Goal: Answer question/provide support

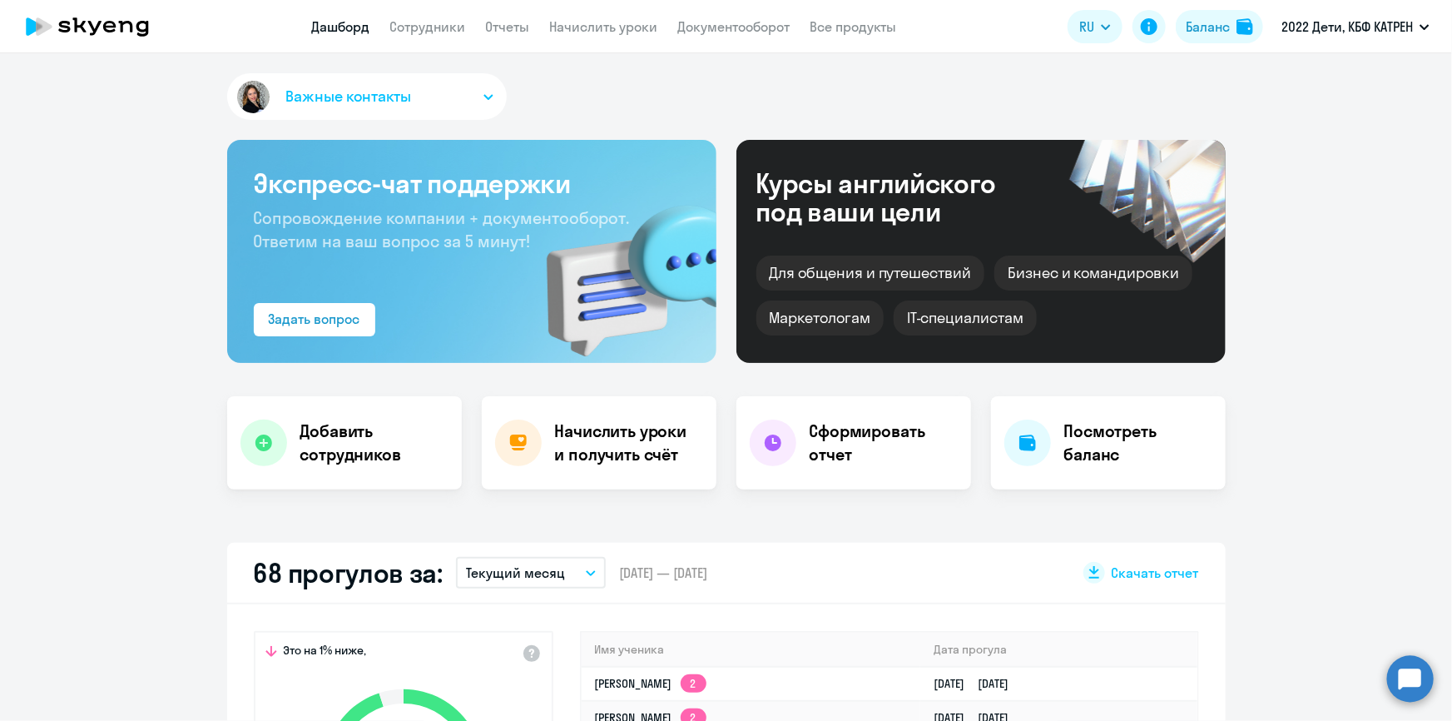
click at [344, 21] on link "Дашборд" at bounding box center [341, 26] width 58 height 17
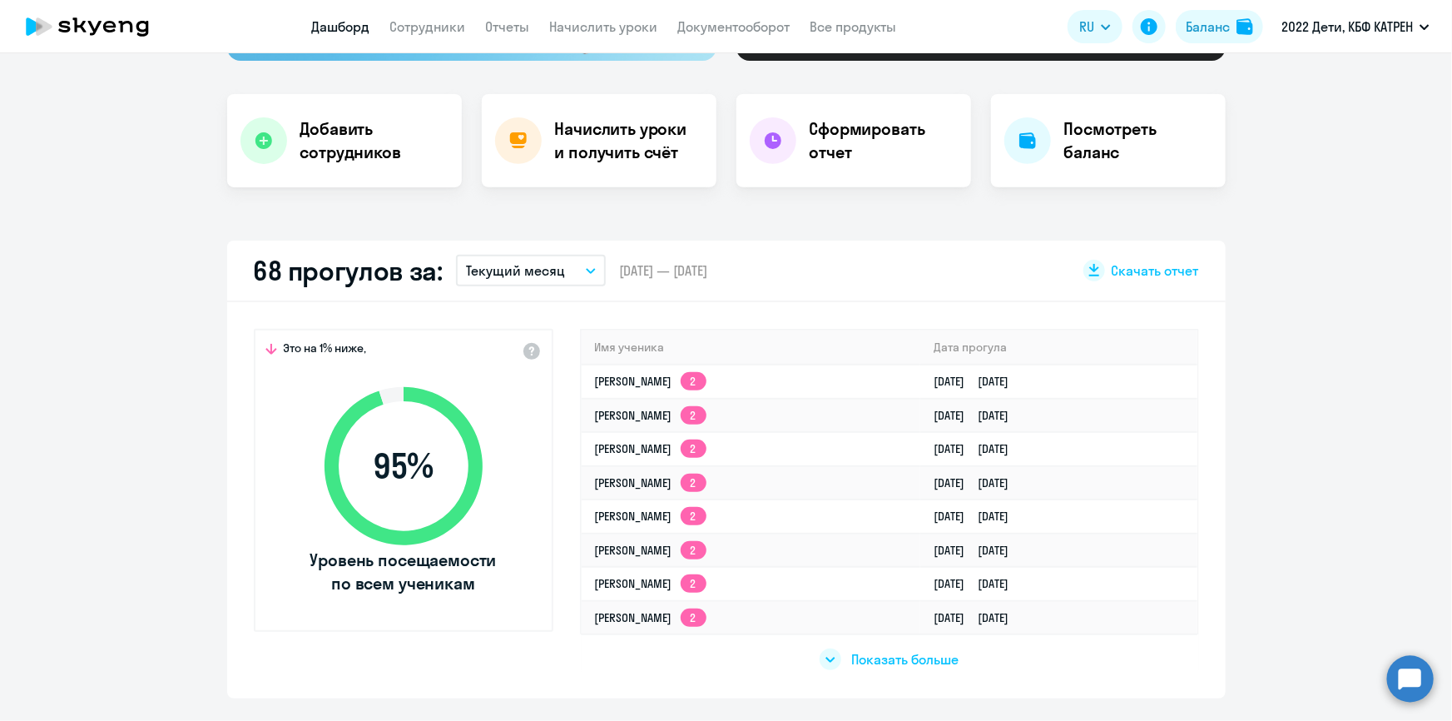
click at [355, 26] on link "Дашборд" at bounding box center [341, 26] width 58 height 17
click at [894, 659] on span "Показать больше" at bounding box center [904, 659] width 107 height 18
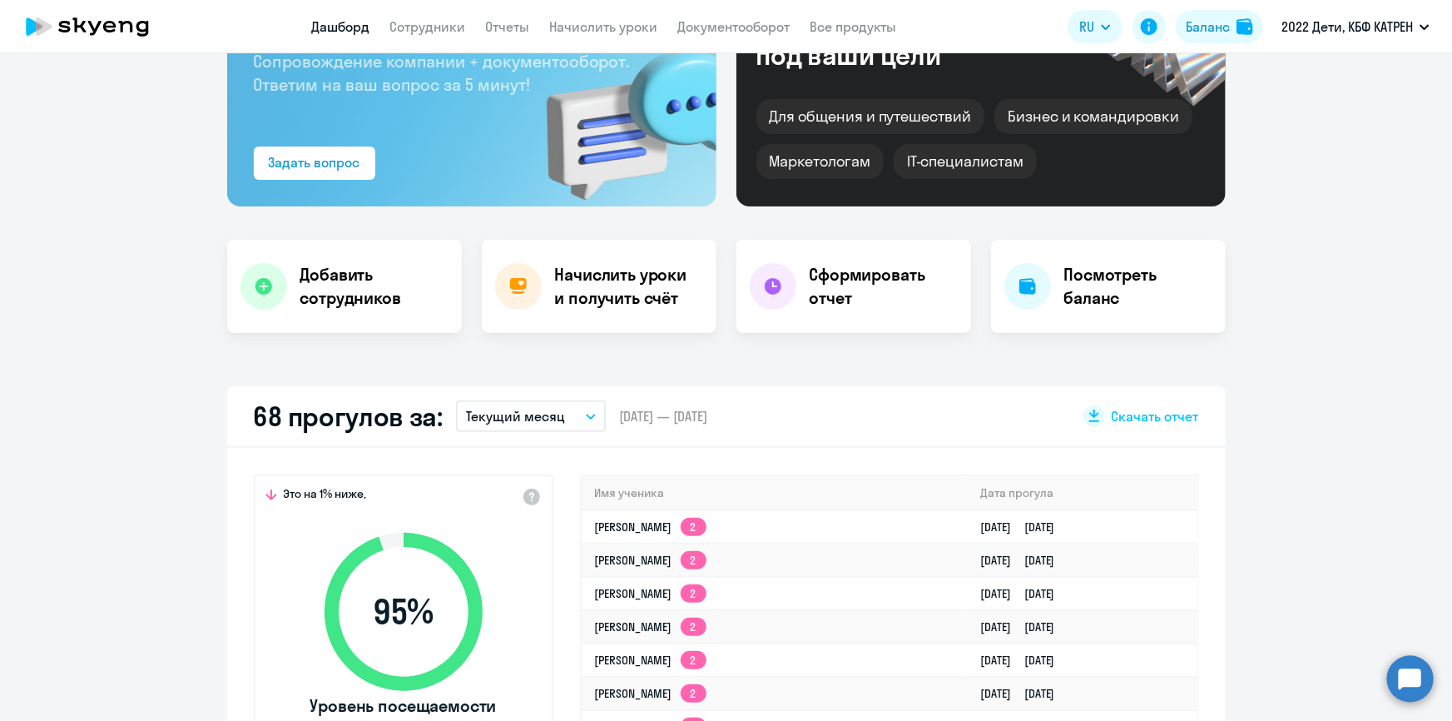
scroll to position [0, 0]
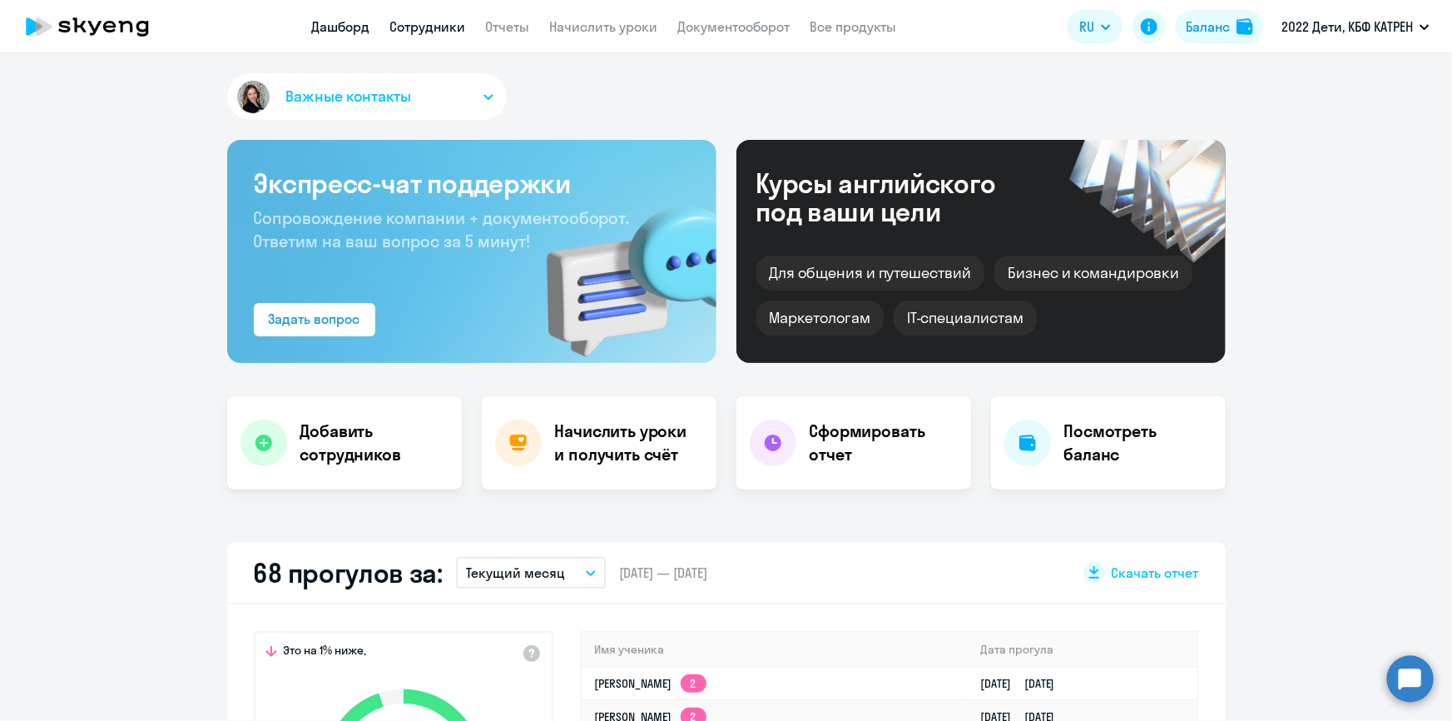
click at [429, 25] on link "Сотрудники" at bounding box center [428, 26] width 76 height 17
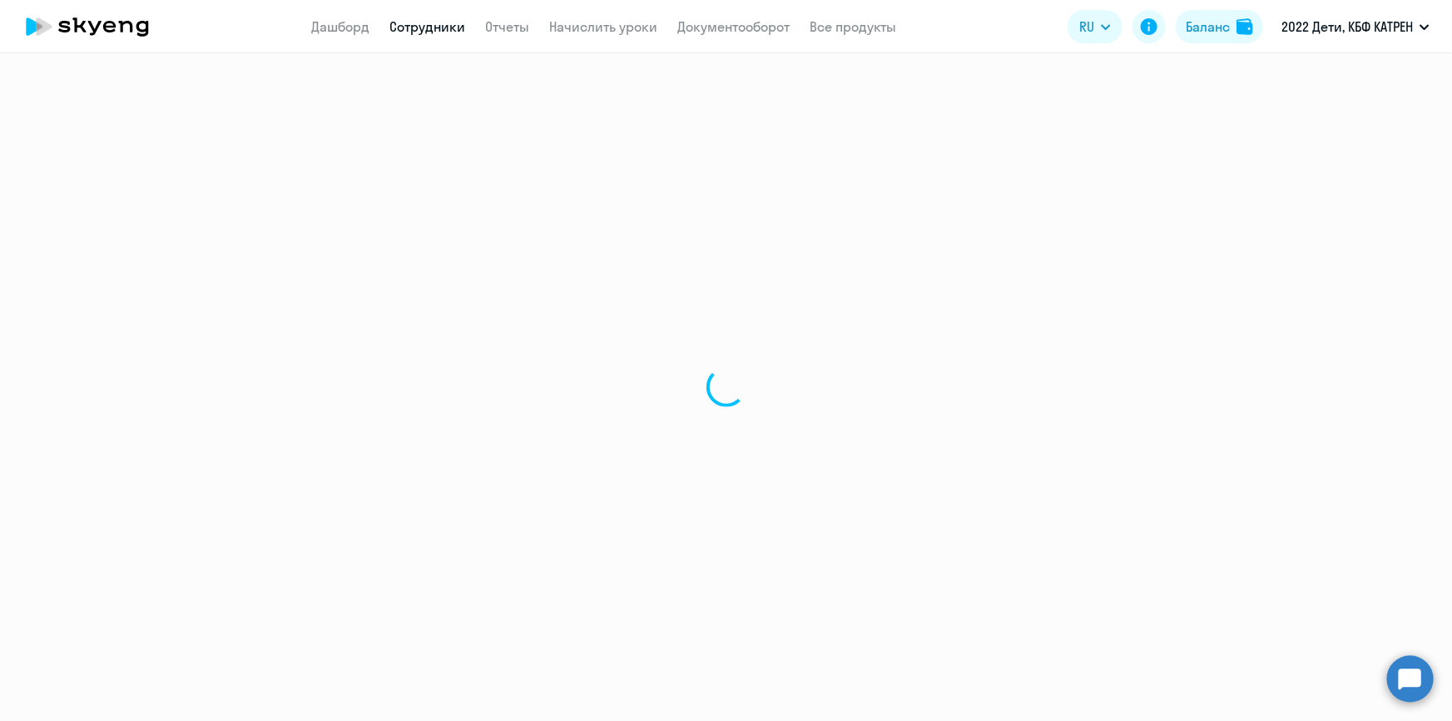
select select "30"
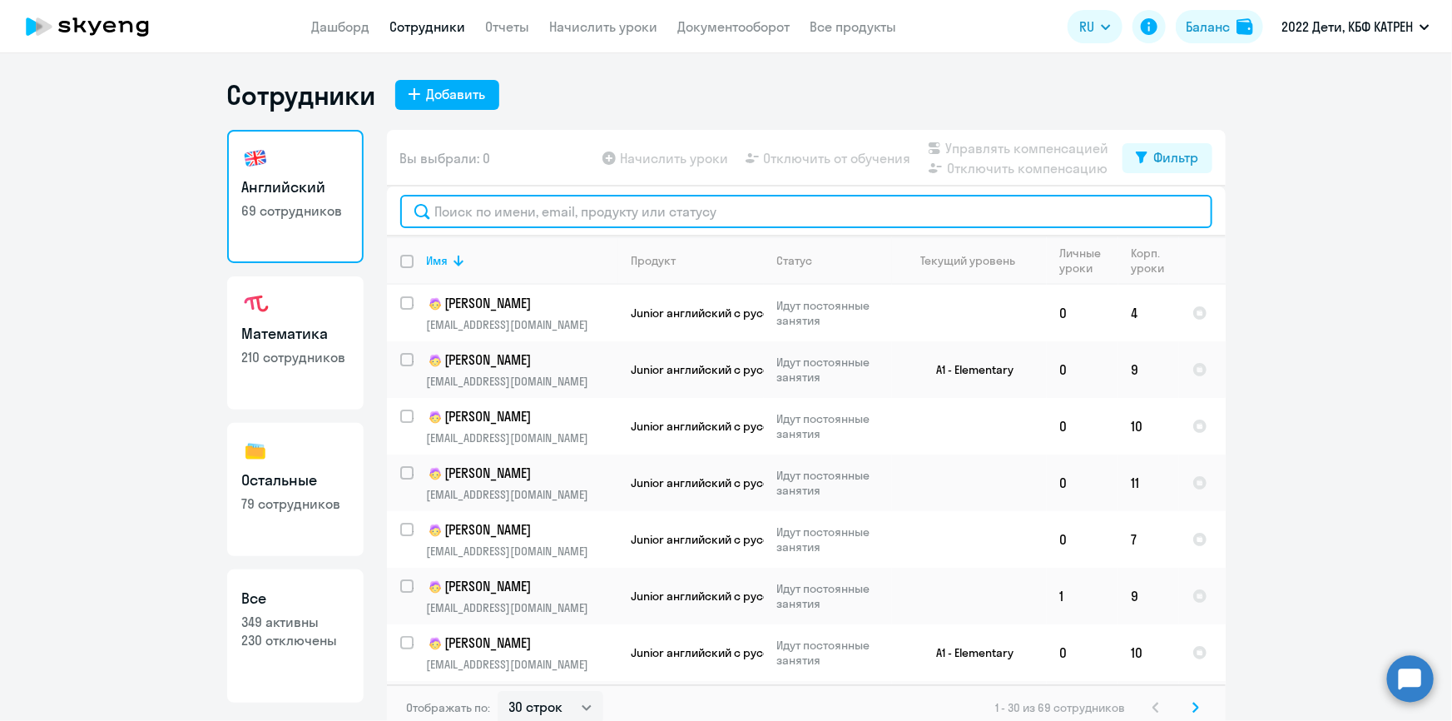
click at [508, 209] on input "text" at bounding box center [806, 211] width 812 height 33
click at [483, 216] on input "text" at bounding box center [806, 211] width 812 height 33
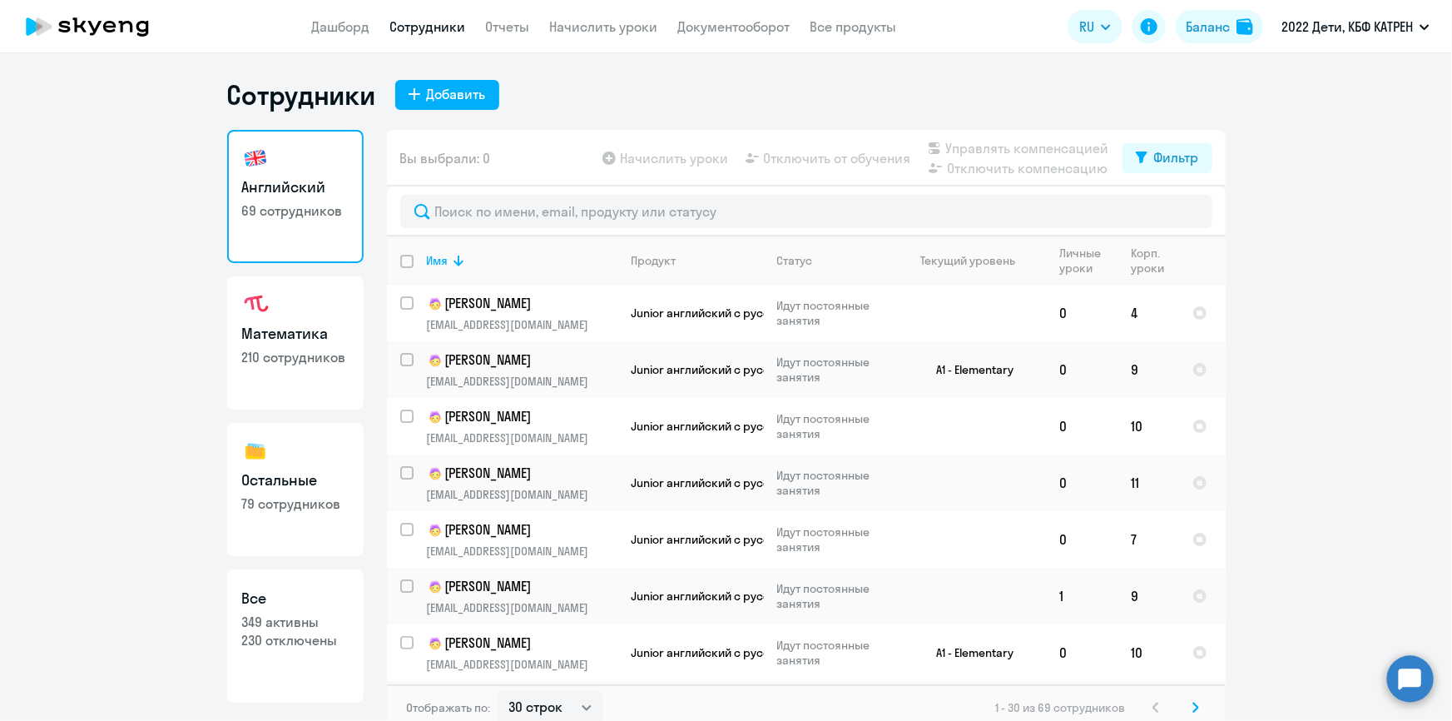
click at [301, 616] on p "349 активны" at bounding box center [295, 622] width 107 height 18
select select "30"
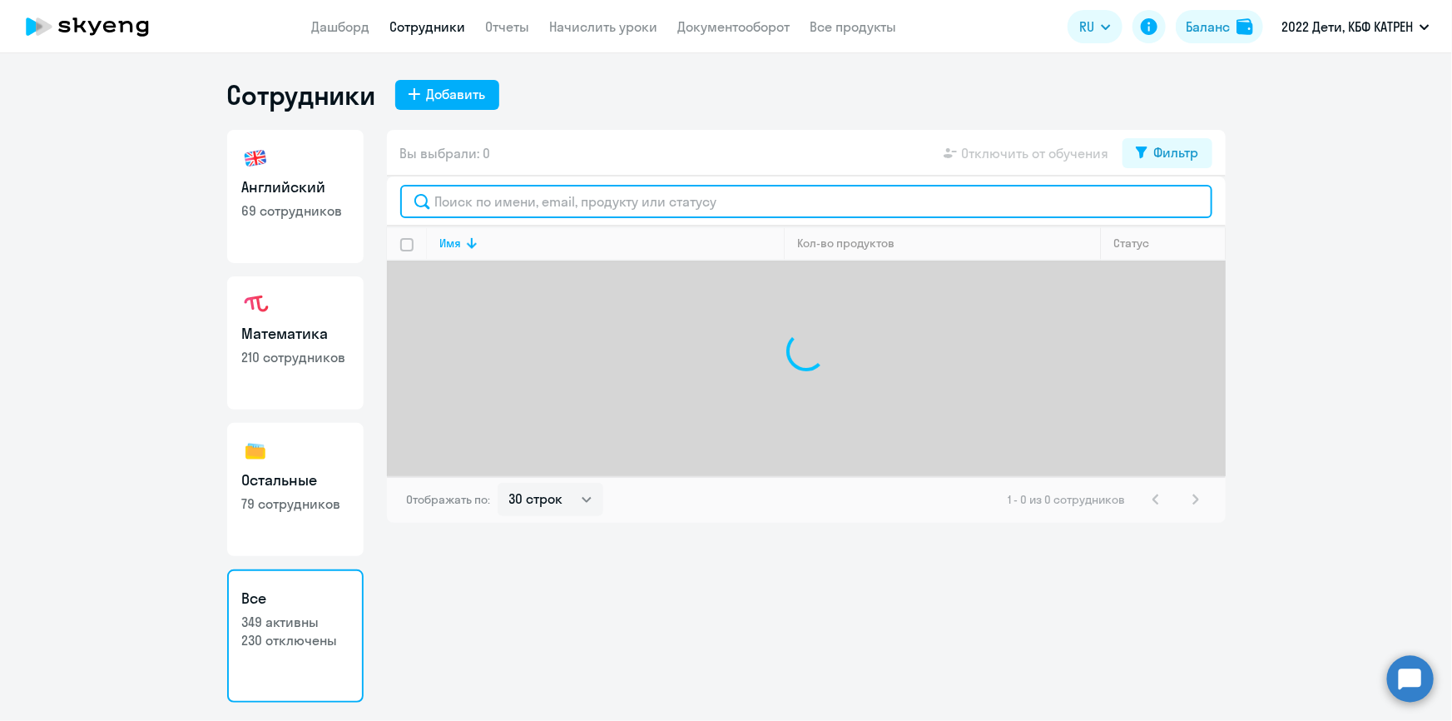
click at [522, 193] on input "text" at bounding box center [806, 201] width 812 height 33
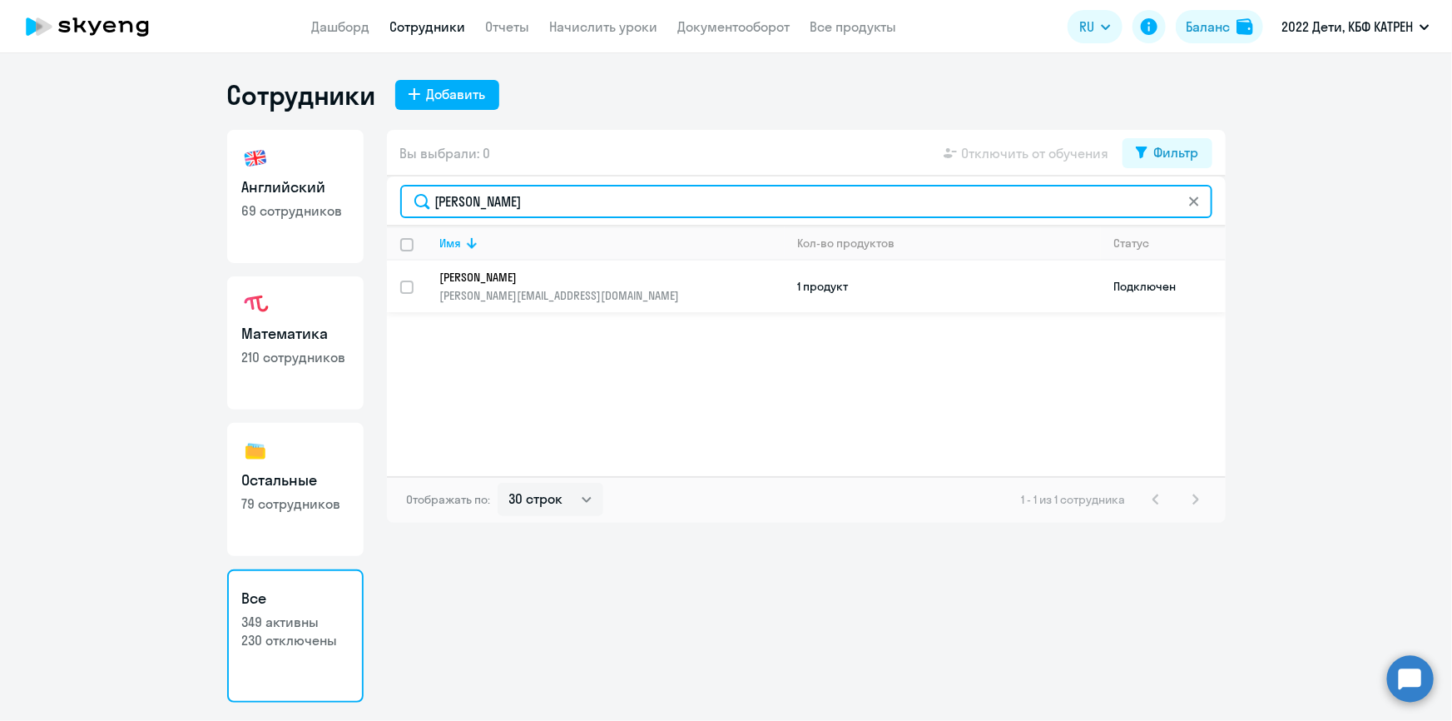
type input "минин"
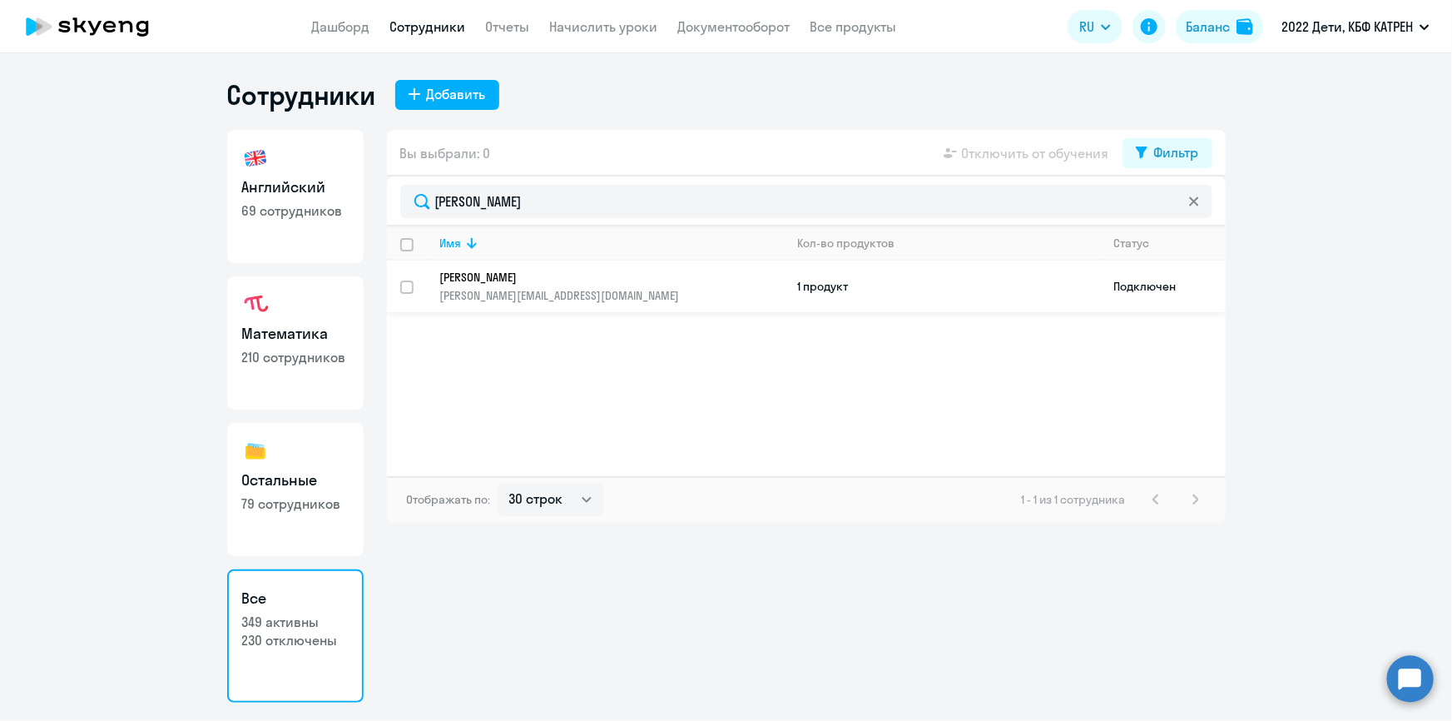
click at [489, 283] on p "Минина Наталия Юрьевна" at bounding box center [600, 277] width 321 height 15
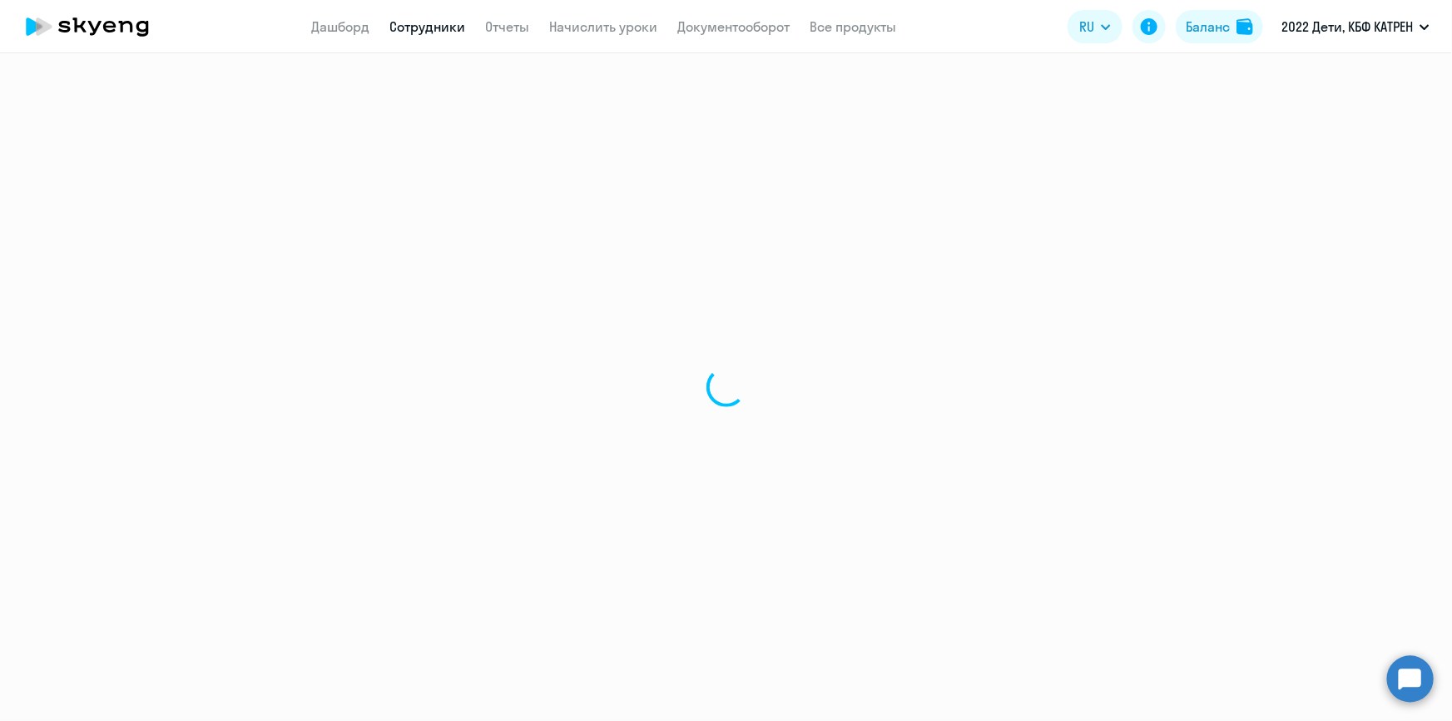
select select "others"
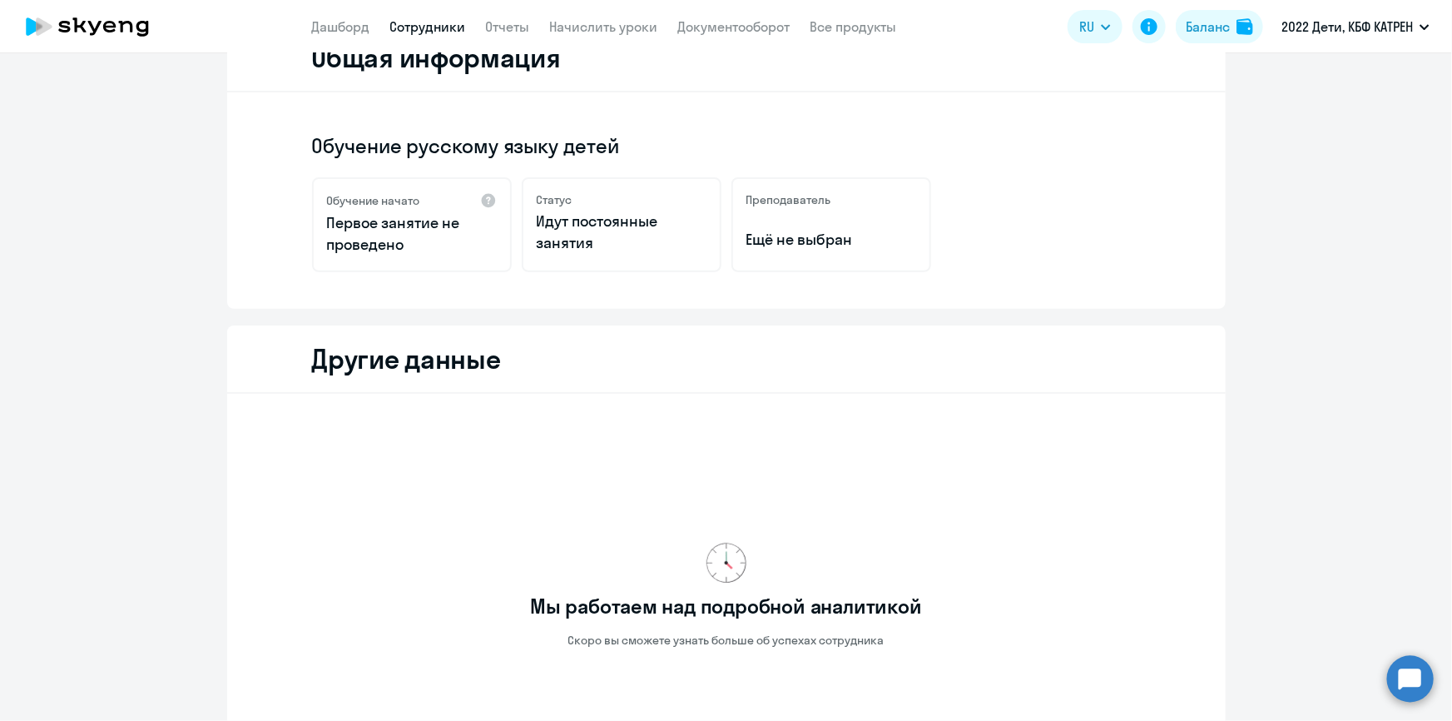
scroll to position [75, 0]
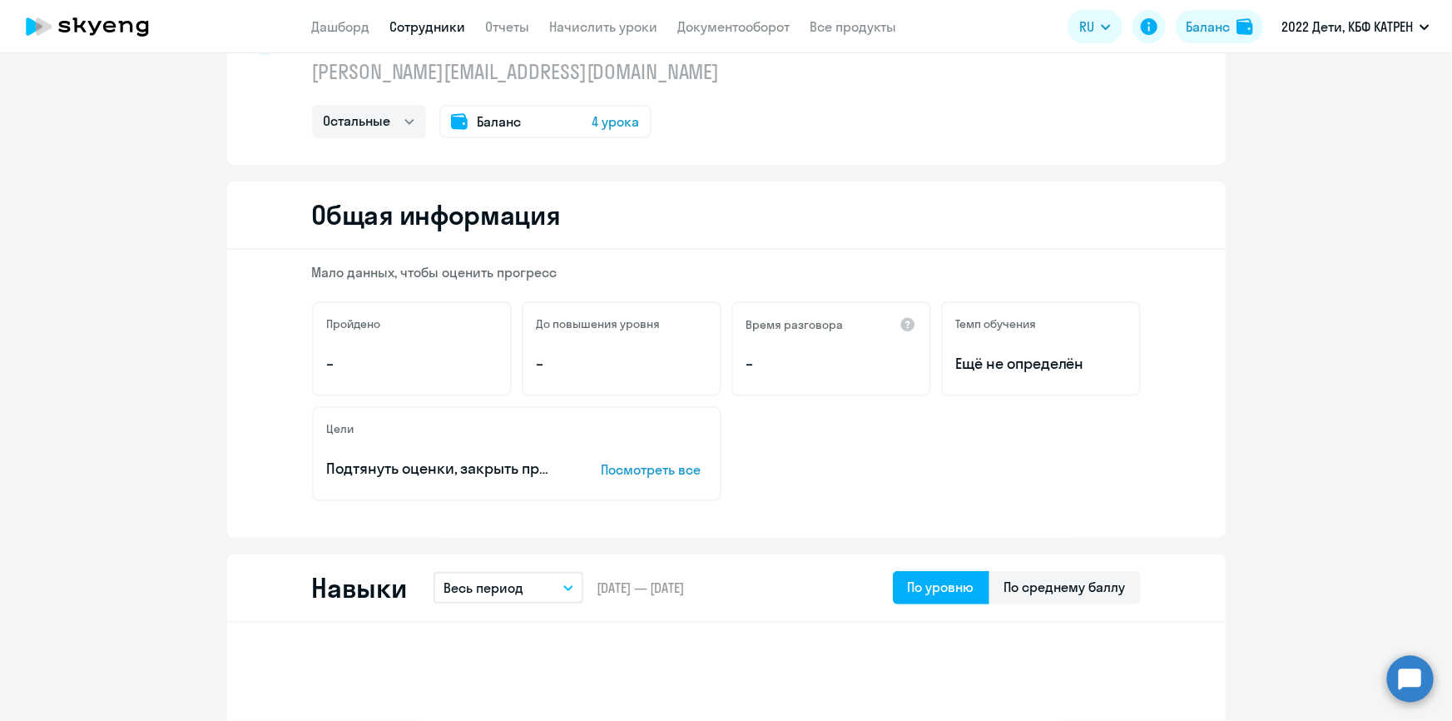
click at [429, 19] on link "Сотрудники" at bounding box center [428, 26] width 76 height 17
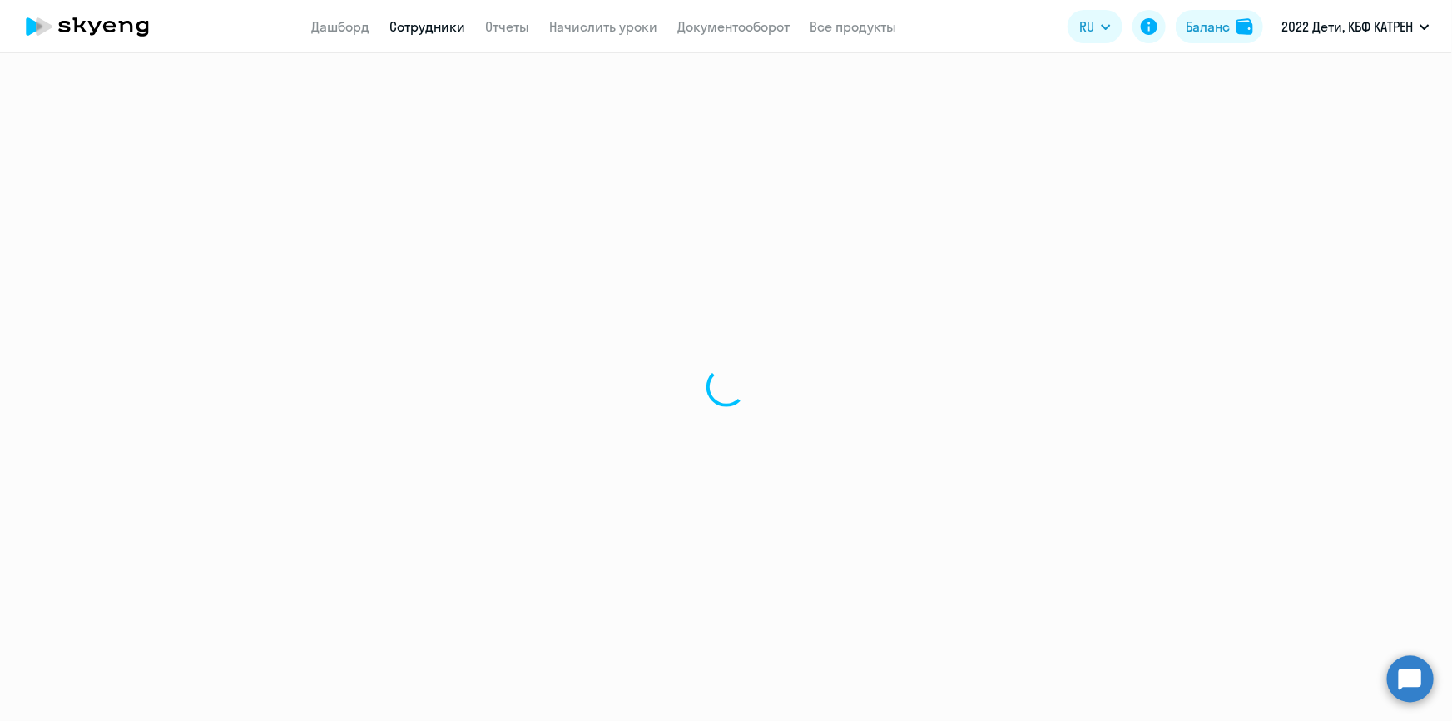
select select "30"
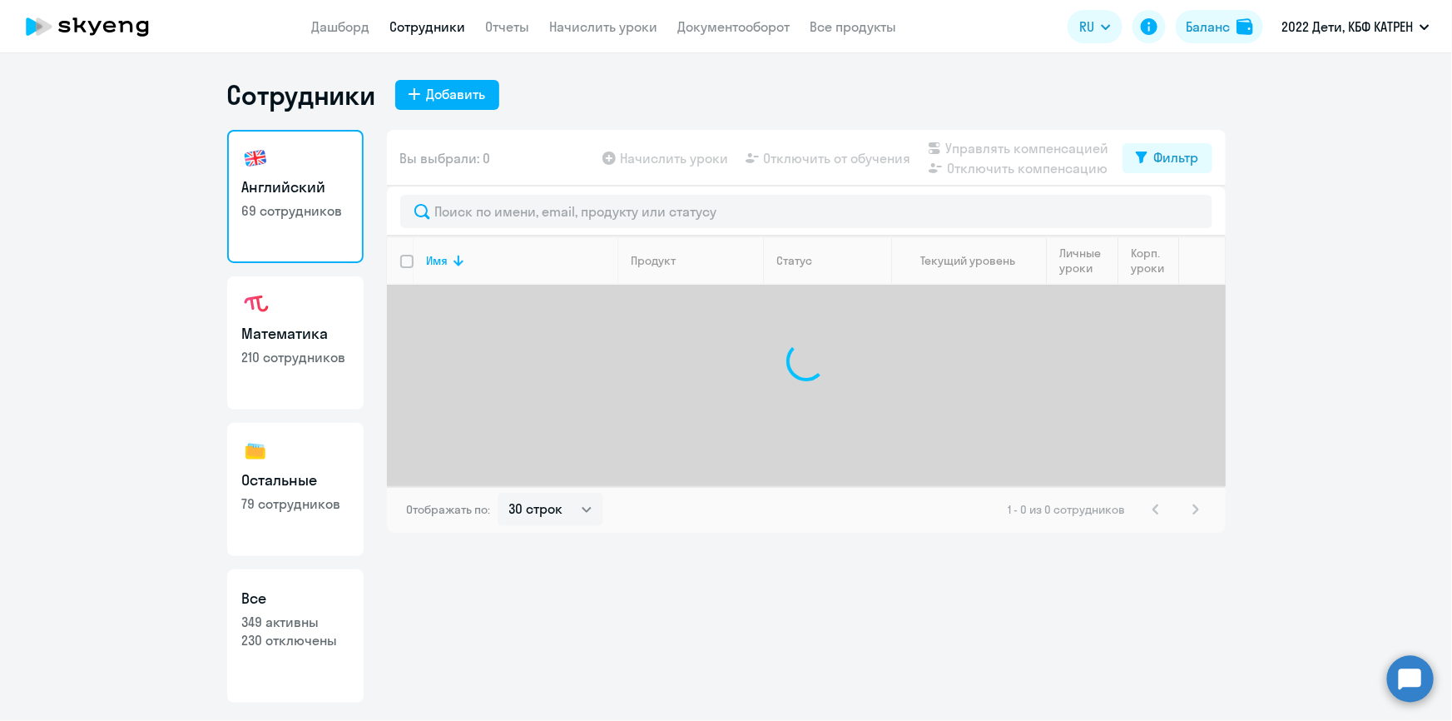
click at [308, 637] on p "230 отключены" at bounding box center [295, 640] width 107 height 18
select select "30"
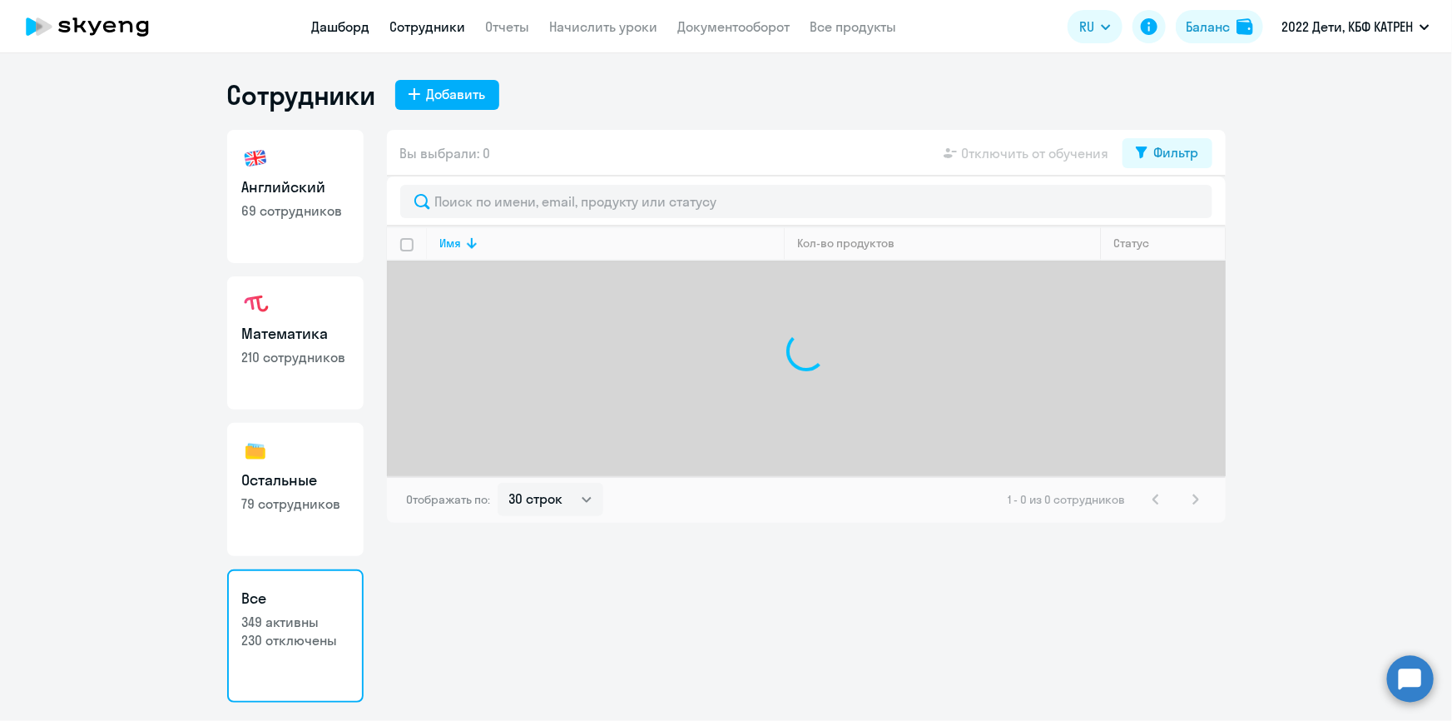
click at [346, 22] on link "Дашборд" at bounding box center [341, 26] width 58 height 17
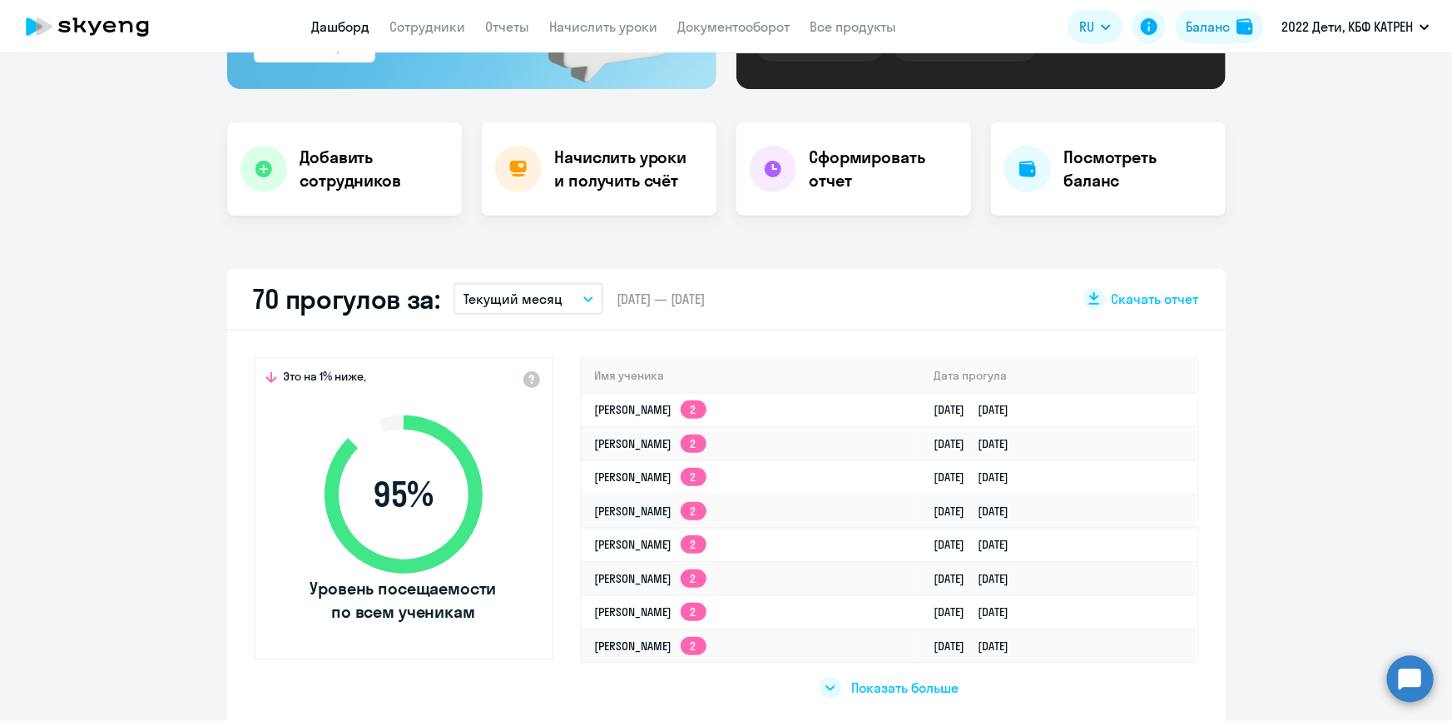
scroll to position [302, 0]
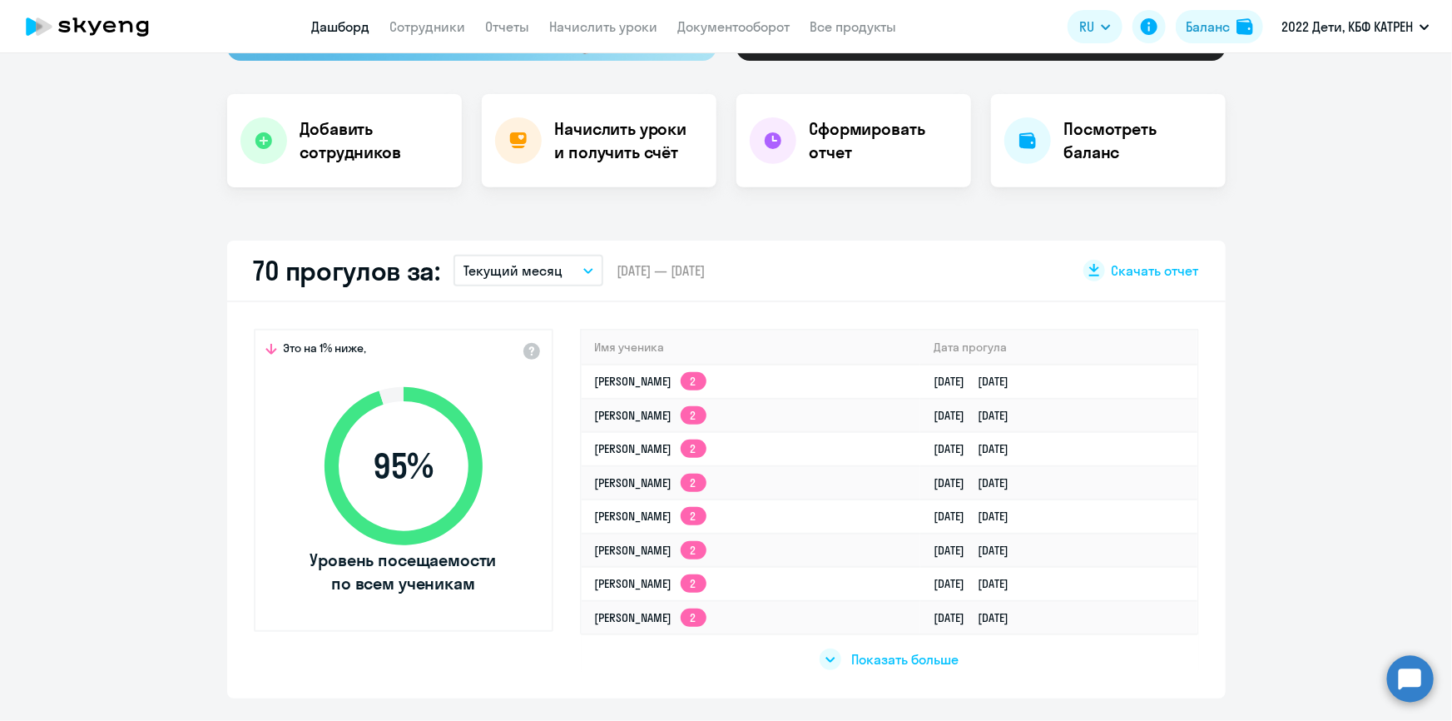
click at [928, 657] on span "Показать больше" at bounding box center [904, 659] width 107 height 18
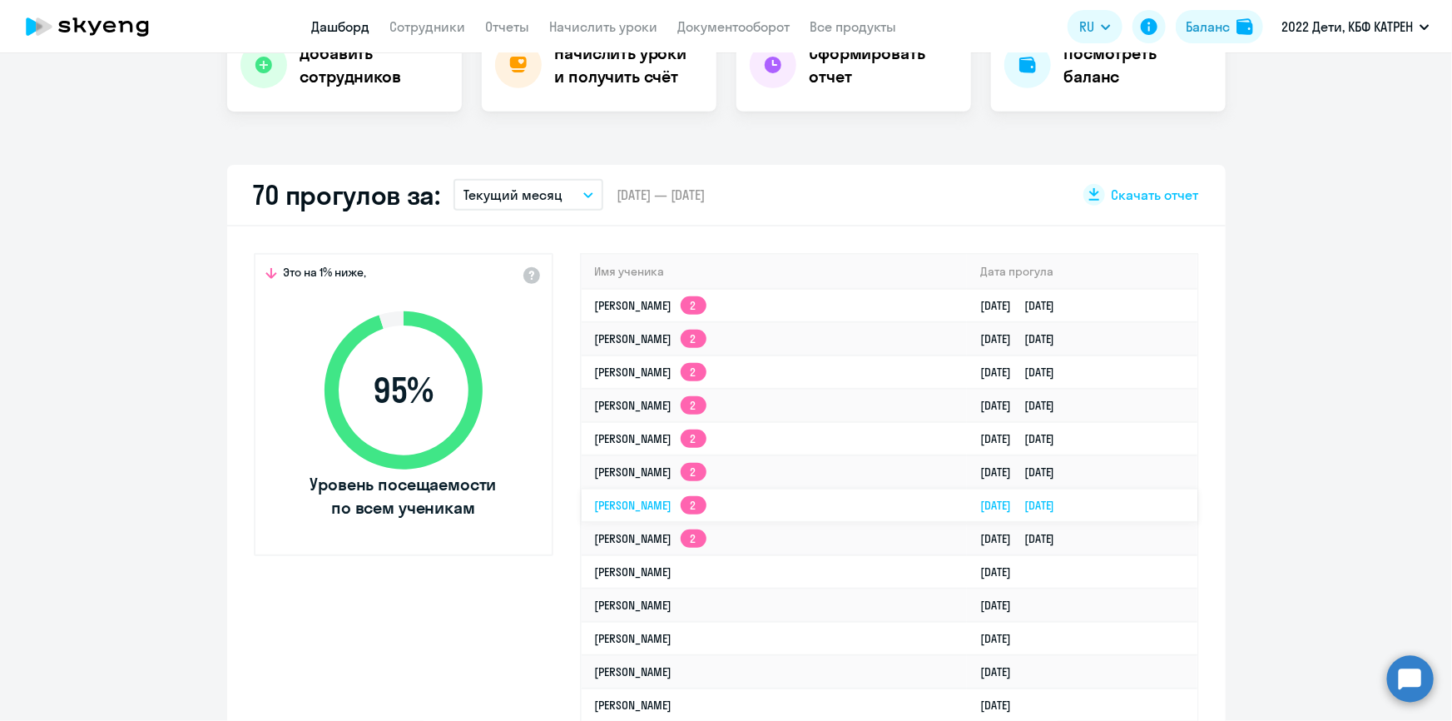
scroll to position [454, 0]
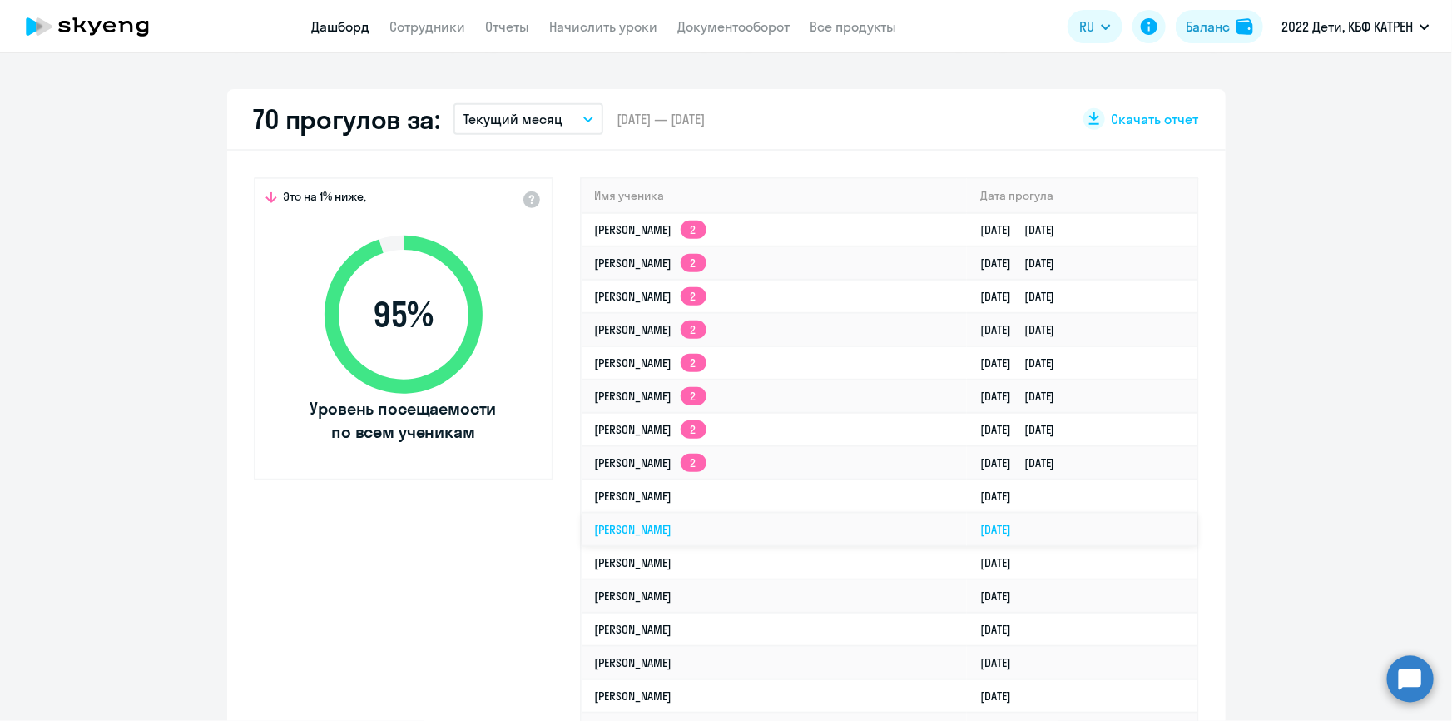
select select "30"
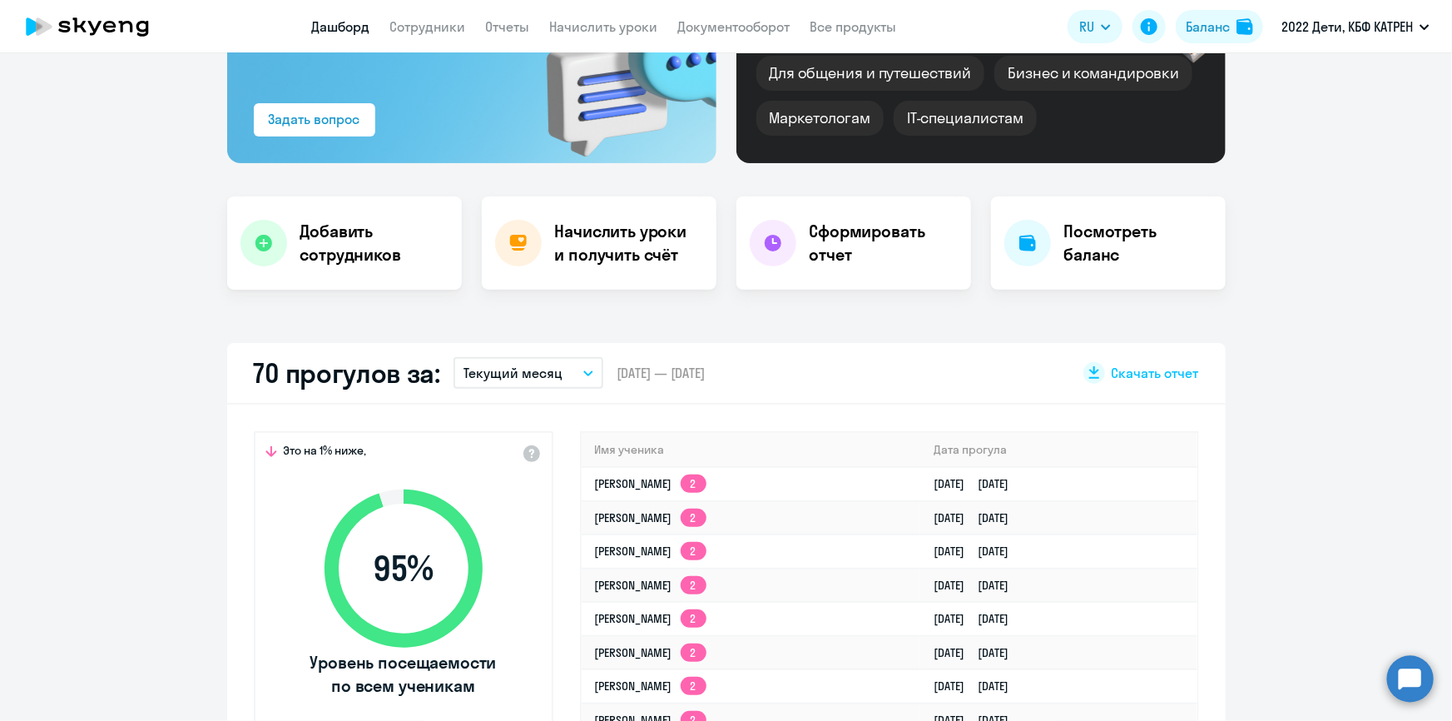
scroll to position [378, 0]
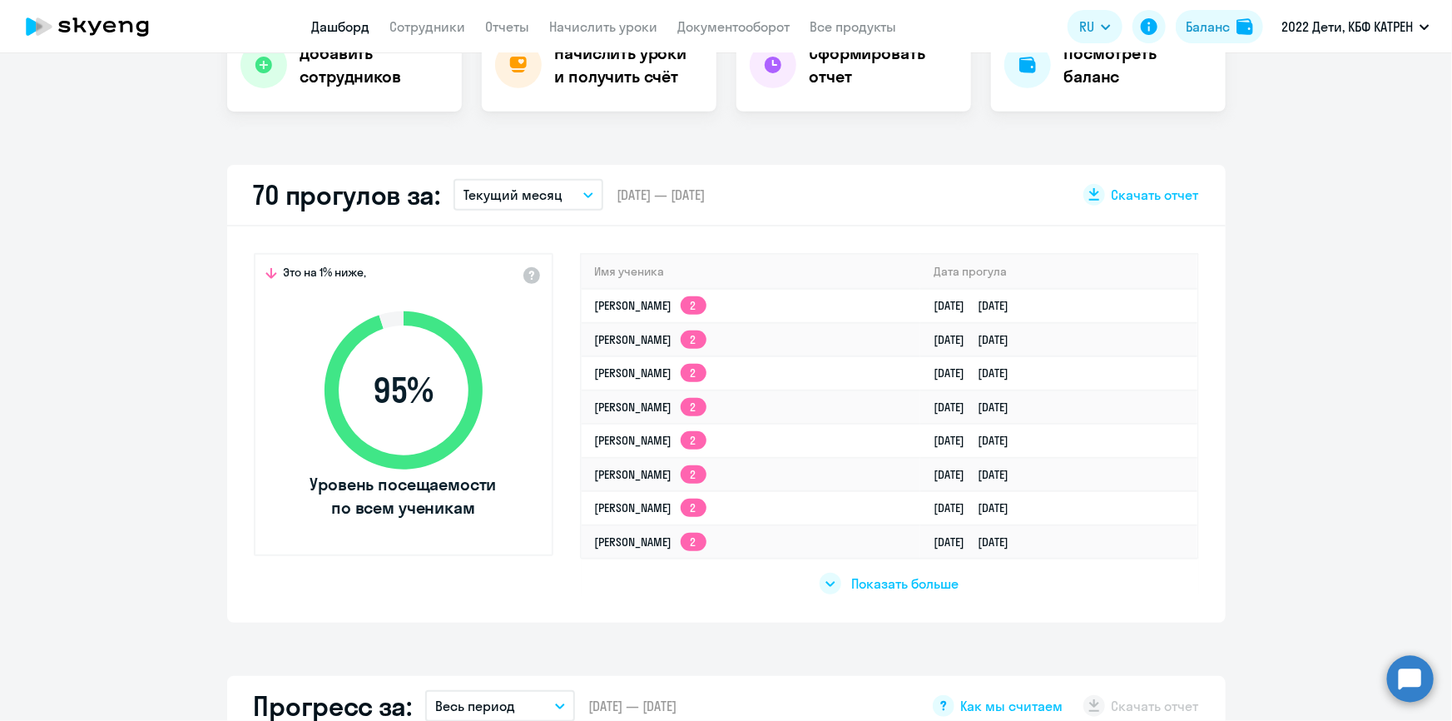
click at [896, 593] on div "Показать больше" at bounding box center [889, 577] width 619 height 38
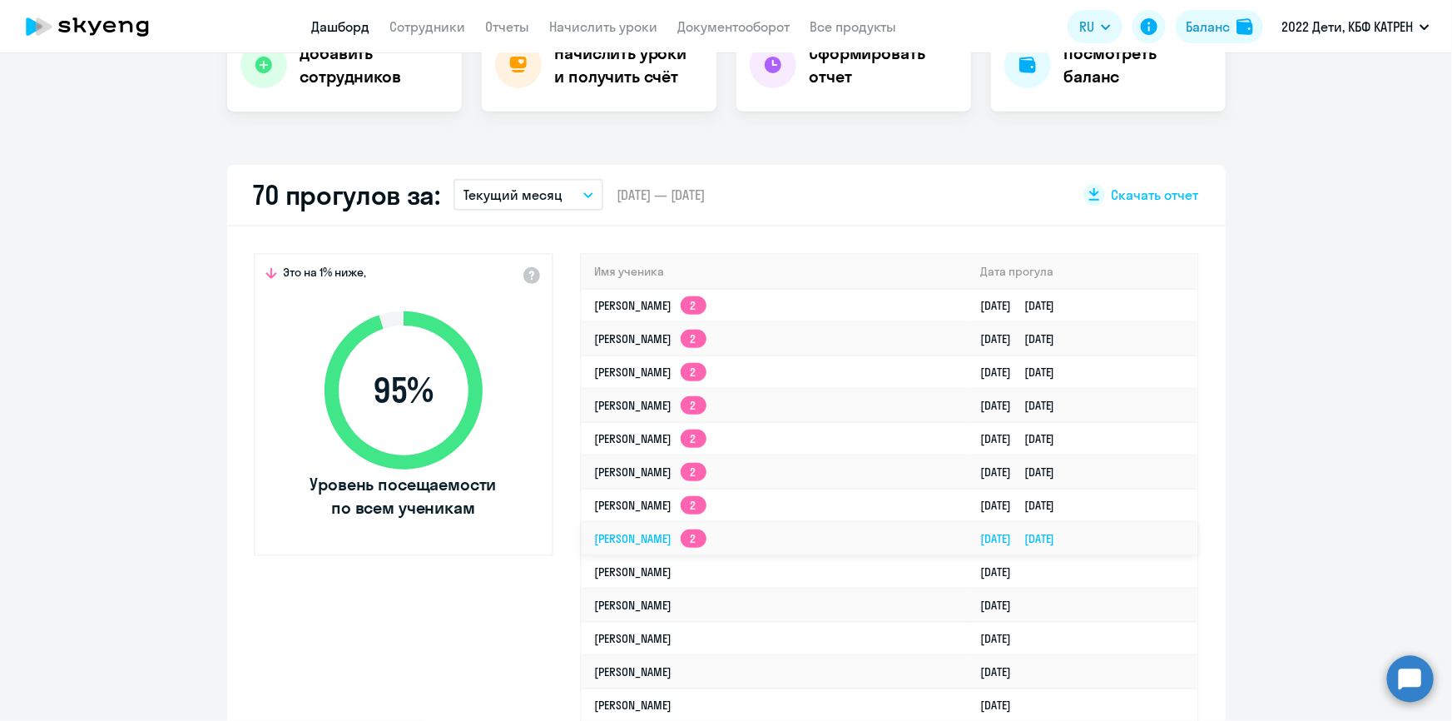
select select "30"
click at [327, 34] on link "Дашборд" at bounding box center [341, 26] width 58 height 17
click at [1415, 677] on circle at bounding box center [1410, 678] width 47 height 47
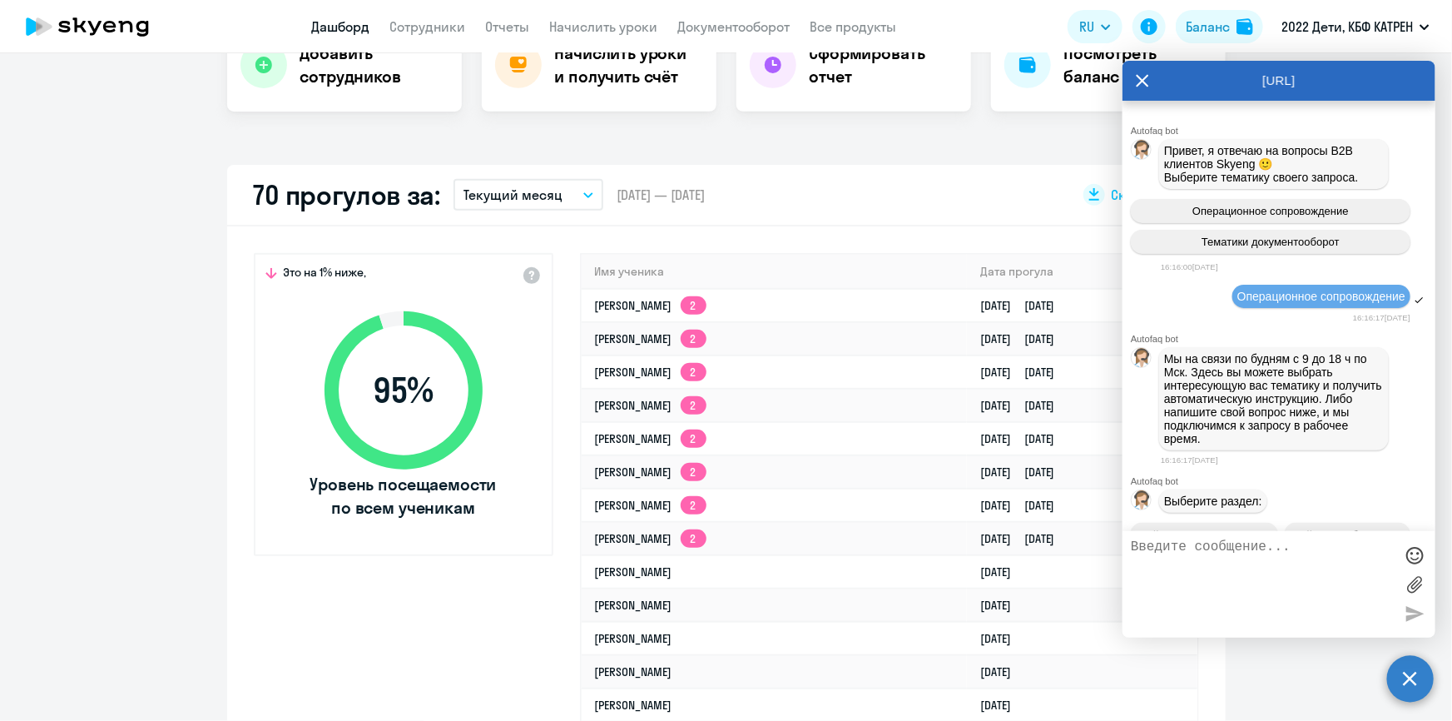
click at [1217, 550] on textarea at bounding box center [1262, 584] width 263 height 90
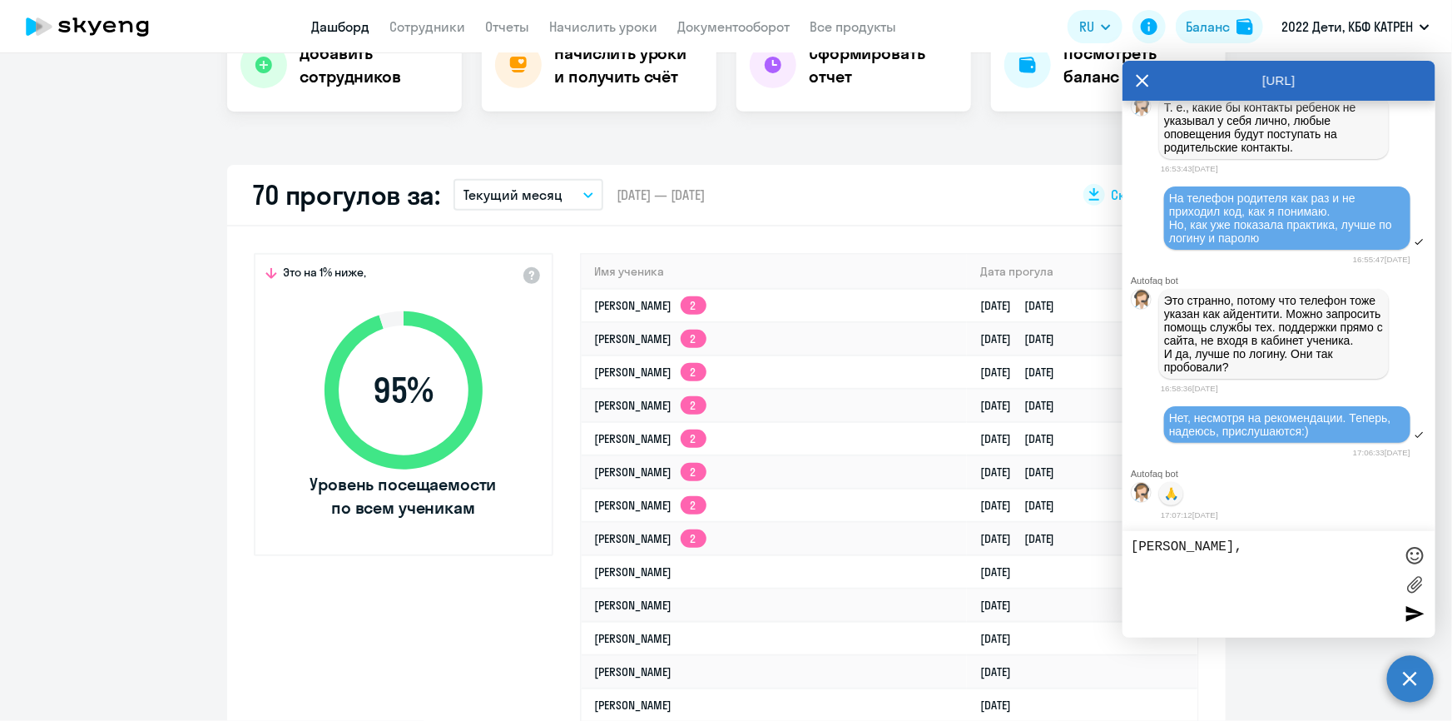
scroll to position [50275, 0]
paste textarea "42305841"
drag, startPoint x: 1265, startPoint y: 561, endPoint x: 1243, endPoint y: 566, distance: 23.0
click at [1243, 566] on textarea "[PERSON_NAME], доброго дня! 42305841 [GEOGRAPHIC_DATA][PERSON_NAME]" at bounding box center [1262, 584] width 263 height 90
click at [1352, 567] on textarea "[PERSON_NAME], доброго дня! 42305841 [PERSON_NAME]" at bounding box center [1262, 584] width 263 height 90
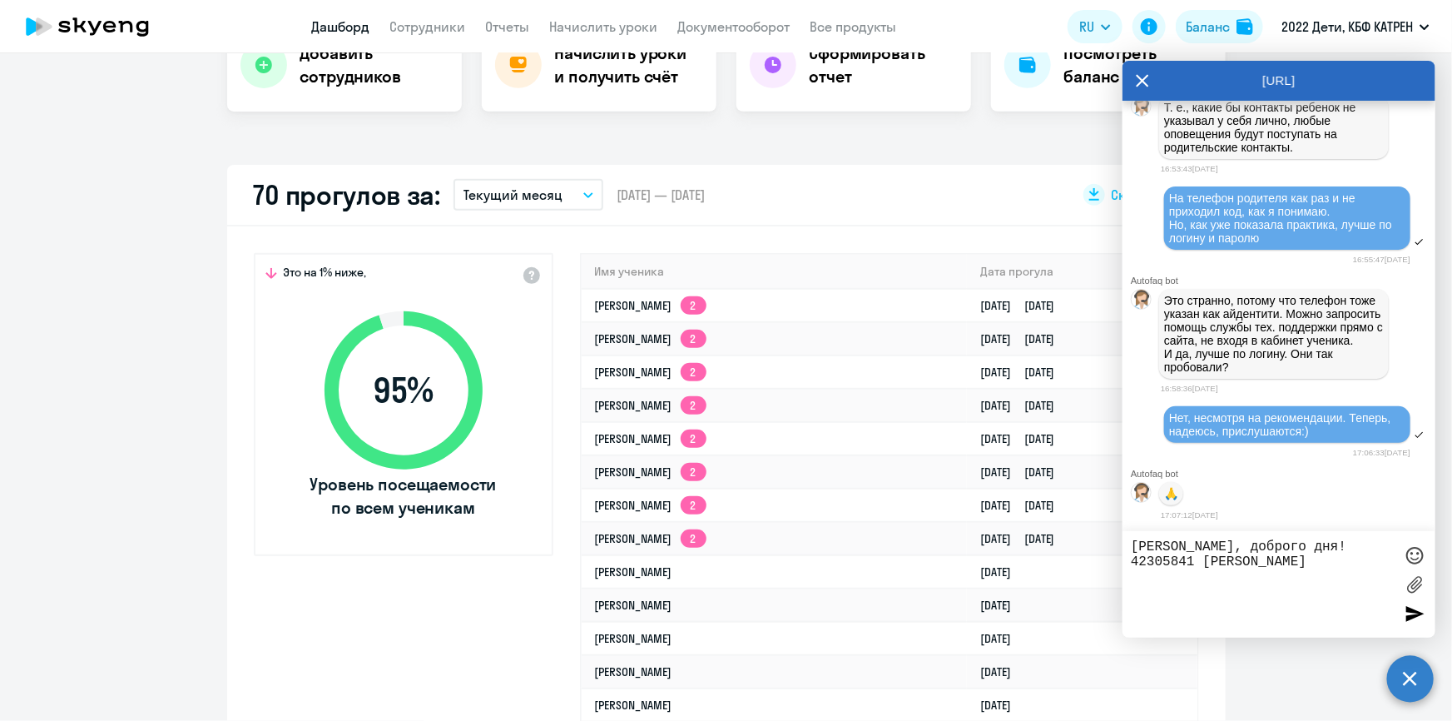
click at [1363, 554] on textarea "[PERSON_NAME], доброго дня! 42305841 [PERSON_NAME]" at bounding box center [1262, 584] width 263 height 90
click at [1363, 553] on textarea "[PERSON_NAME], доброго дня! 42305841 [PERSON_NAME]" at bounding box center [1262, 584] width 263 height 90
click at [1358, 561] on textarea "[PERSON_NAME], доброго дня! 42305841 [PERSON_NAME]" at bounding box center [1262, 584] width 263 height 90
paste textarea "42306148"
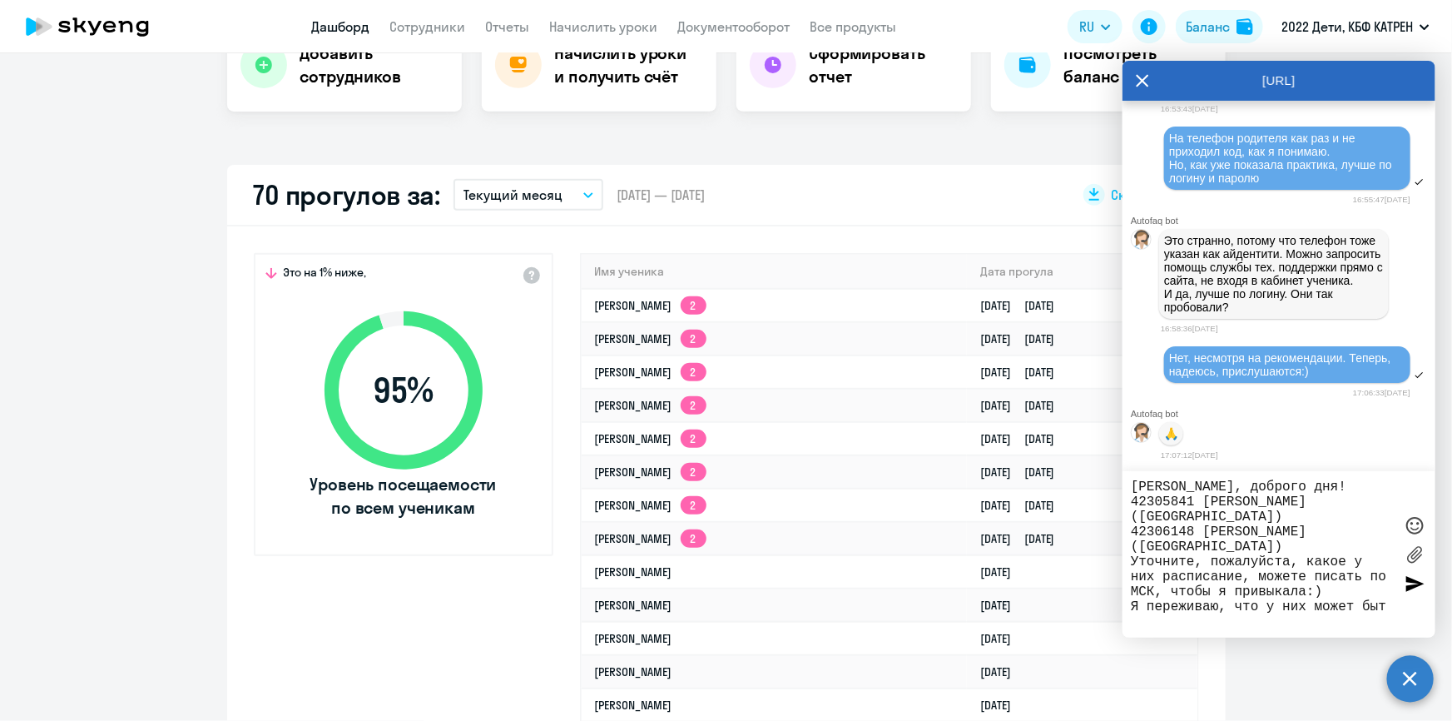
scroll to position [1, 0]
click at [1214, 549] on textarea "[PERSON_NAME], доброго дня! 42305841 [PERSON_NAME] ([GEOGRAPHIC_DATA]) 42306148…" at bounding box center [1262, 554] width 263 height 150
click at [1165, 558] on textarea "[PERSON_NAME], доброго дня! 42305841 [PERSON_NAME] ([GEOGRAPHIC_DATA]) 42306148…" at bounding box center [1262, 554] width 263 height 150
click at [1187, 558] on textarea "[PERSON_NAME], доброго дня! 42305841 [PERSON_NAME] ([GEOGRAPHIC_DATA]) 42306148…" at bounding box center [1262, 554] width 263 height 150
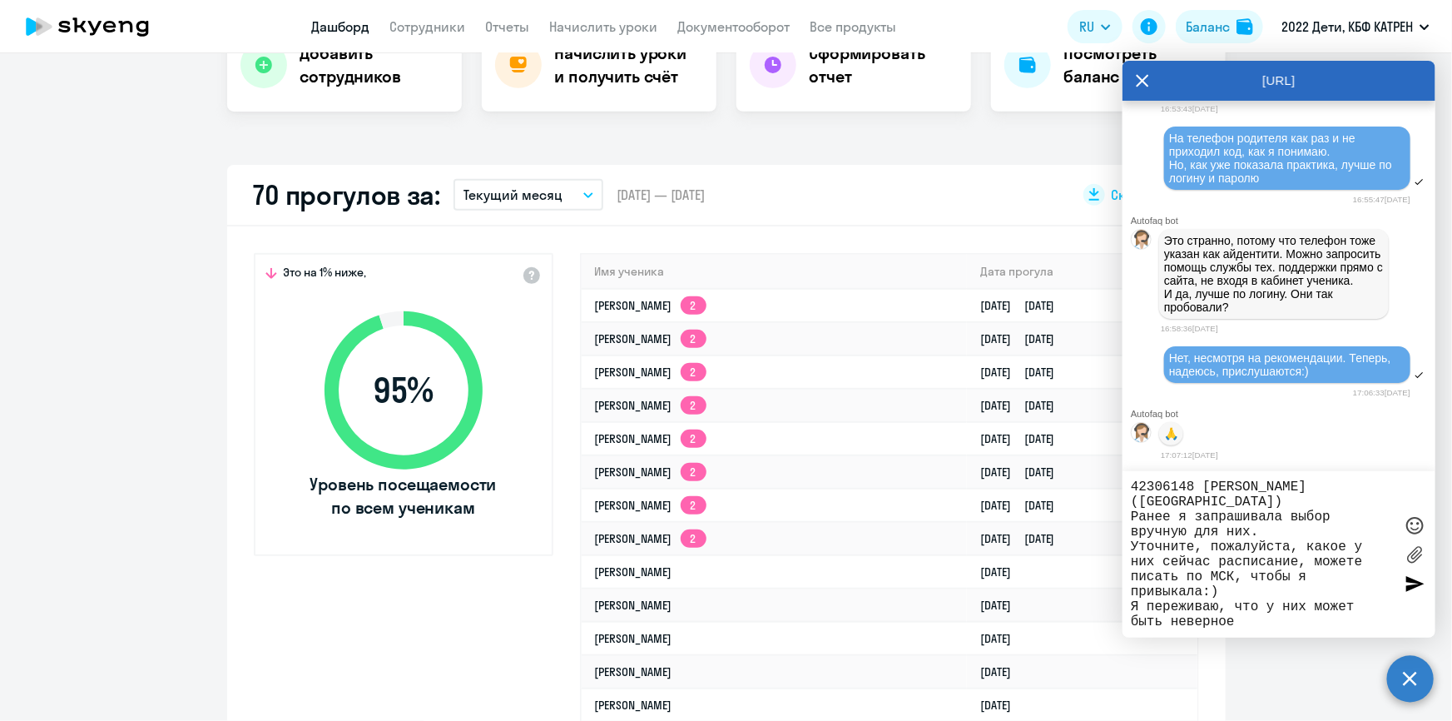
click at [1294, 583] on textarea "[PERSON_NAME], доброго дня! 42305841 [PERSON_NAME] ([GEOGRAPHIC_DATA]) 42306148…" at bounding box center [1262, 554] width 263 height 150
click at [1302, 558] on textarea "[PERSON_NAME], доброго дня! 42305841 [PERSON_NAME] ([GEOGRAPHIC_DATA]) 42306148…" at bounding box center [1262, 554] width 263 height 150
click at [1315, 560] on textarea "[PERSON_NAME], доброго дня! 42305841 [PERSON_NAME] ([GEOGRAPHIC_DATA]) 42306148…" at bounding box center [1262, 554] width 263 height 150
click at [1297, 588] on textarea "[PERSON_NAME], доброго дня! 42305841 [PERSON_NAME] ([GEOGRAPHIC_DATA]) 42306148…" at bounding box center [1262, 554] width 263 height 150
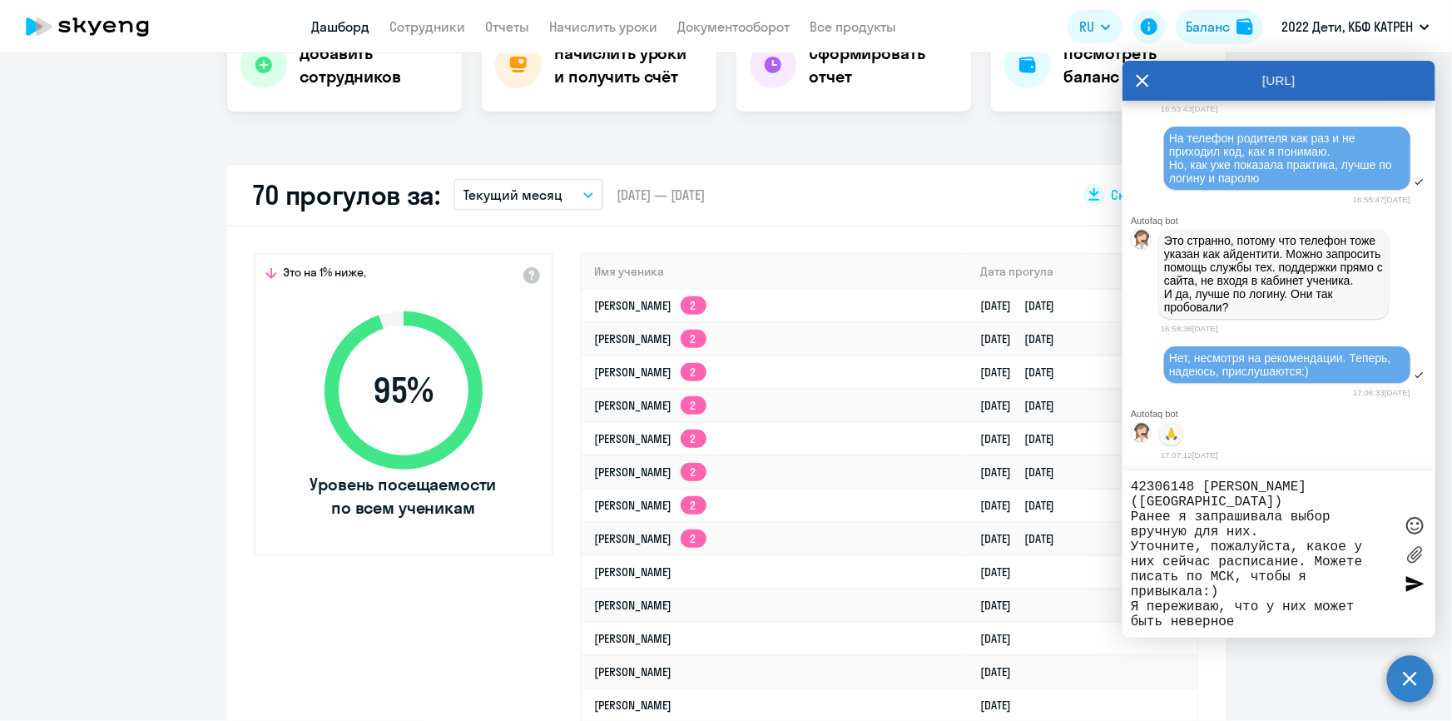
click at [1249, 606] on textarea "[PERSON_NAME], доброго дня! 42305841 [PERSON_NAME] ([GEOGRAPHIC_DATA]) 42306148…" at bounding box center [1262, 554] width 263 height 150
drag, startPoint x: 1132, startPoint y: 564, endPoint x: 1178, endPoint y: 566, distance: 46.6
click at [1178, 566] on textarea "[PERSON_NAME], доброго дня! 42305841 [PERSON_NAME] ([GEOGRAPHIC_DATA]) 42306148…" at bounding box center [1262, 554] width 263 height 150
click at [1243, 611] on textarea "[PERSON_NAME], доброго дня! 42305841 [PERSON_NAME] ([GEOGRAPHIC_DATA]) 42306148…" at bounding box center [1262, 554] width 263 height 150
click at [1188, 564] on textarea "[PERSON_NAME], доброго дня! 42305841 [PERSON_NAME] ([GEOGRAPHIC_DATA]) 42306148…" at bounding box center [1262, 554] width 263 height 150
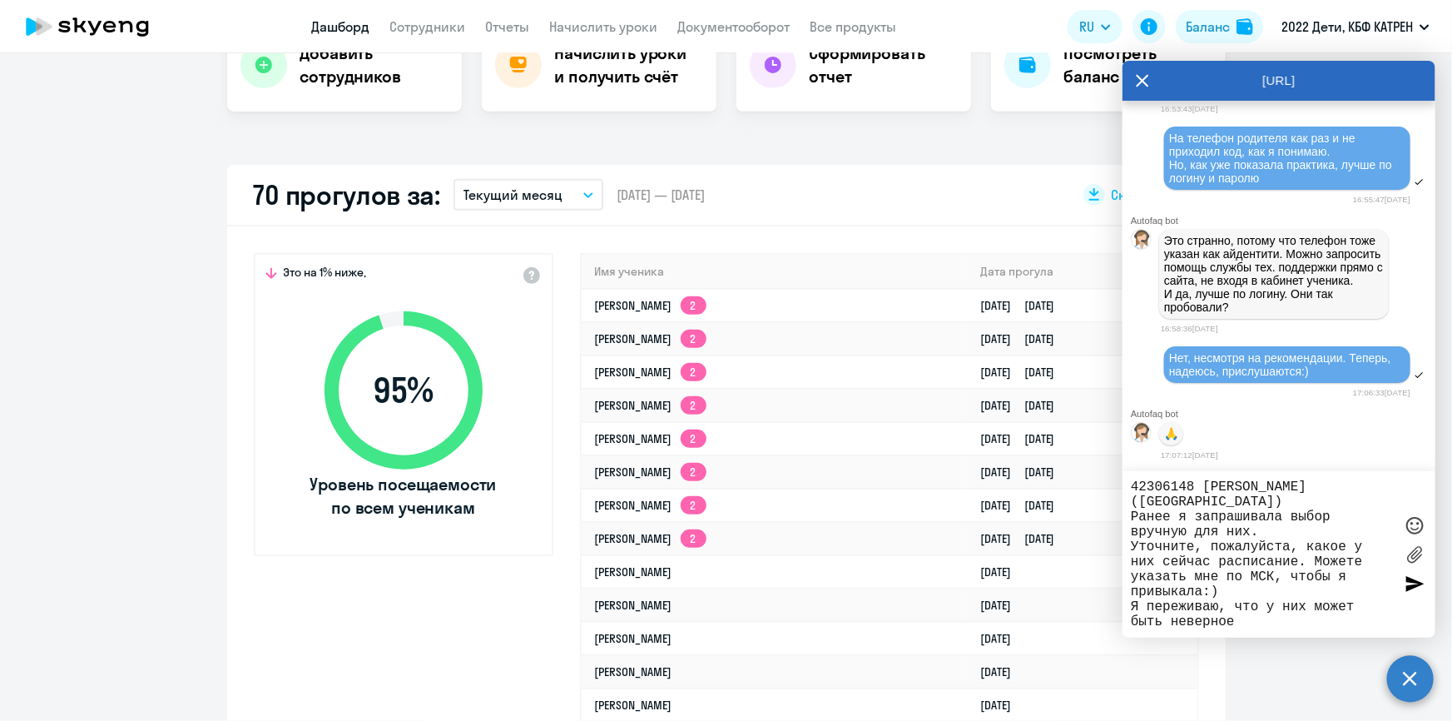
click at [1261, 609] on textarea "[PERSON_NAME], доброго дня! 42305841 [PERSON_NAME] ([GEOGRAPHIC_DATA]) 42306148…" at bounding box center [1262, 554] width 263 height 150
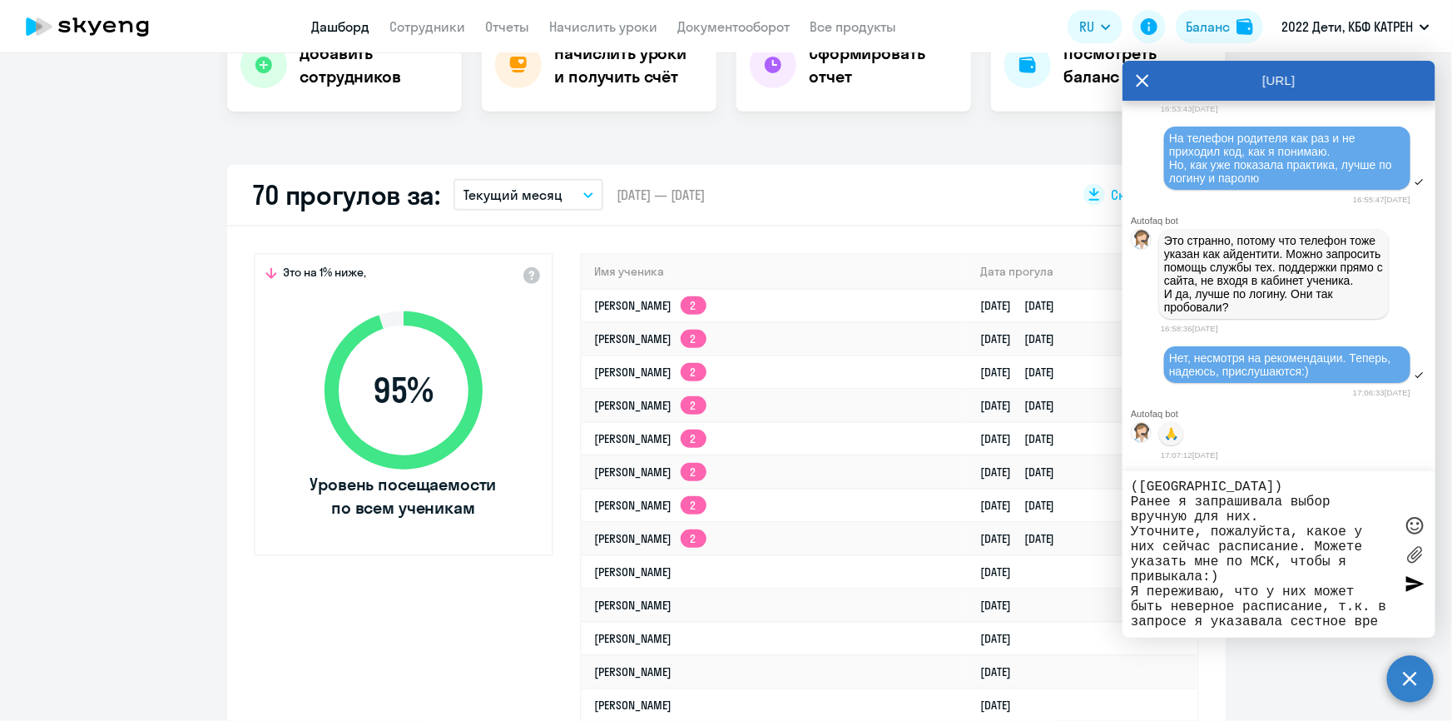
scroll to position [77, 0]
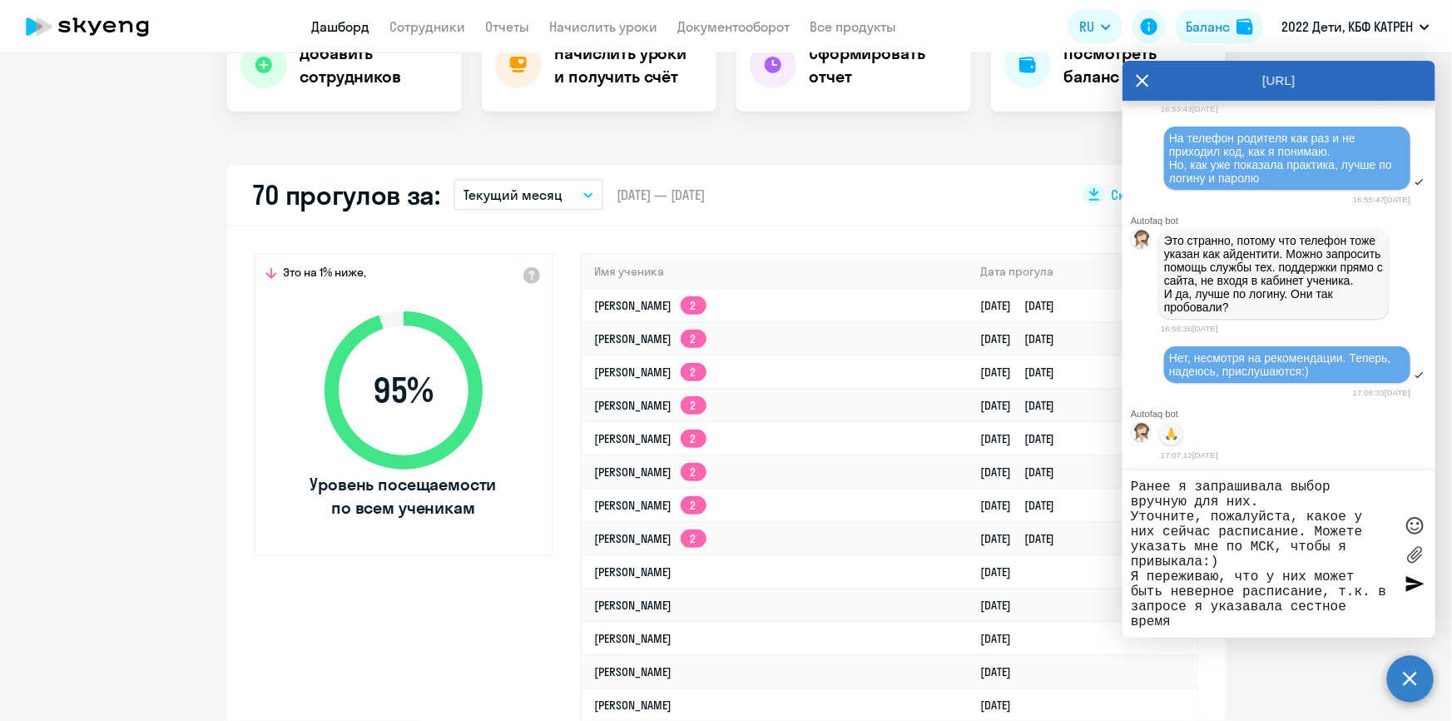
click at [1315, 604] on textarea "[PERSON_NAME], доброго дня! 42305841 [PERSON_NAME] ([GEOGRAPHIC_DATA]) 42306148…" at bounding box center [1262, 554] width 263 height 150
click at [1259, 607] on textarea "[PERSON_NAME], доброго дня! 42305841 [PERSON_NAME] ([GEOGRAPHIC_DATA]) 42306148…" at bounding box center [1262, 554] width 263 height 150
click at [1190, 619] on textarea "[PERSON_NAME], доброго дня! 42305841 [PERSON_NAME] ([GEOGRAPHIC_DATA]) 42306148…" at bounding box center [1262, 554] width 263 height 150
click at [1243, 619] on textarea "[PERSON_NAME], доброго дня! 42305841 [PERSON_NAME] ([GEOGRAPHIC_DATA]) 42306148…" at bounding box center [1262, 554] width 263 height 150
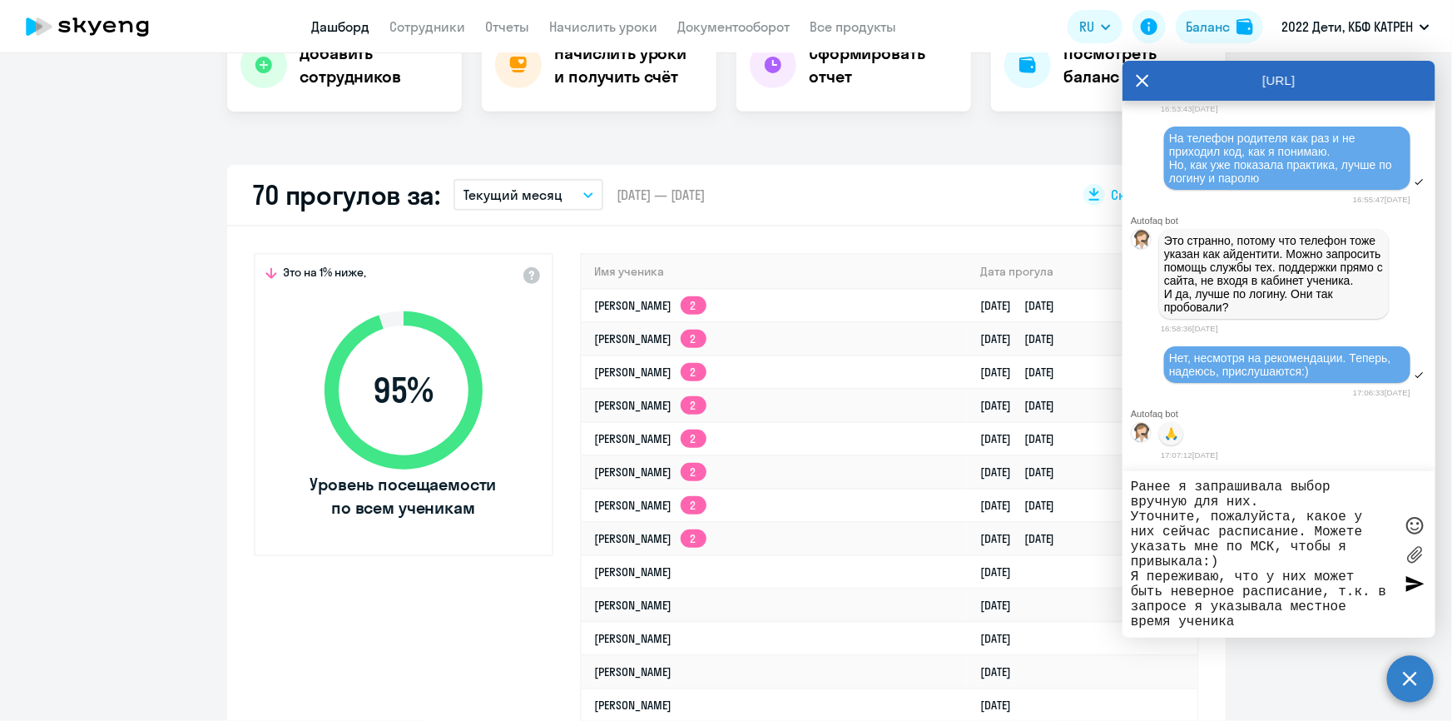
type textarea "[PERSON_NAME], доброго дня! 42305841 [PERSON_NAME] ([GEOGRAPHIC_DATA]) 42306148…"
click at [1415, 580] on div at bounding box center [1414, 583] width 25 height 25
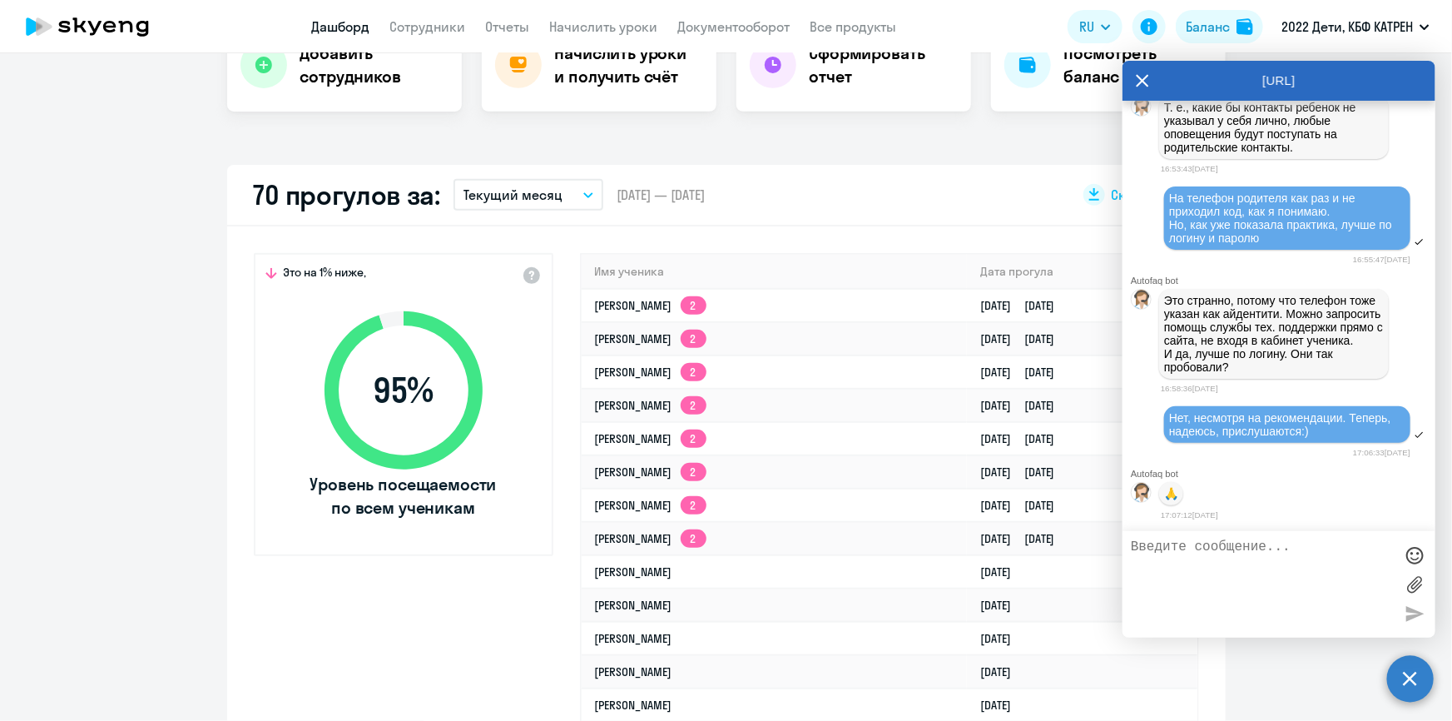
scroll to position [0, 0]
click at [1223, 603] on textarea at bounding box center [1262, 584] width 263 height 90
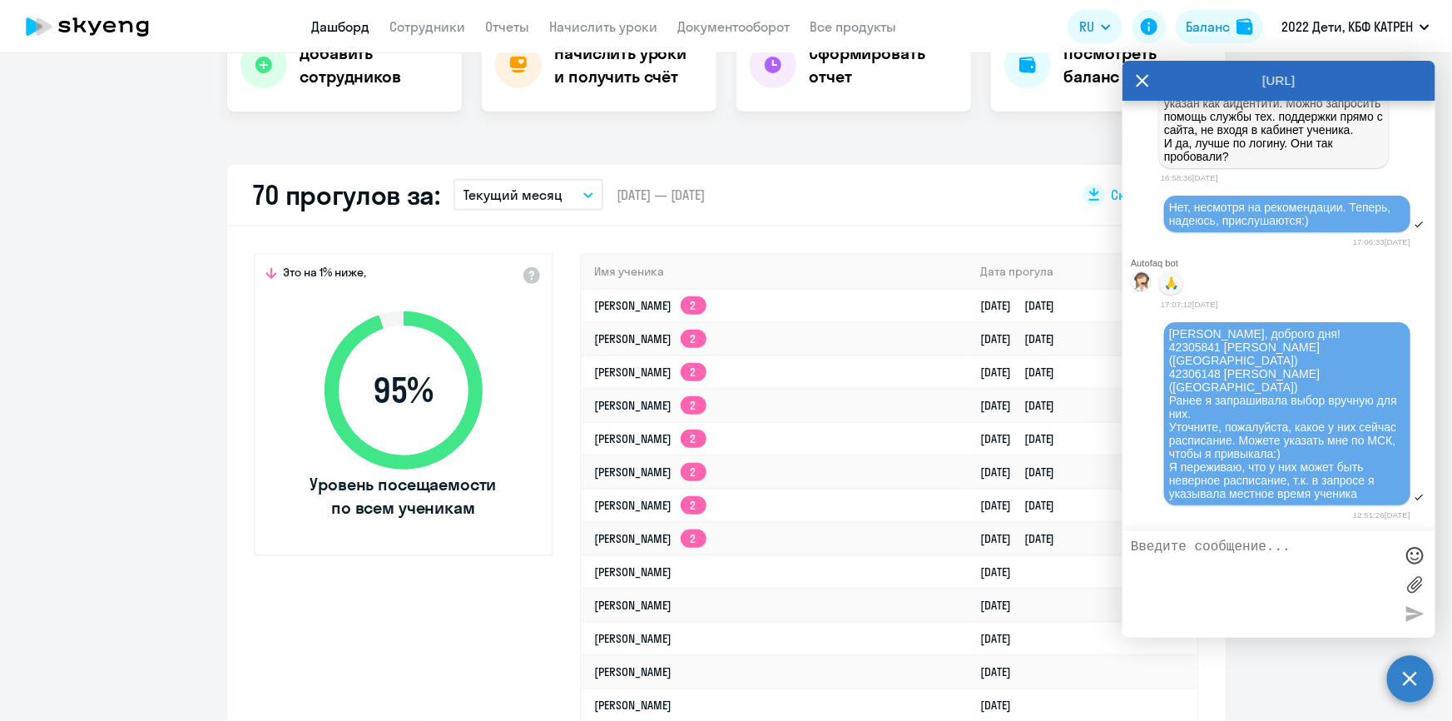
scroll to position [50476, 0]
type textarea "Д"
click at [1273, 551] on textarea at bounding box center [1262, 584] width 263 height 90
paste textarea "42316525"
paste textarea "[PERSON_NAME]"
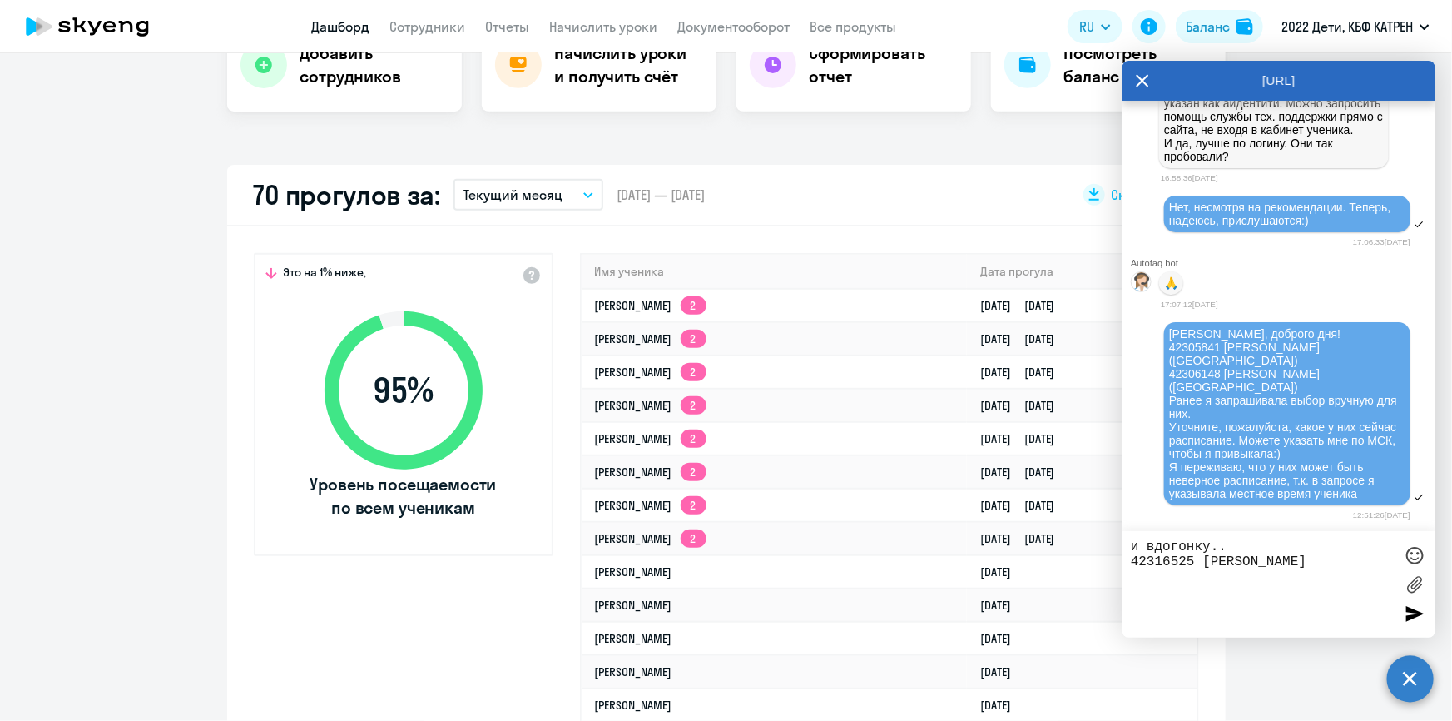
click at [1357, 565] on textarea "и вдогонку.. 42316525 [PERSON_NAME]" at bounding box center [1262, 584] width 263 height 90
click at [1364, 566] on textarea "и вдогонку.. 42316525 [PERSON_NAME]" at bounding box center [1262, 584] width 263 height 90
click at [1269, 601] on textarea "и вдогонку.. 42316525 [PERSON_NAME] номер телефона и ФИО родителя" at bounding box center [1262, 584] width 263 height 90
click at [1198, 599] on textarea "и вдогонку.. 42316525 [PERSON_NAME] номер телефона и ФИО родителя по просьбе РУ" at bounding box center [1262, 584] width 263 height 90
click at [1316, 593] on textarea "и вдогонку.. 42316525 [PERSON_NAME] номер телефона и ФИО родителя по просьбе РУ" at bounding box center [1262, 584] width 263 height 90
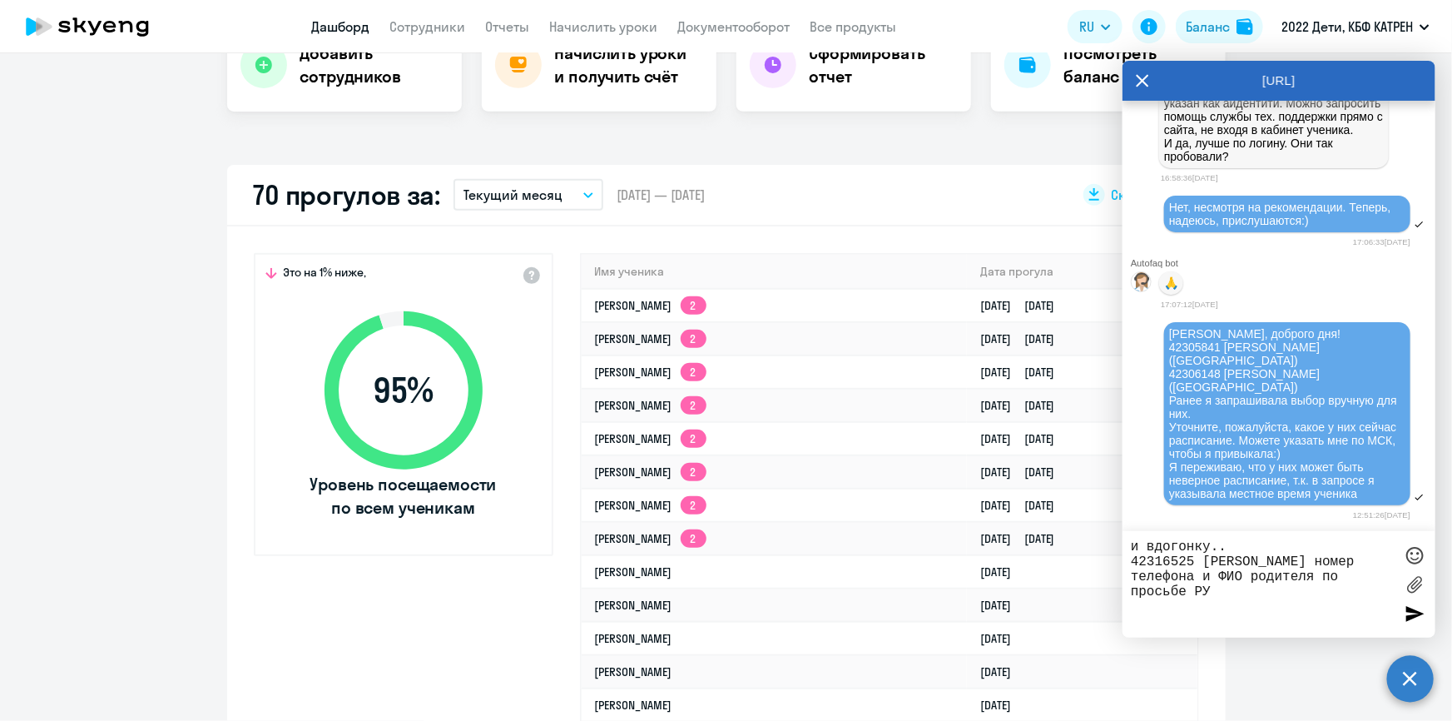
click at [1334, 595] on textarea "и вдогонку.. 42316525 [PERSON_NAME] номер телефона и ФИО родителя по просьбе РУ" at bounding box center [1262, 584] width 263 height 90
click at [1215, 611] on textarea "и вдогонку.. 42316525 [PERSON_NAME] номер телефона и ФИО родителя по просьбе РУ" at bounding box center [1262, 584] width 263 height 90
paste textarea "9514487309"
click at [1131, 613] on textarea "и вдогонку.. 42316525 [PERSON_NAME] номер телефона и ФИО родителя по просьбе РУ…" at bounding box center [1262, 584] width 263 height 90
click at [1308, 613] on textarea "и вдогонку.. 42316525 [PERSON_NAME] номер телефона и ФИО родителя по просьбе РУ…" at bounding box center [1262, 584] width 263 height 90
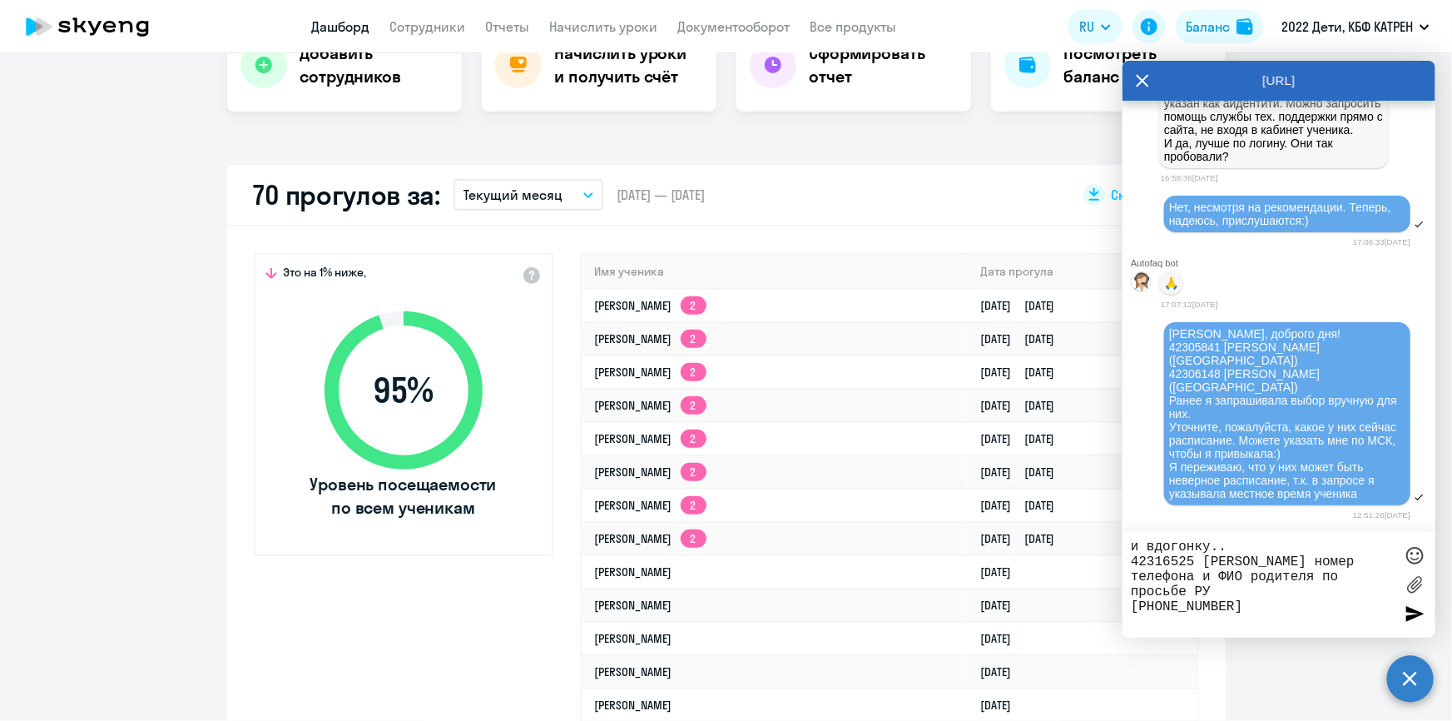
paste textarea "[PERSON_NAME]"
click at [1314, 595] on textarea "и вдогонку.. 42316525 [PERSON_NAME] номер телефона и ФИО родителя по просьбе РУ…" at bounding box center [1262, 583] width 263 height 91
type textarea "и вдогонку.. 42316525 [PERSON_NAME] номер телефона и ФИО родителя по просьбе РУ…"
click at [1417, 608] on div at bounding box center [1414, 613] width 25 height 25
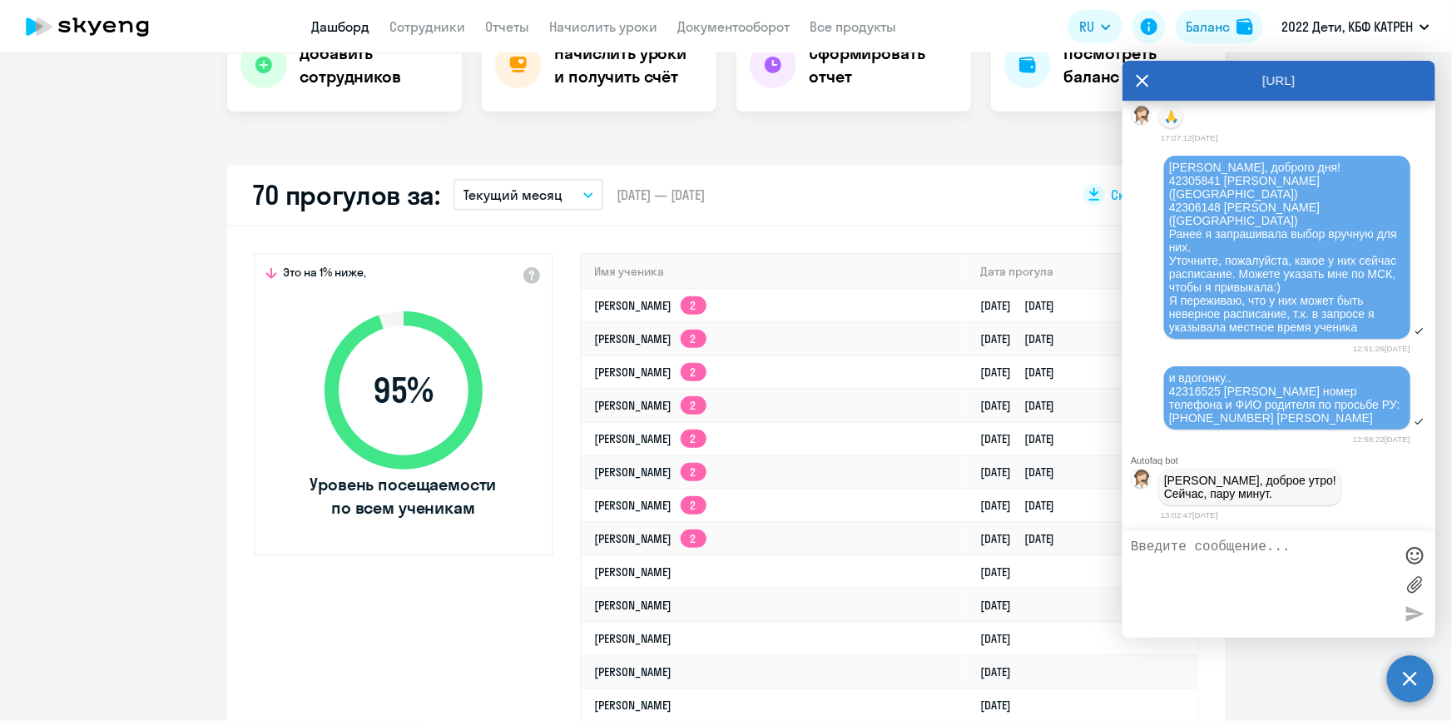
scroll to position [50672, 0]
drag, startPoint x: 1170, startPoint y: 364, endPoint x: 1358, endPoint y: 414, distance: 194.6
click at [1358, 414] on div "и вдогонку.. 42316525 [PERSON_NAME] номер телефона и ФИО родителя по просьбе РУ…" at bounding box center [1287, 397] width 246 height 63
copy span "42316525 [PERSON_NAME] номер телефона и ФИО родителя по просьбе РУ: [PHONE_NUMB…"
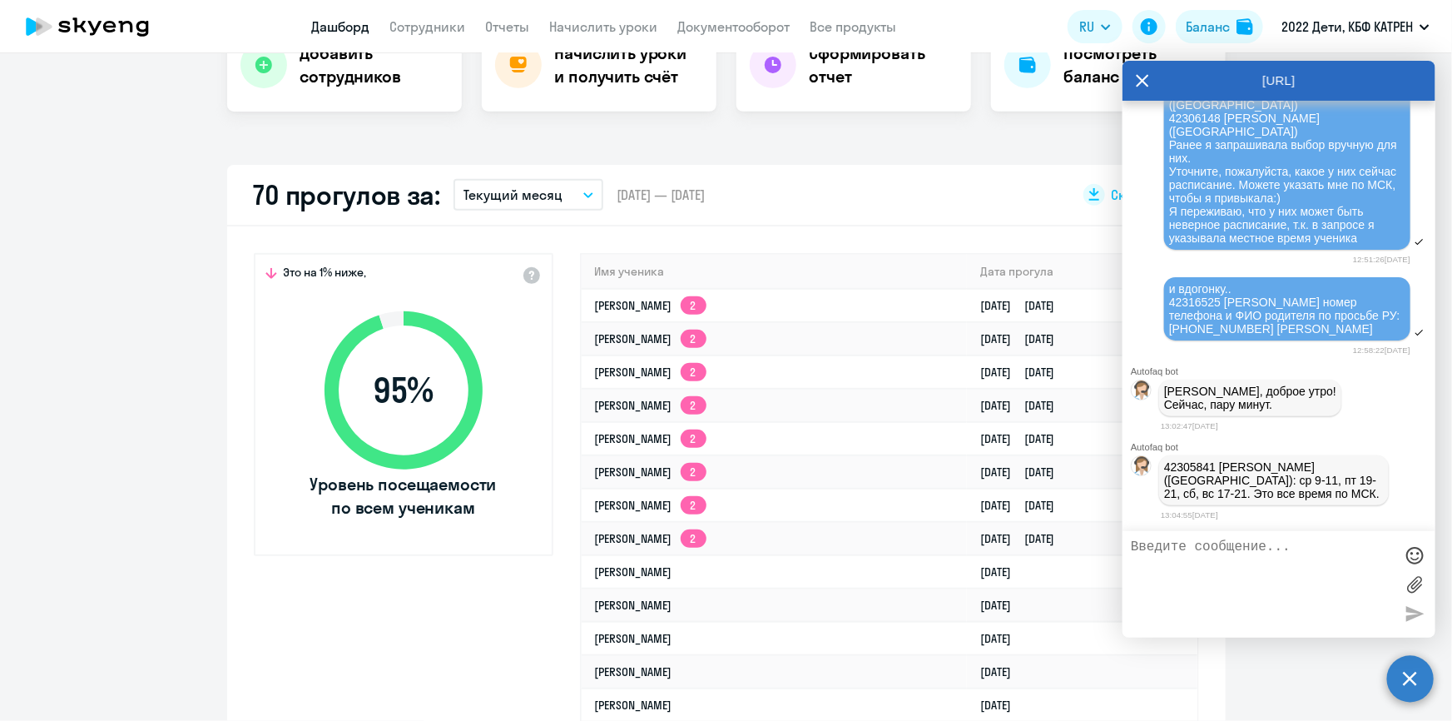
scroll to position [50762, 0]
click at [409, 34] on app-menu-item-link "Сотрудники" at bounding box center [428, 27] width 76 height 21
click at [408, 23] on link "Сотрудники" at bounding box center [428, 26] width 76 height 17
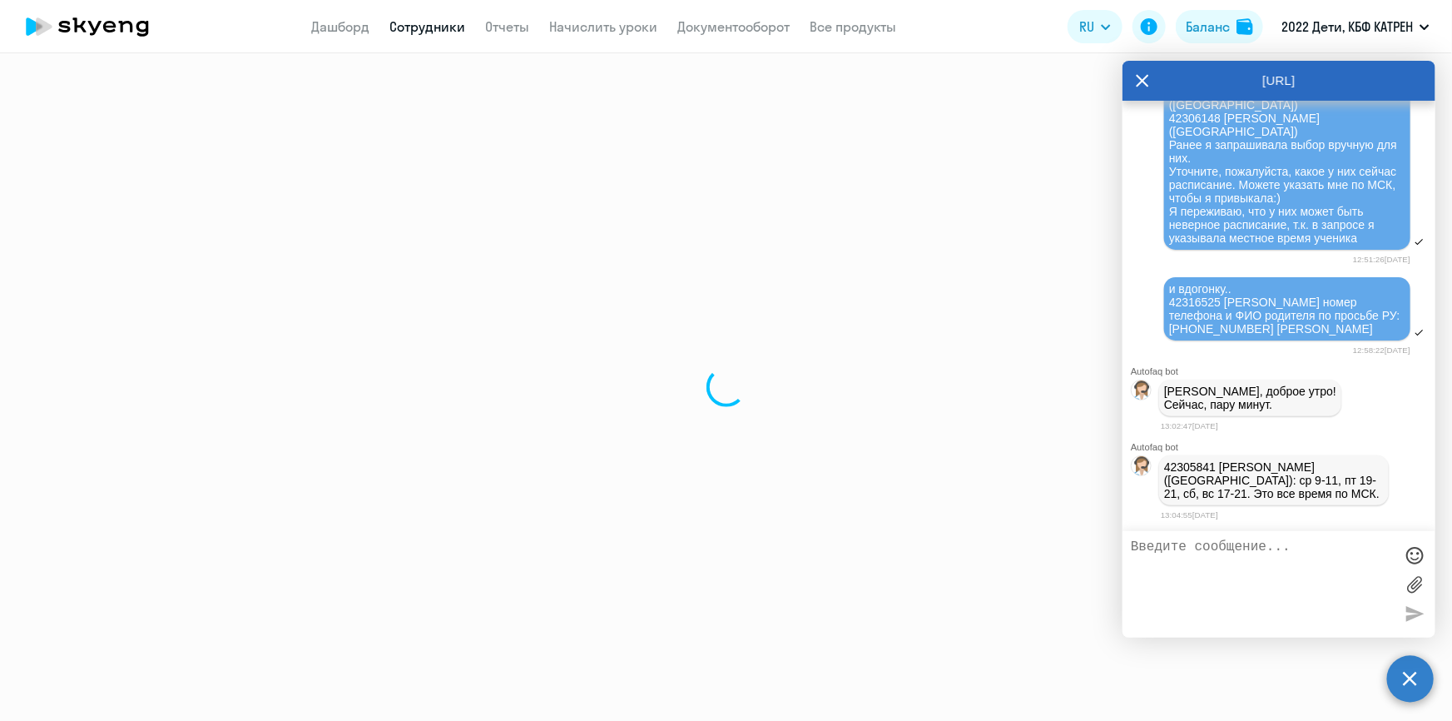
select select "30"
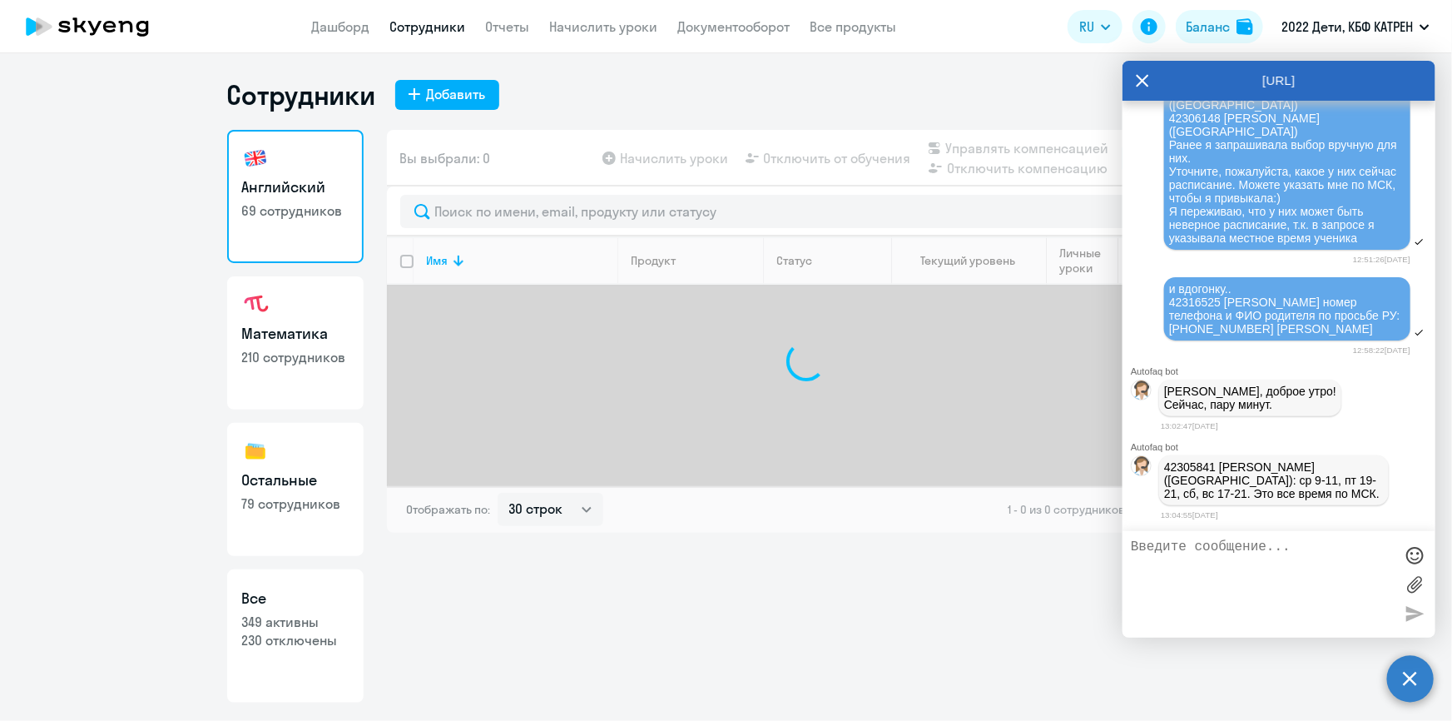
click at [304, 624] on p "349 активны" at bounding box center [295, 622] width 107 height 18
select select "30"
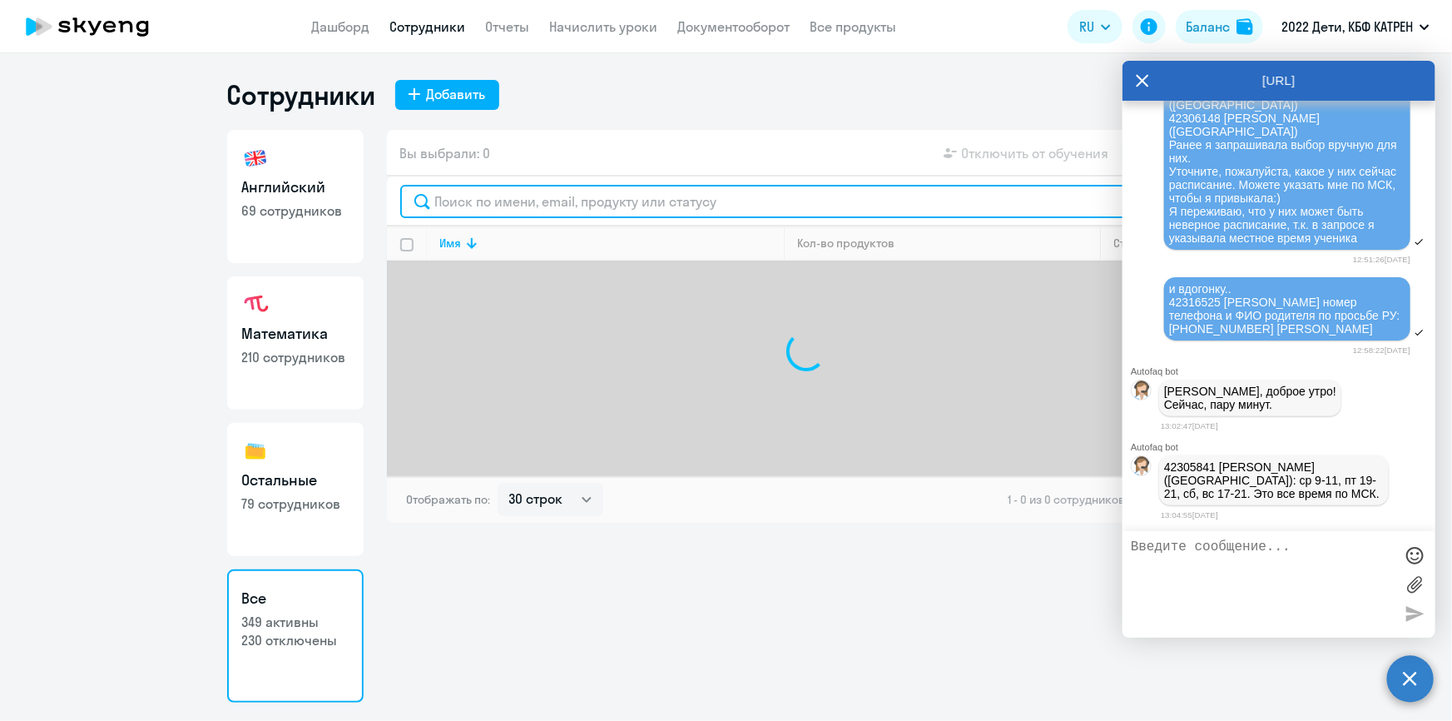
click at [483, 197] on input "text" at bounding box center [806, 201] width 812 height 33
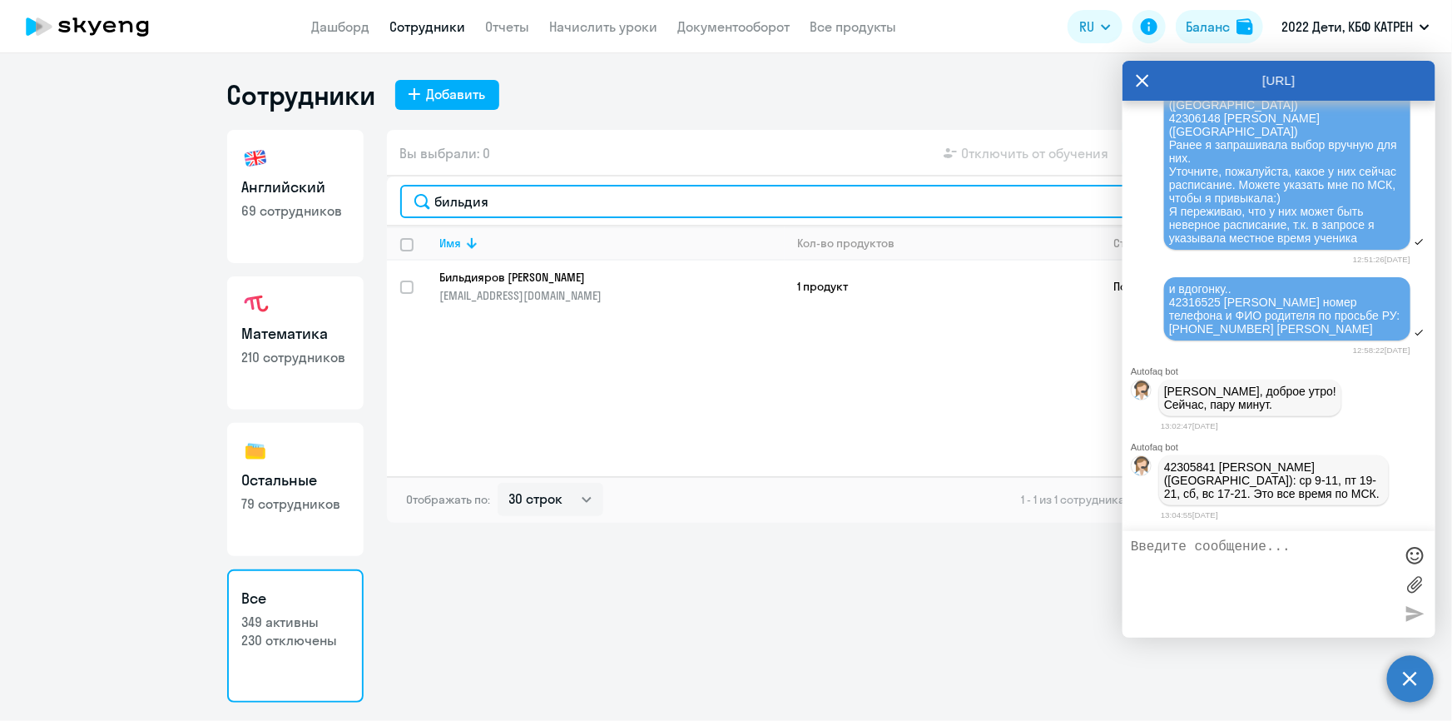
type input "бильдия"
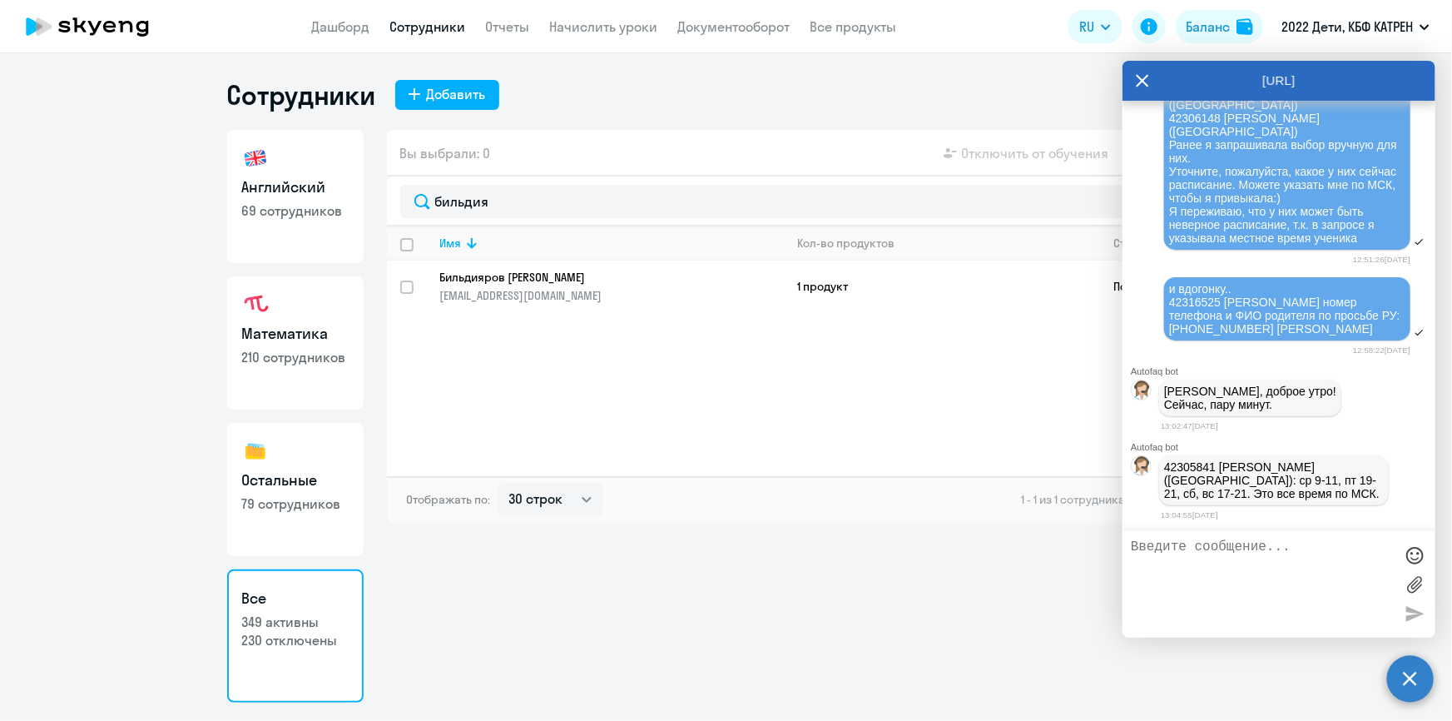
click at [510, 274] on p "Бильдияров [PERSON_NAME]" at bounding box center [600, 277] width 321 height 15
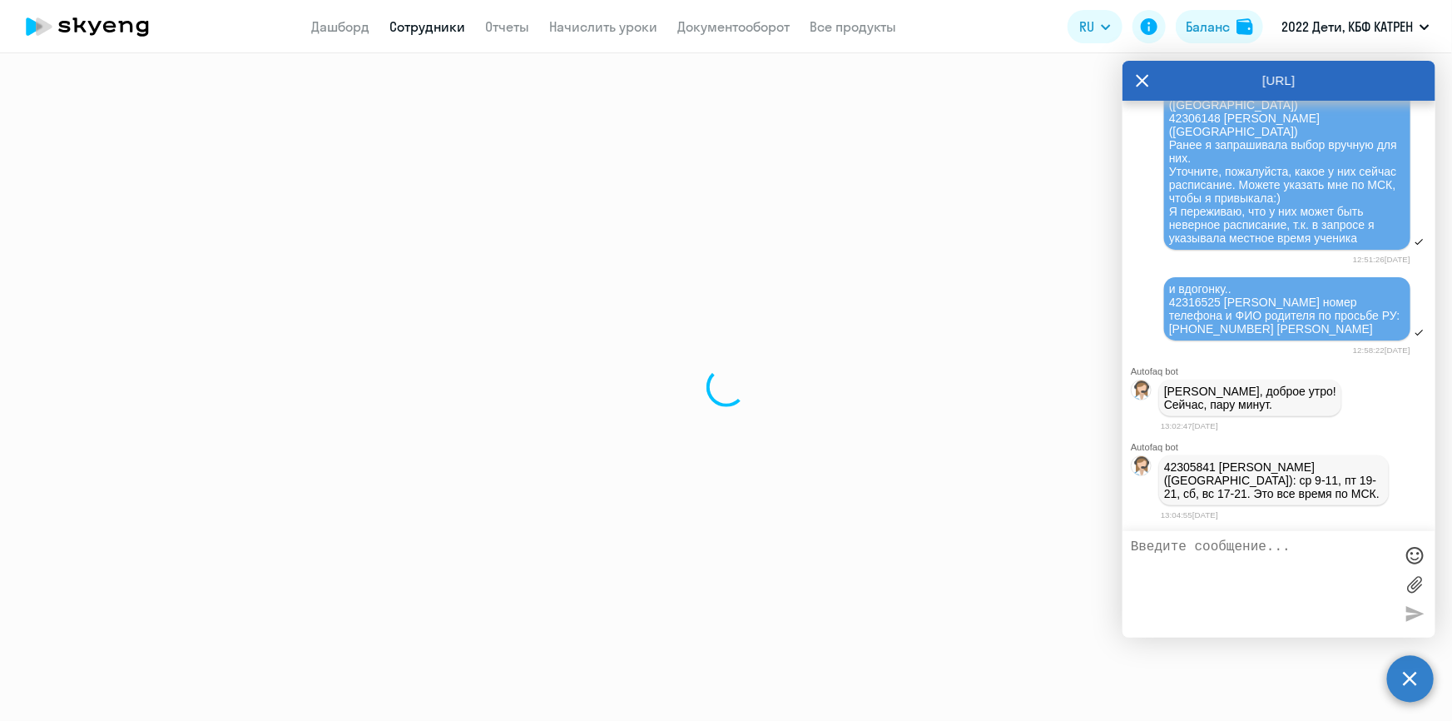
select select "math"
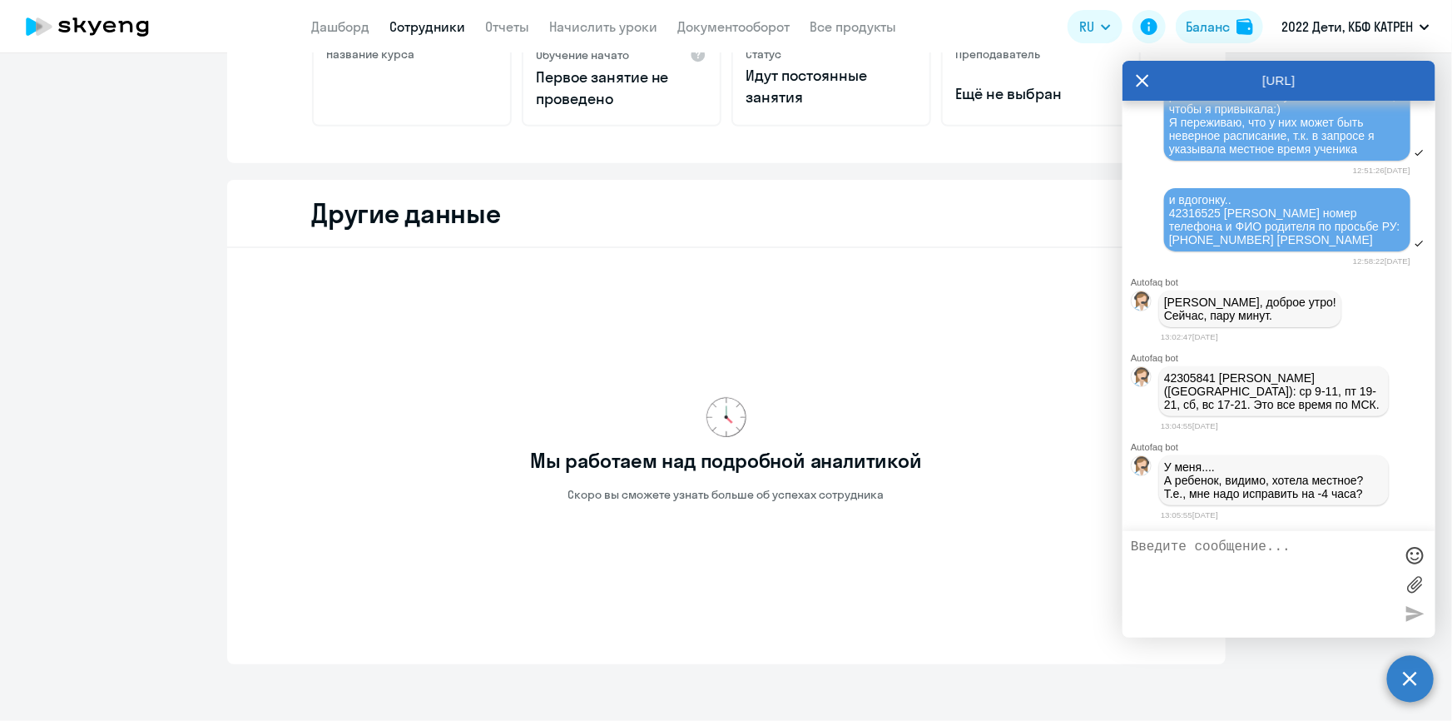
scroll to position [50853, 0]
click at [1256, 545] on textarea at bounding box center [1262, 584] width 263 height 90
type textarea "[PERSON_NAME]"
drag, startPoint x: 1179, startPoint y: 550, endPoint x: 1208, endPoint y: 558, distance: 29.3
click at [1208, 558] on textarea "Да, я Вам по местному сообщала" at bounding box center [1262, 584] width 263 height 90
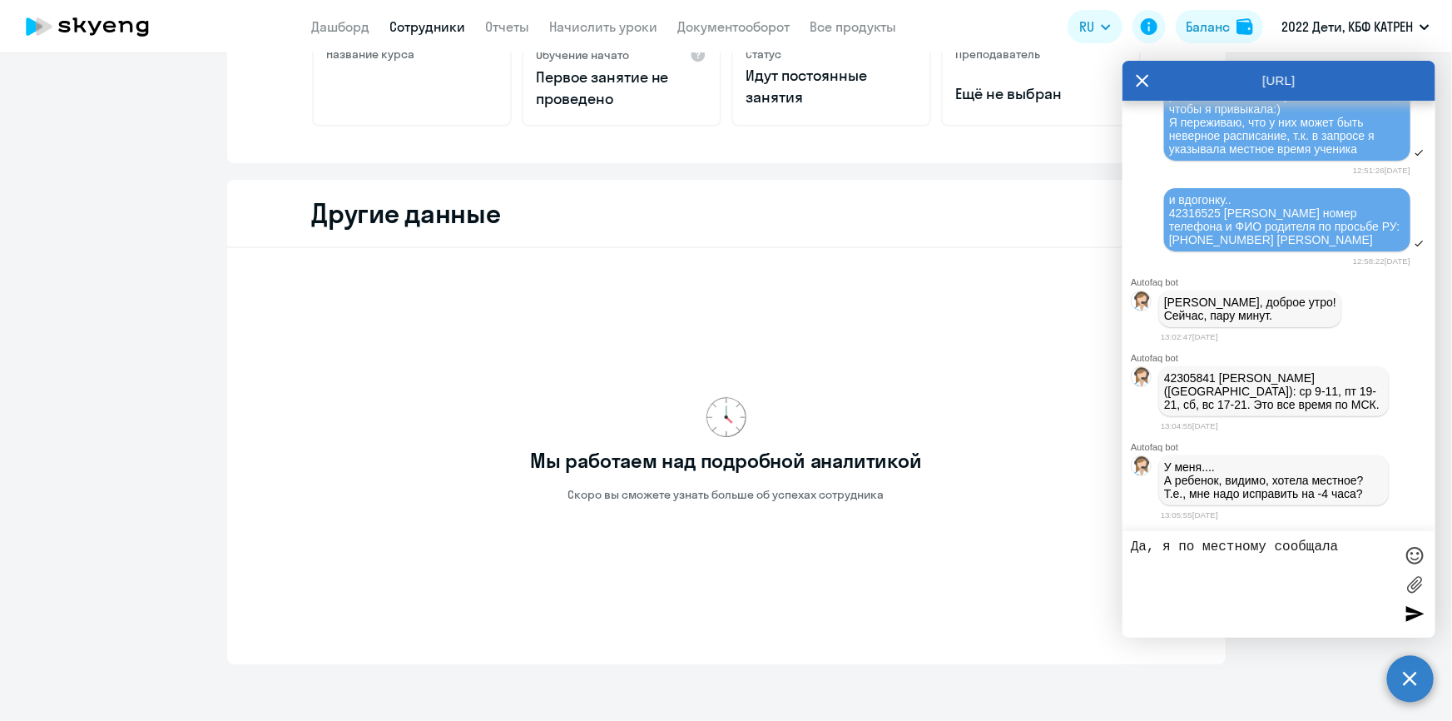
click at [1333, 549] on textarea "Да, я по местному сообщала" at bounding box center [1262, 584] width 263 height 90
click at [1338, 549] on textarea "Да, я по местному сообщала" at bounding box center [1262, 584] width 263 height 90
type textarea "Да, я по местному сообщала"
click at [1408, 614] on div at bounding box center [1414, 613] width 25 height 25
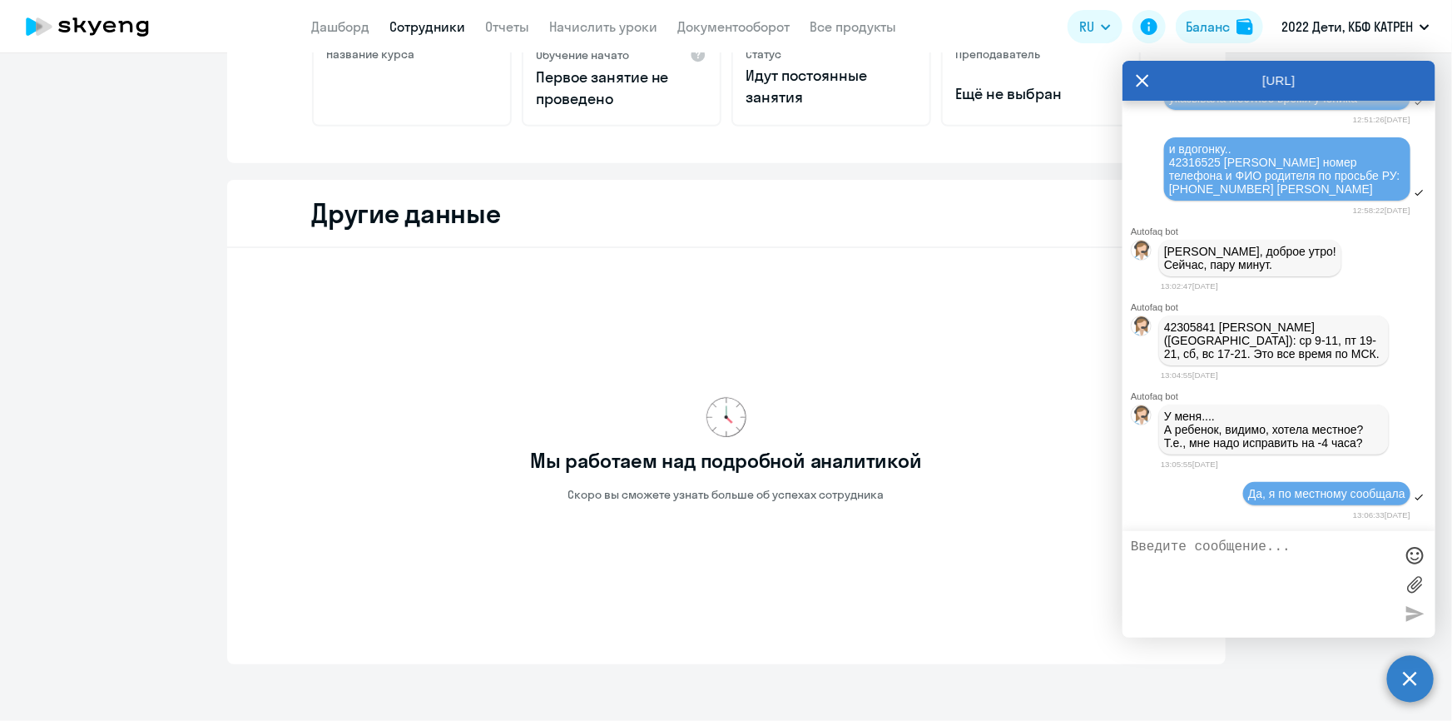
scroll to position [50904, 0]
click at [1307, 572] on textarea at bounding box center [1262, 584] width 263 height 90
type textarea "Я тогда ещё видимо не знала, что надо для [PERSON_NAME] в МСК переводить"
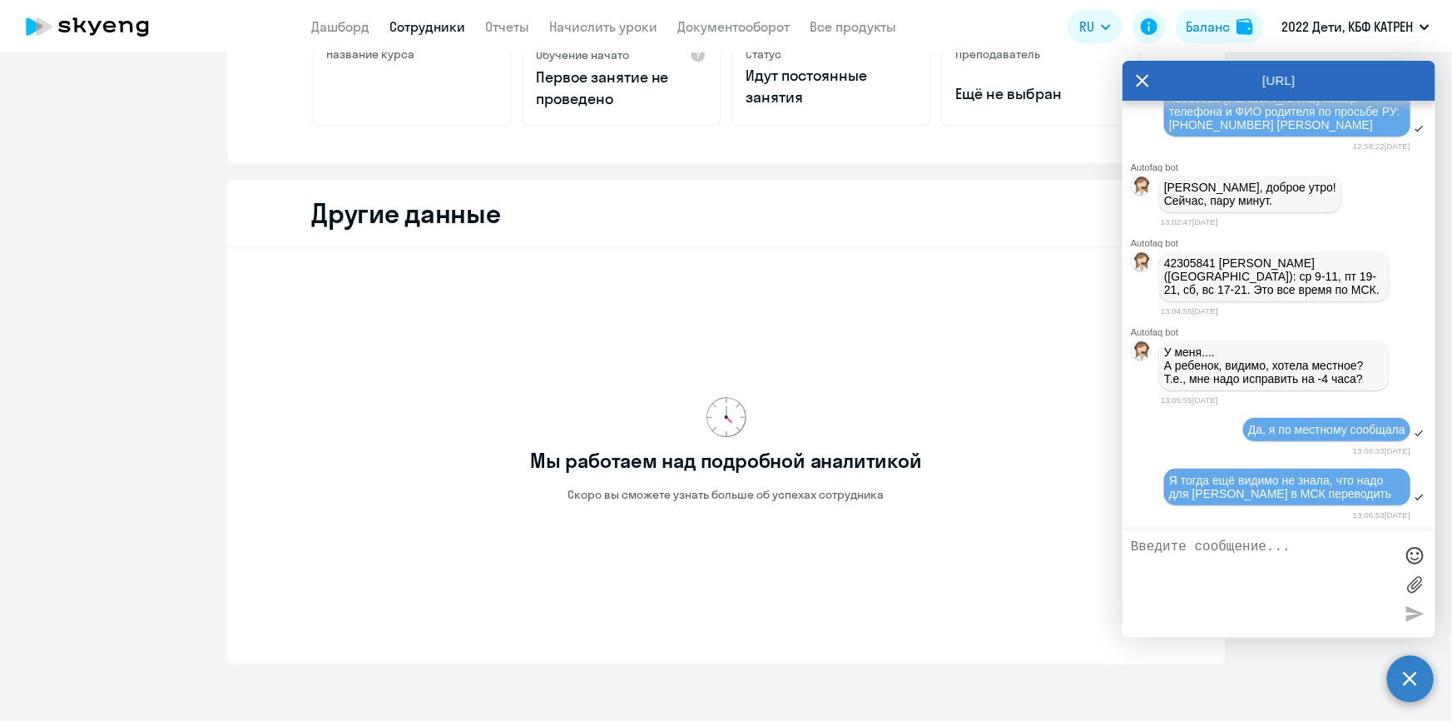
scroll to position [50969, 0]
click at [1307, 572] on textarea at bounding box center [1262, 584] width 263 height 90
type textarea "[PERSON_NAME]"
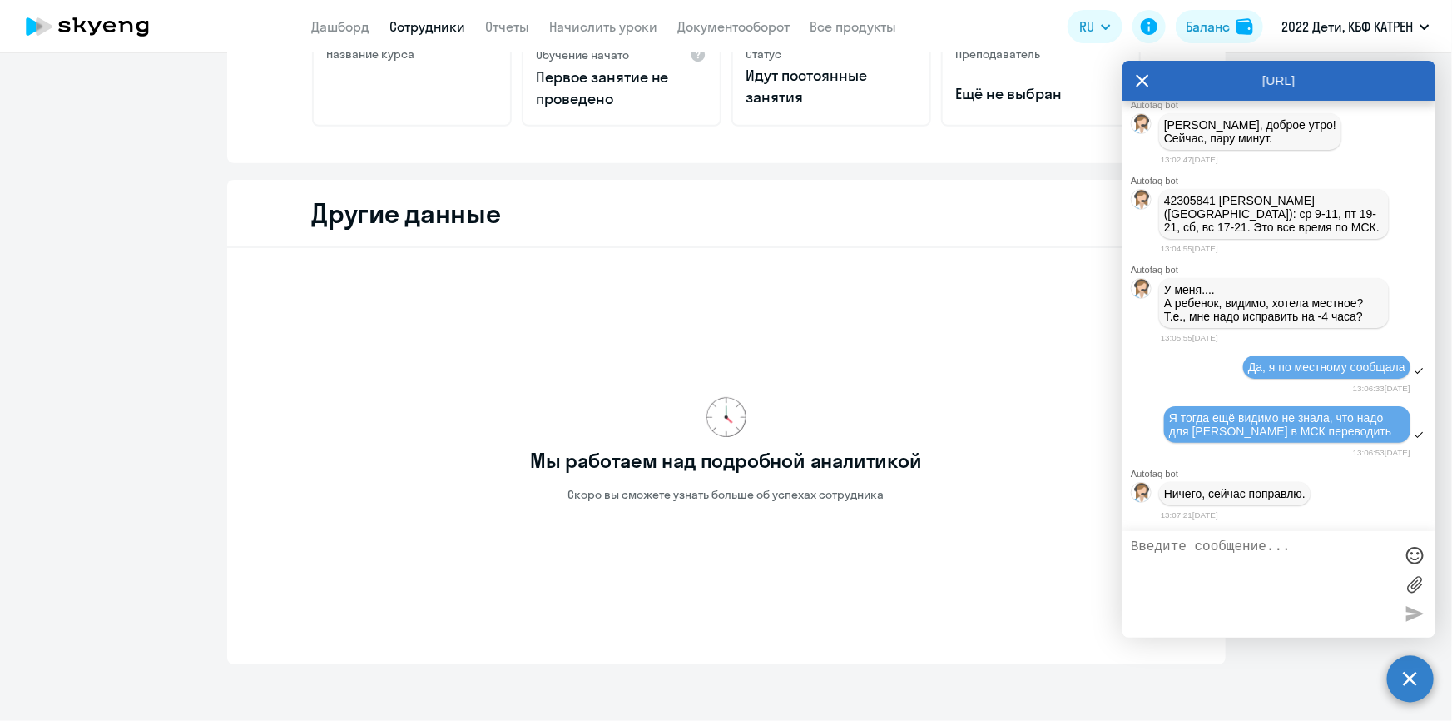
scroll to position [51032, 0]
click at [429, 29] on link "Сотрудники" at bounding box center [428, 26] width 76 height 17
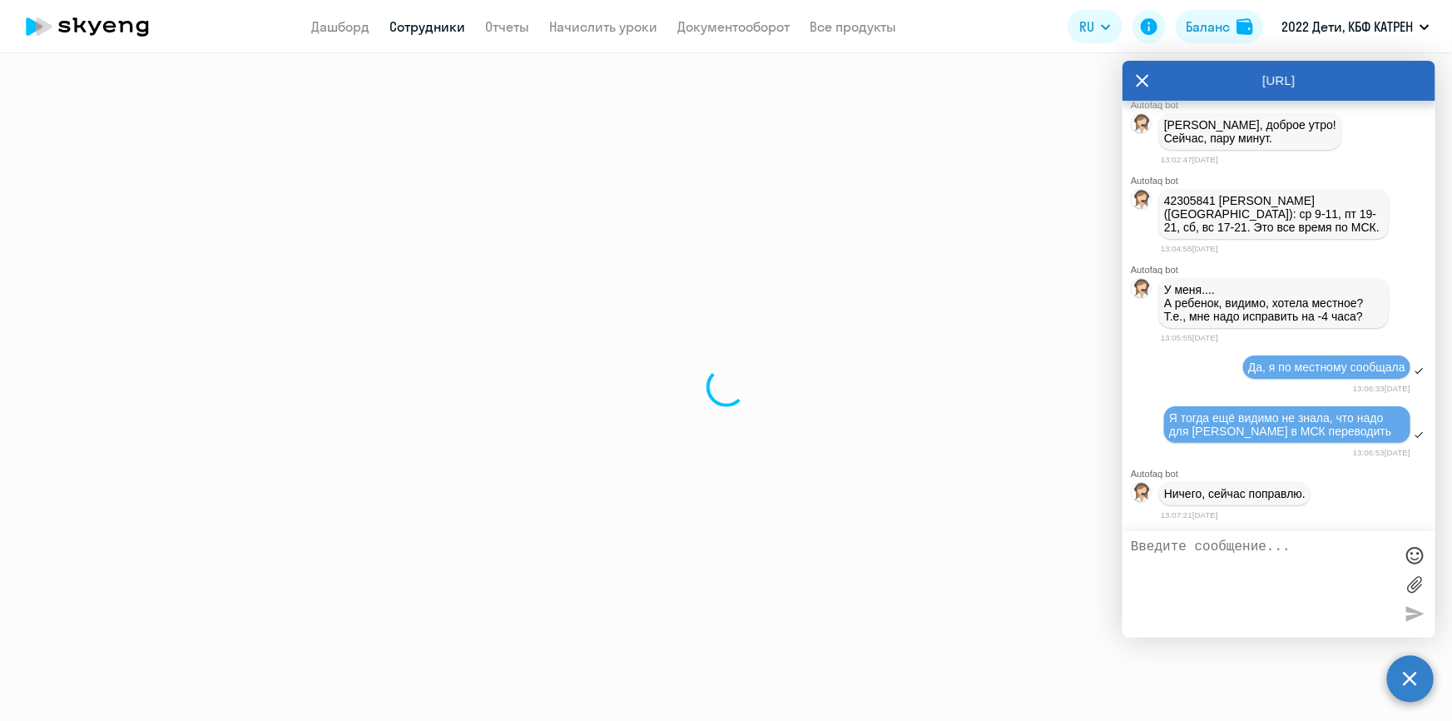
select select "30"
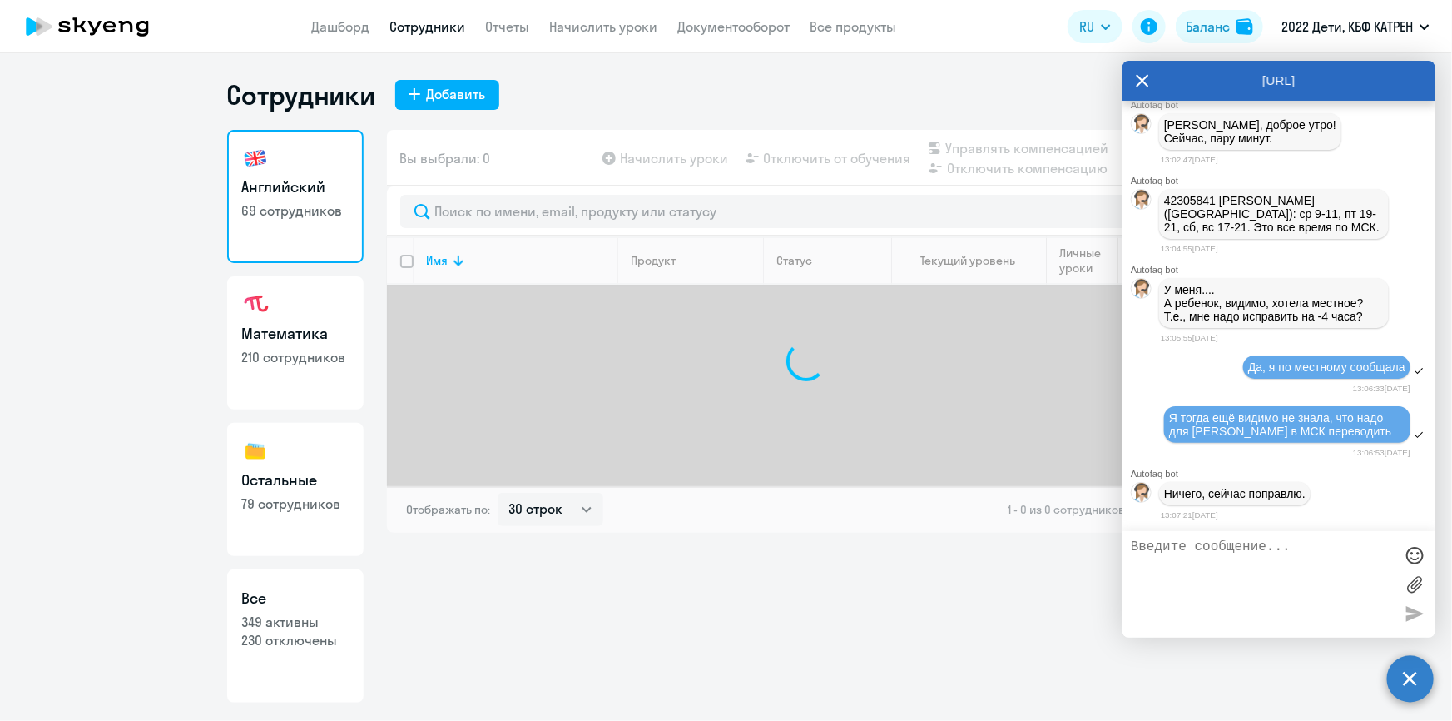
drag, startPoint x: 267, startPoint y: 643, endPoint x: 330, endPoint y: 569, distance: 96.9
click at [269, 642] on p "230 отключены" at bounding box center [295, 640] width 107 height 18
select select "30"
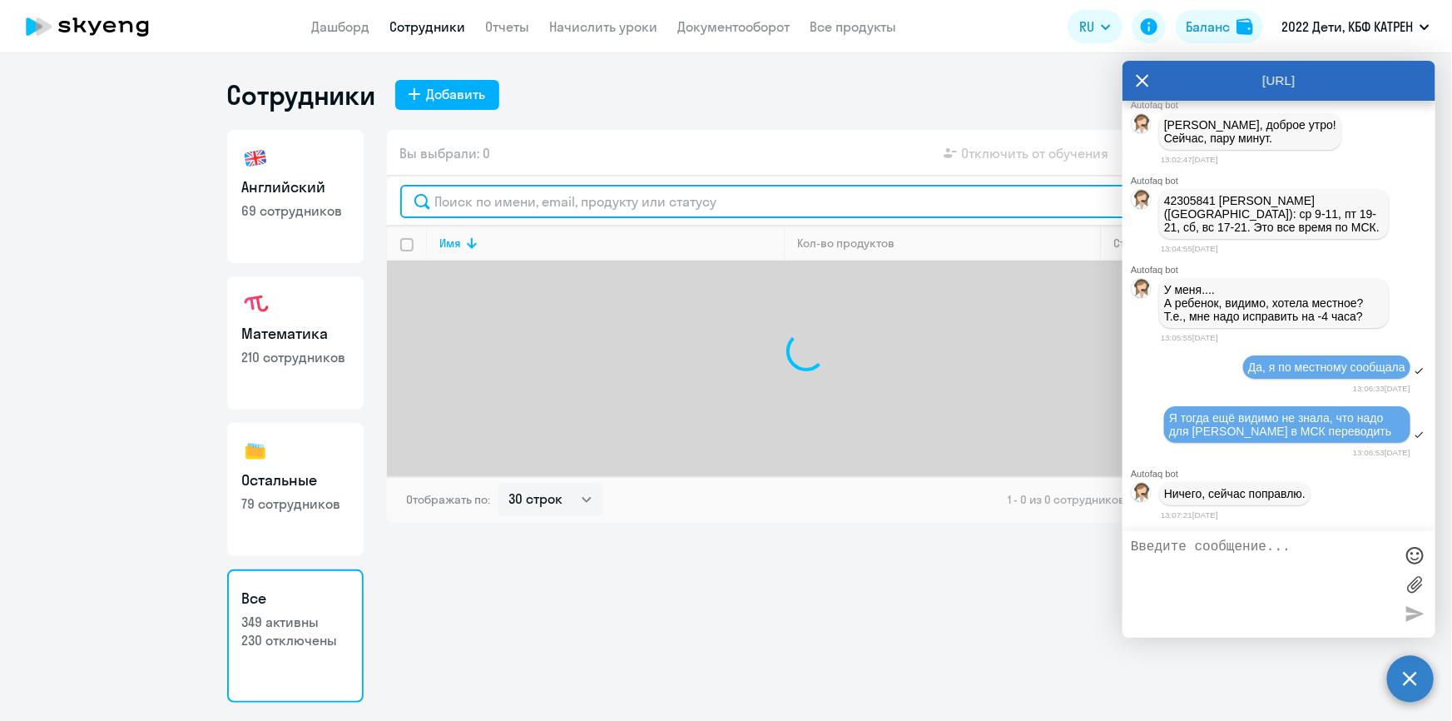
click at [585, 192] on input "text" at bounding box center [806, 201] width 812 height 33
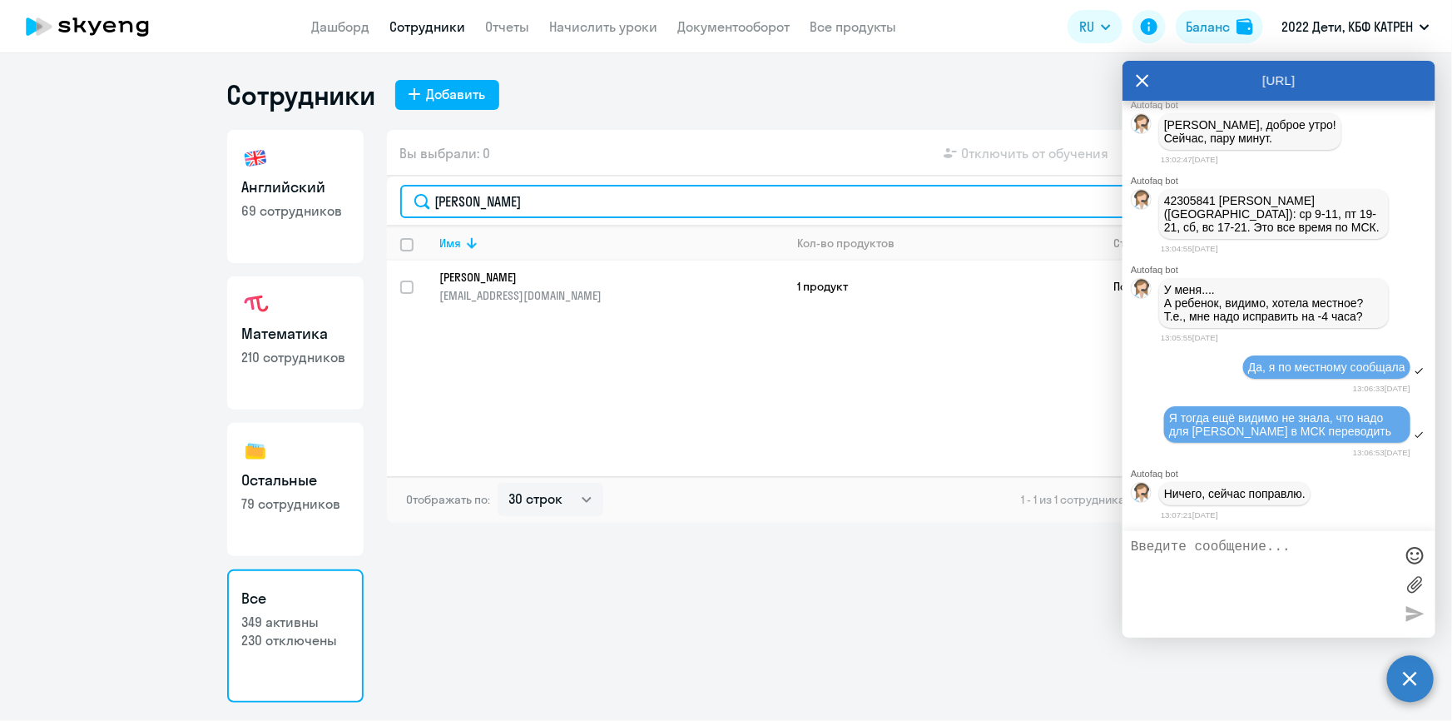
type input "[PERSON_NAME]"
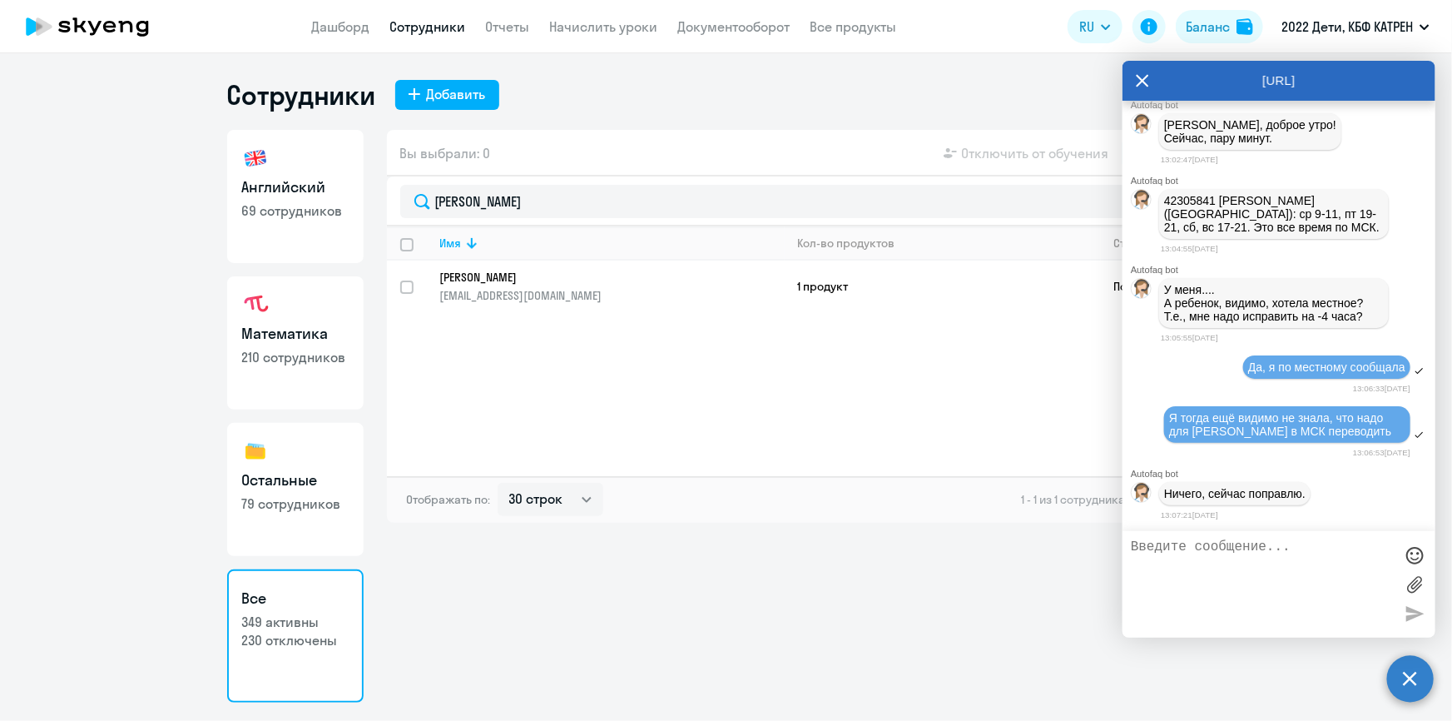
click at [537, 283] on link "[PERSON_NAME] [EMAIL_ADDRESS][DOMAIN_NAME]" at bounding box center [612, 286] width 344 height 33
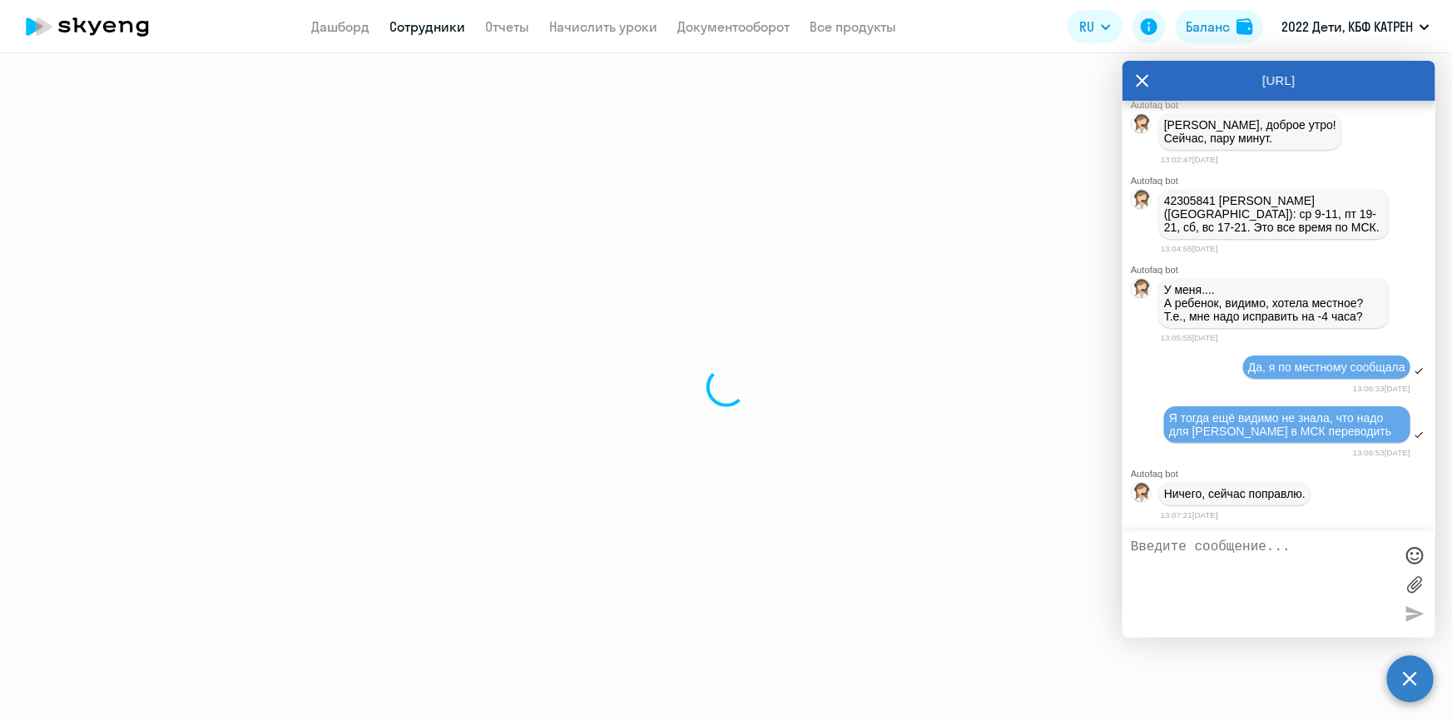
select select "math"
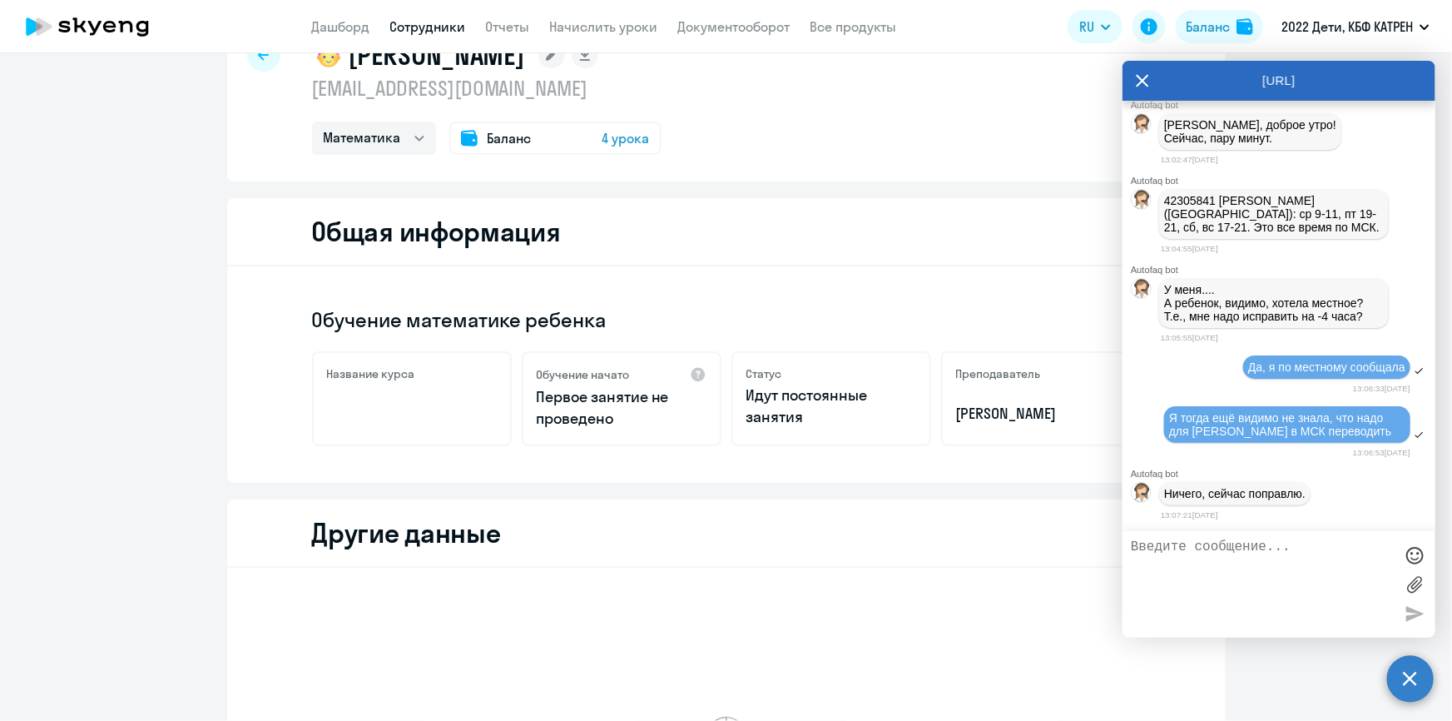
scroll to position [441, 0]
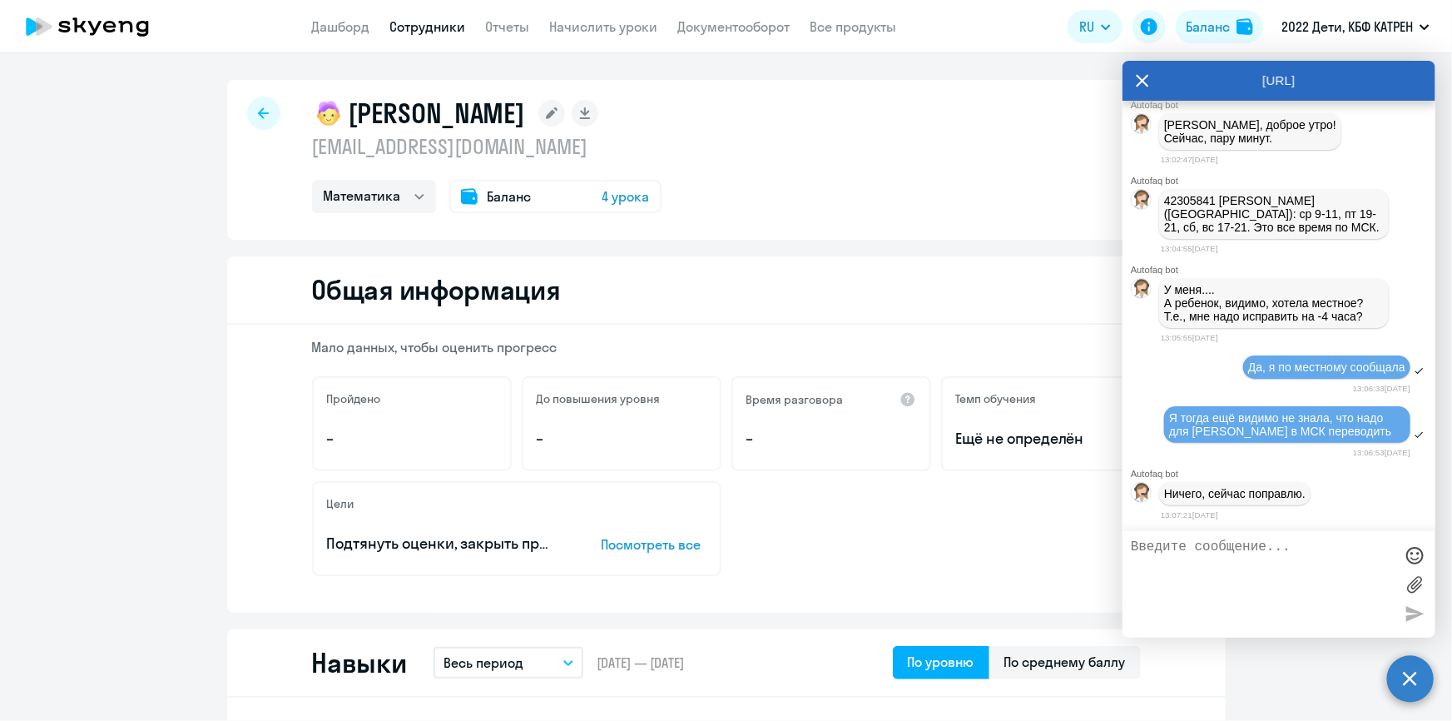
click at [1223, 558] on textarea at bounding box center [1262, 584] width 263 height 90
type textarea "д"
click at [1221, 567] on textarea "Я хочу понять какое у них сейчас расписание." at bounding box center [1262, 584] width 263 height 90
type textarea "Я хочу понять какое у них сейчас расписание в итоге"
click at [1419, 616] on div at bounding box center [1414, 613] width 25 height 25
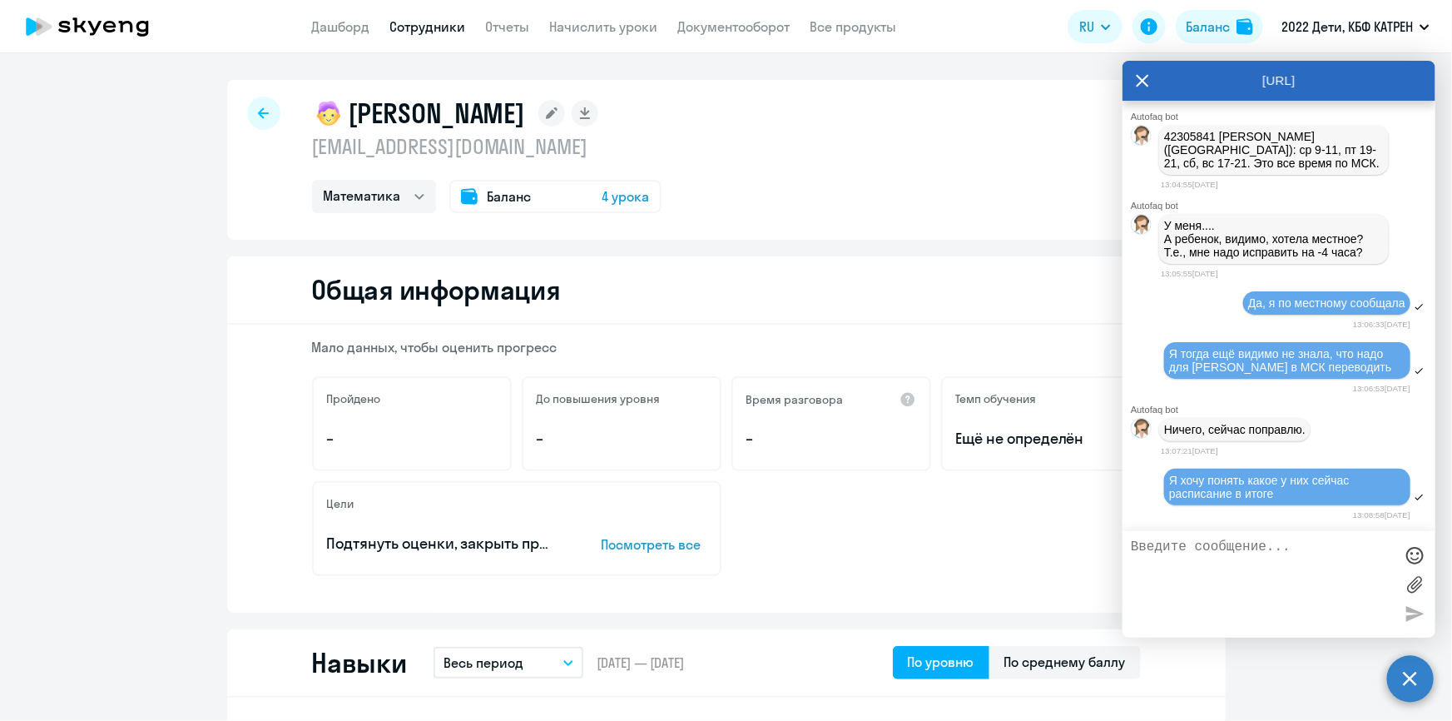
scroll to position [51096, 0]
click at [1306, 561] on textarea at bounding box center [1262, 584] width 263 height 90
click at [1200, 556] on textarea at bounding box center [1262, 584] width 263 height 90
click at [1319, 551] on textarea "тоже самое у [GEOGRAPHIC_DATA]" at bounding box center [1262, 584] width 263 height 90
type textarea "тоже самое у [PERSON_NAME]"
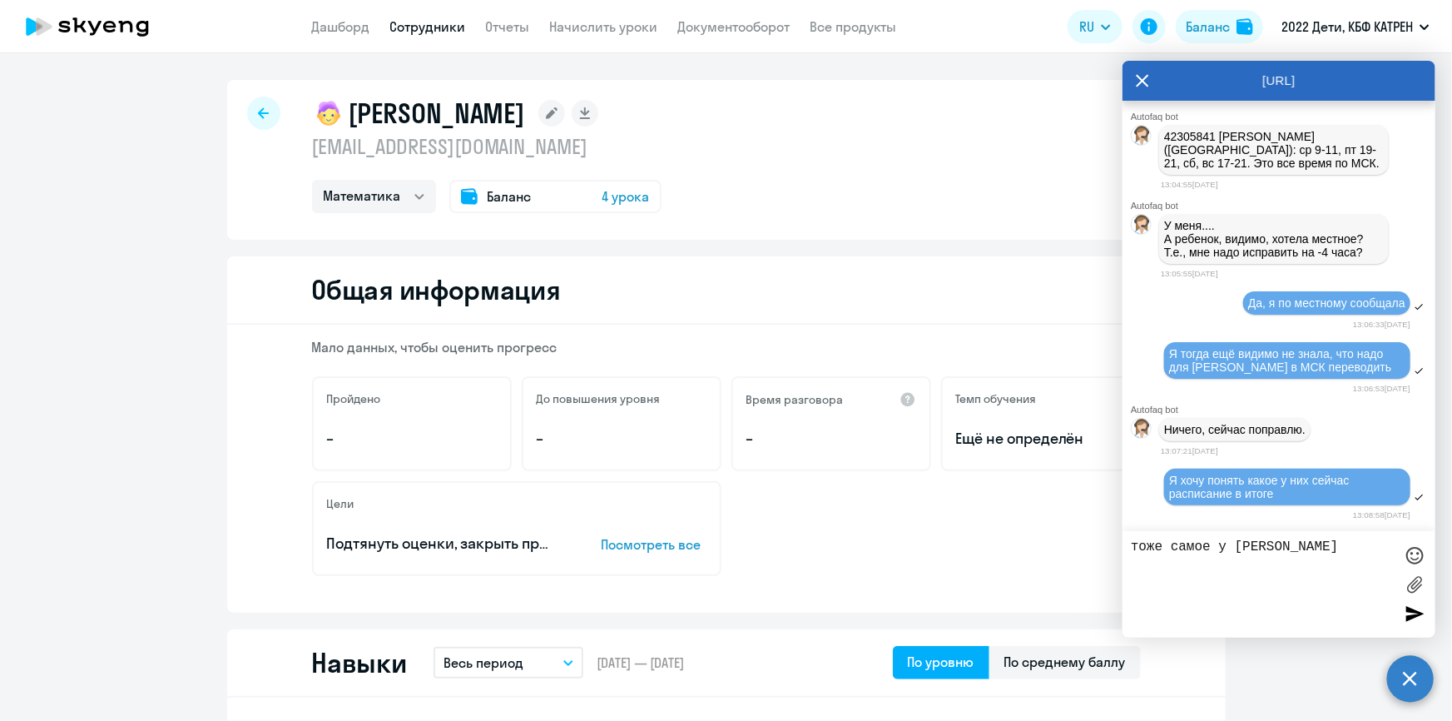
click at [1416, 616] on div at bounding box center [1414, 613] width 25 height 25
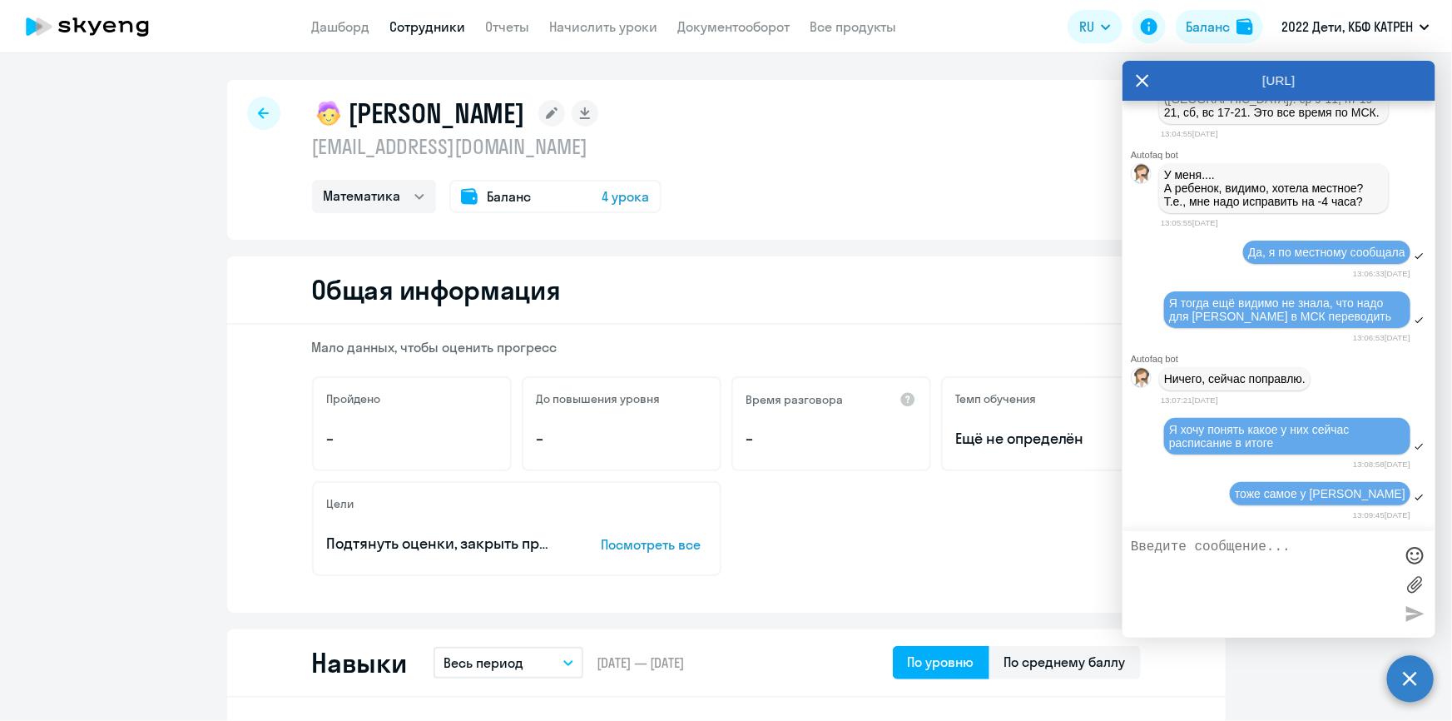
scroll to position [51148, 0]
drag, startPoint x: 1283, startPoint y: 553, endPoint x: 1260, endPoint y: 554, distance: 23.4
click at [1280, 552] on textarea at bounding box center [1262, 584] width 263 height 90
type textarea "Д"
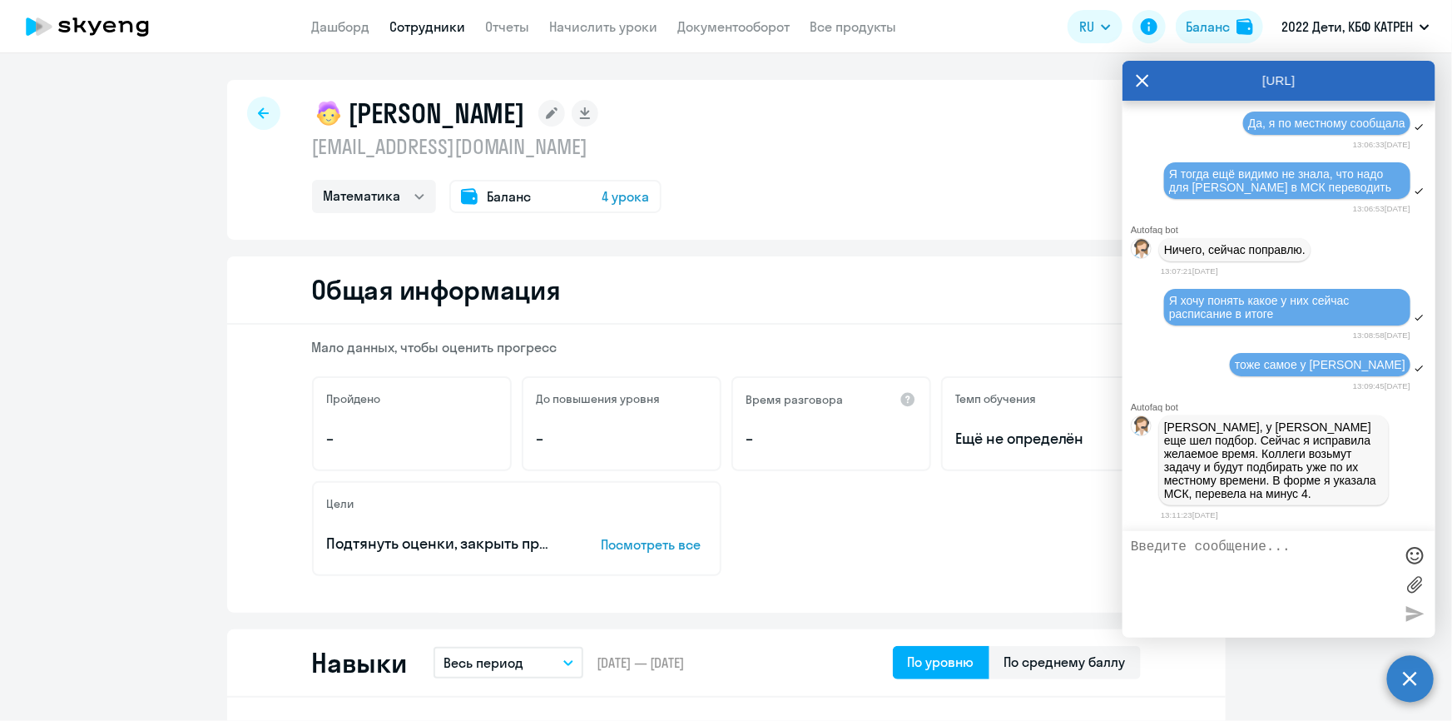
scroll to position [51278, 0]
click at [1220, 549] on textarea at bounding box center [1262, 584] width 263 height 90
click at [1235, 547] on textarea at bounding box center [1262, 584] width 263 height 90
click at [1236, 548] on textarea at bounding box center [1262, 584] width 263 height 90
paste textarea "Расписание для ребенка составлено Dear friend, здравствуйте! Регулярные занятия…"
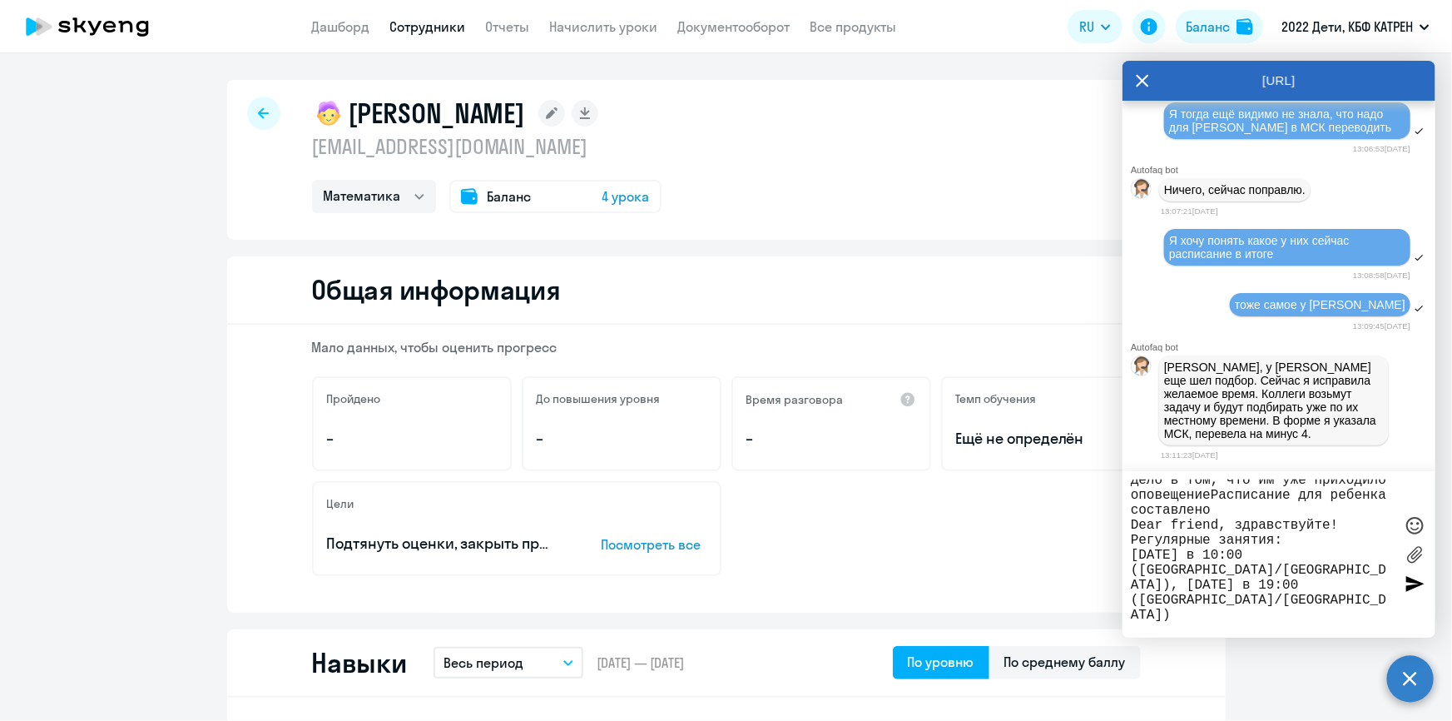
scroll to position [0, 0]
click at [1291, 503] on textarea "Дело в том, что им уже приходило оповещениеРасписание для ребенка составлено De…" at bounding box center [1262, 554] width 263 height 150
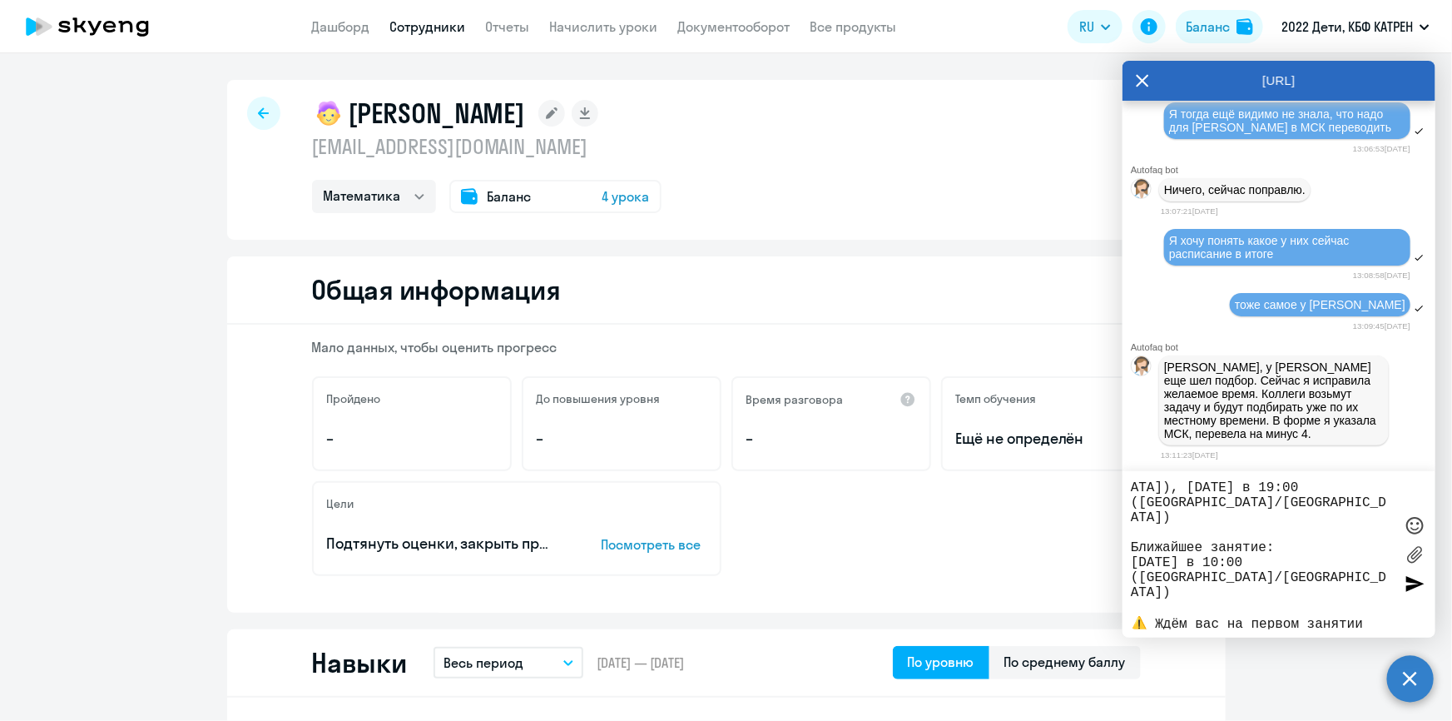
scroll to position [125, 0]
click at [1256, 618] on textarea "Дело в том, что им уже приходило оповещение: "Расписание для ребенка составлено…" at bounding box center [1262, 554] width 263 height 150
type textarea "Дело в том, что им уже приходило оповещение: "Расписание для ребенка составлено…"
drag, startPoint x: 1428, startPoint y: 583, endPoint x: 1419, endPoint y: 581, distance: 9.5
click at [1423, 583] on div "Дело в том, что им уже приходило оповещение: "Расписание для ребенка составлено…" at bounding box center [1279, 554] width 313 height 166
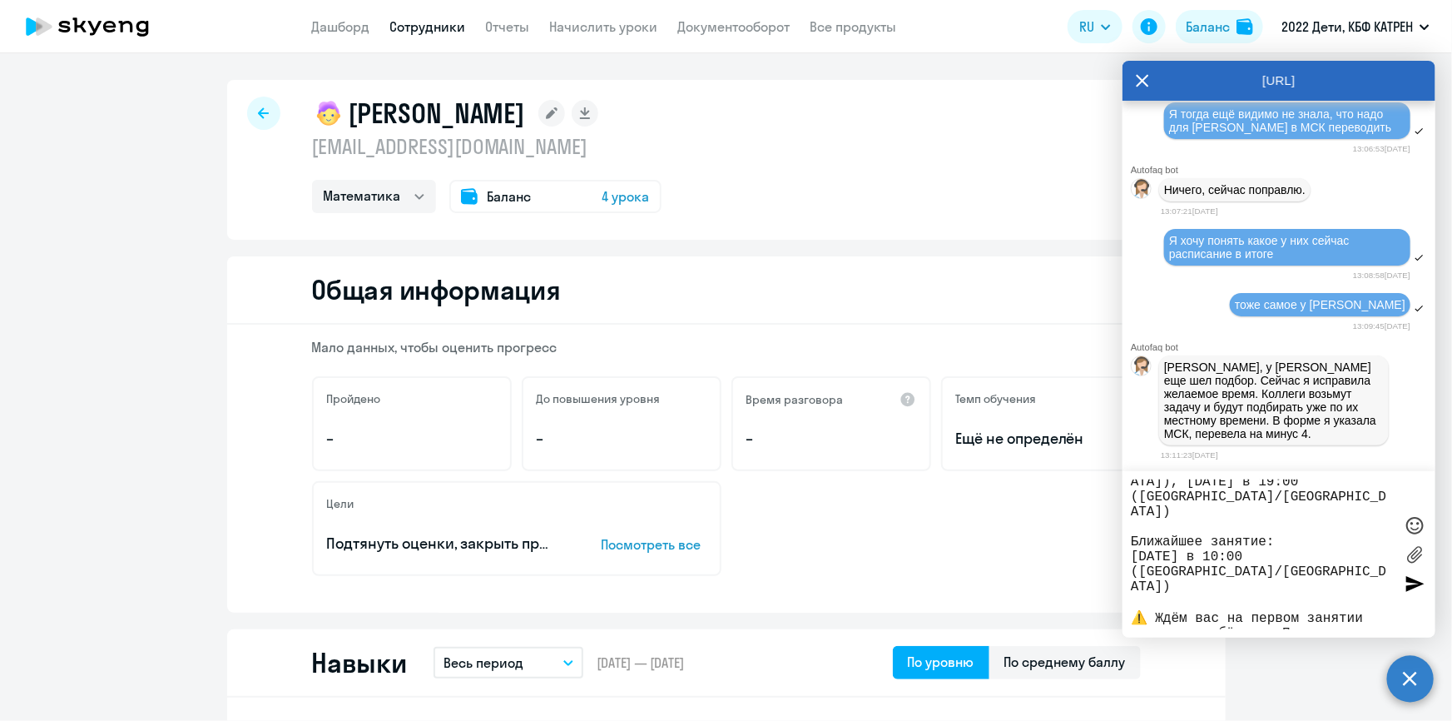
click at [1415, 583] on div at bounding box center [1414, 583] width 25 height 25
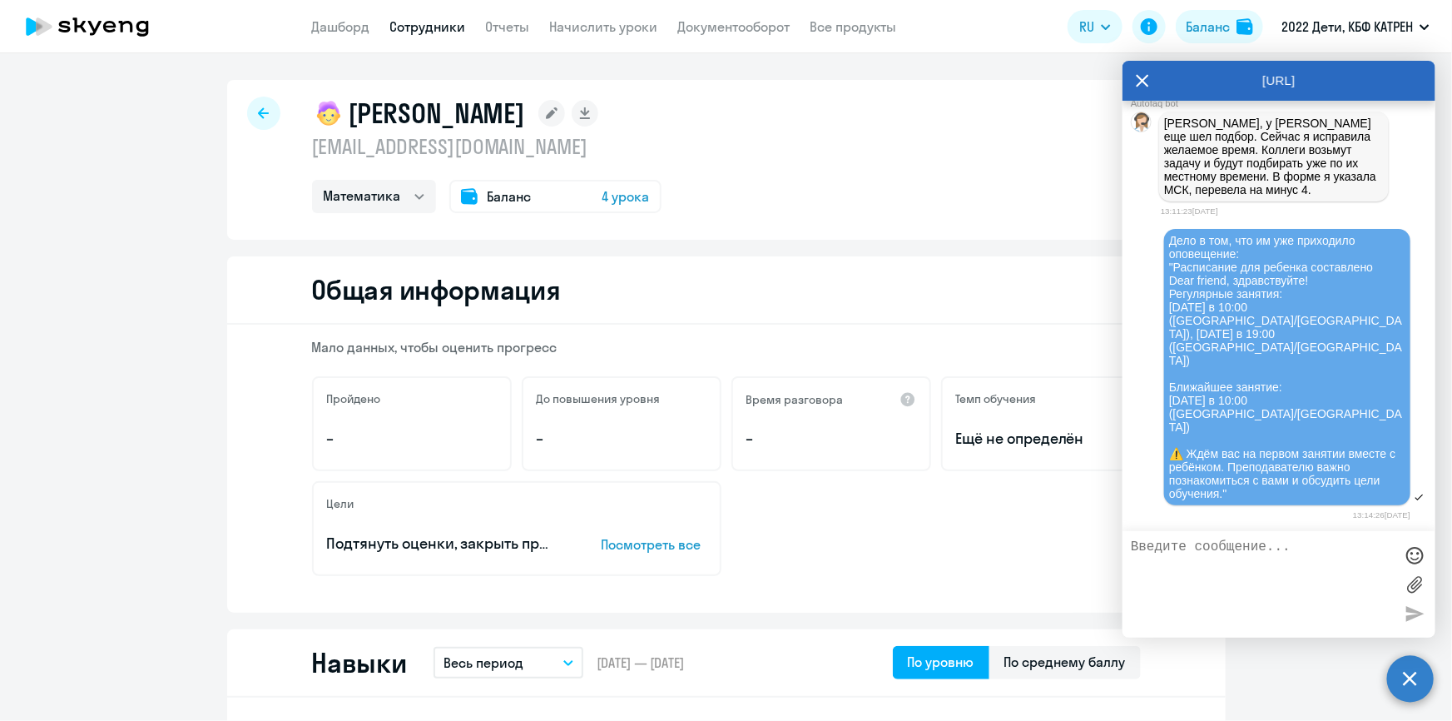
scroll to position [51523, 0]
click at [1249, 566] on textarea at bounding box center [1262, 584] width 263 height 90
click at [1213, 547] on textarea at bounding box center [1262, 584] width 263 height 90
type textarea "Я могу сообщить РУ, что им пока подбирают подходящее ?"
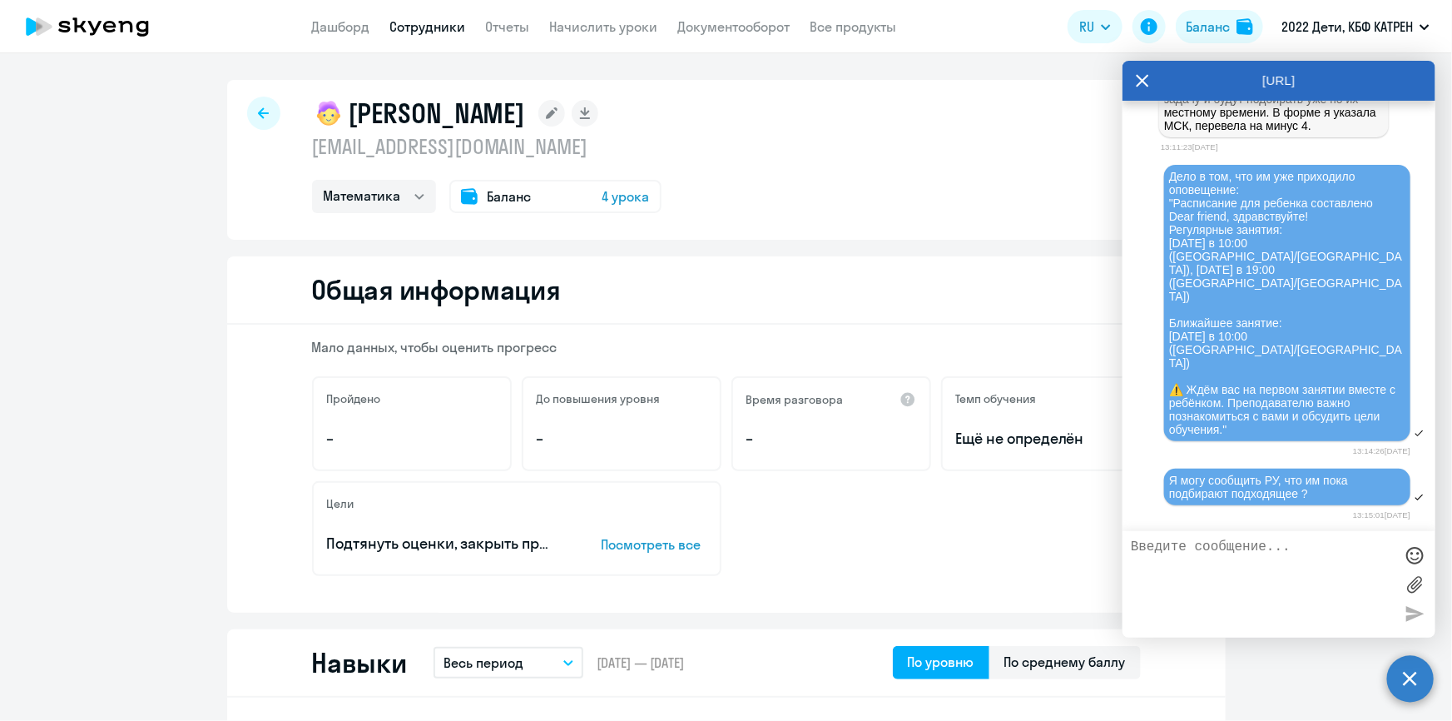
scroll to position [51436, 0]
